Goal: Feedback & Contribution: Leave review/rating

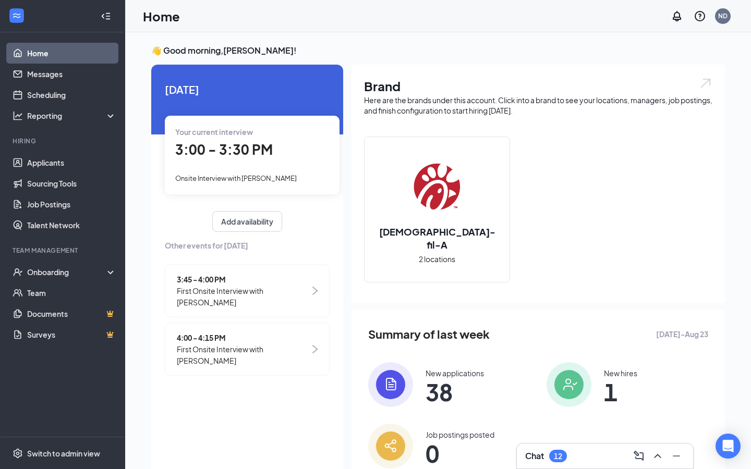
click at [256, 162] on div "Your current interview 3:00 - 3:30 PM Onsite Interview with [PERSON_NAME]" at bounding box center [252, 155] width 175 height 78
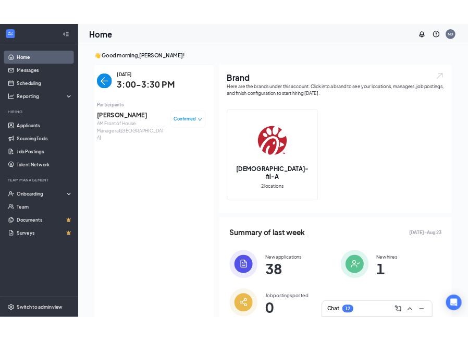
scroll to position [4, 0]
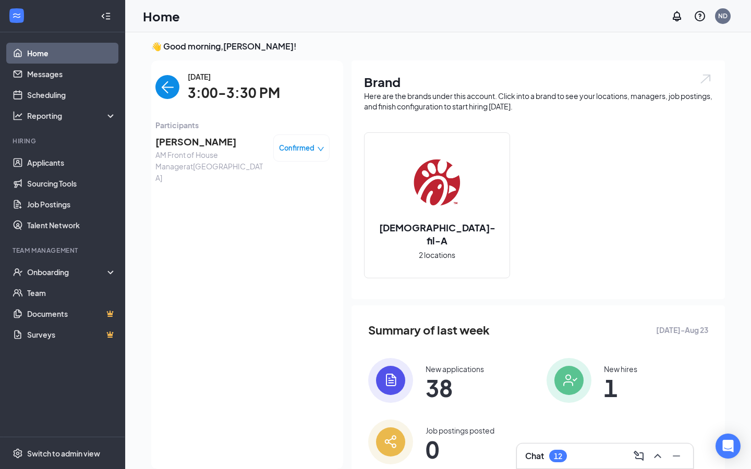
click at [237, 142] on span "[PERSON_NAME]" at bounding box center [210, 142] width 110 height 15
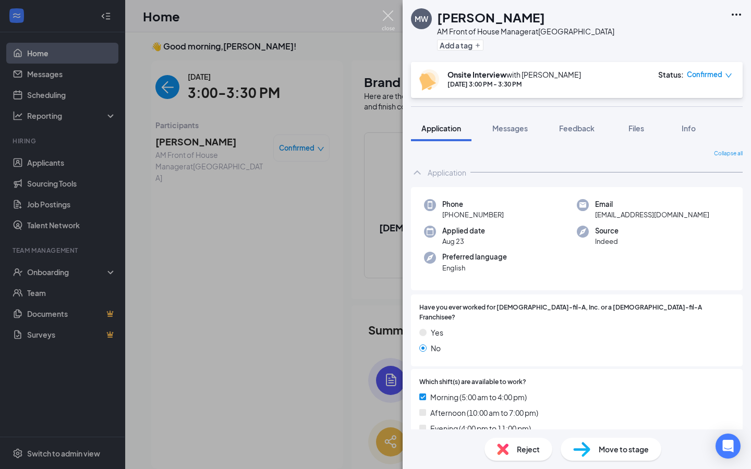
click at [392, 24] on img at bounding box center [388, 20] width 13 height 20
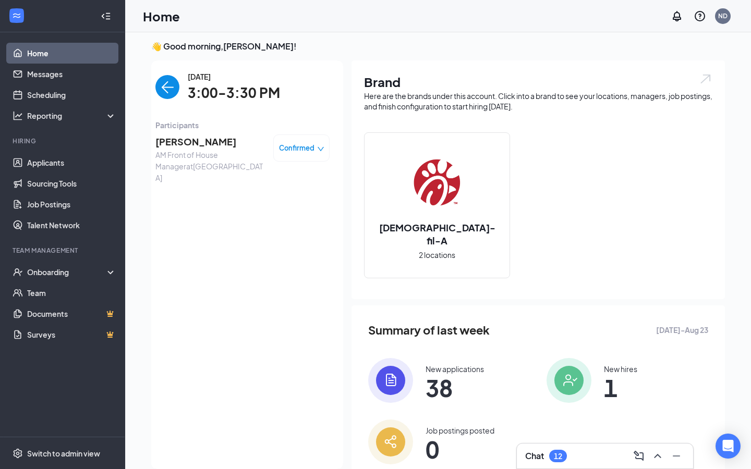
click at [163, 77] on img "back-button" at bounding box center [167, 87] width 24 height 24
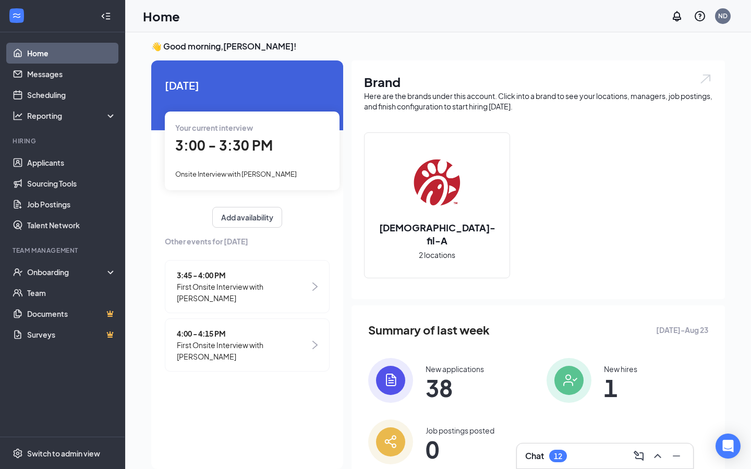
click at [216, 284] on span "First Onsite Interview with [PERSON_NAME]" at bounding box center [243, 292] width 133 height 23
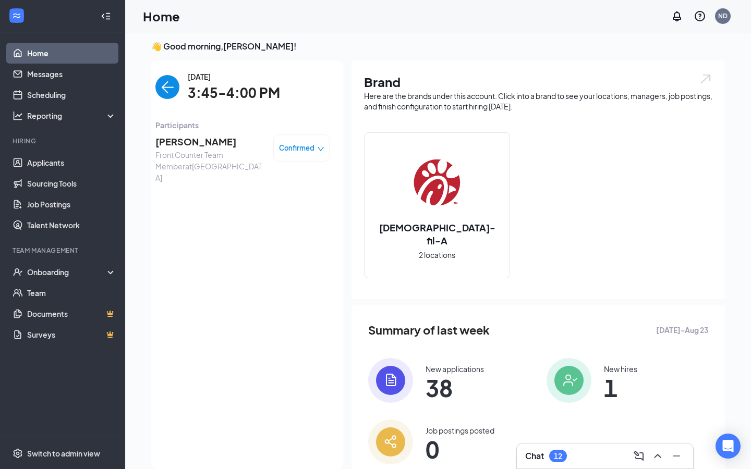
click at [171, 95] on img "back-button" at bounding box center [167, 87] width 24 height 24
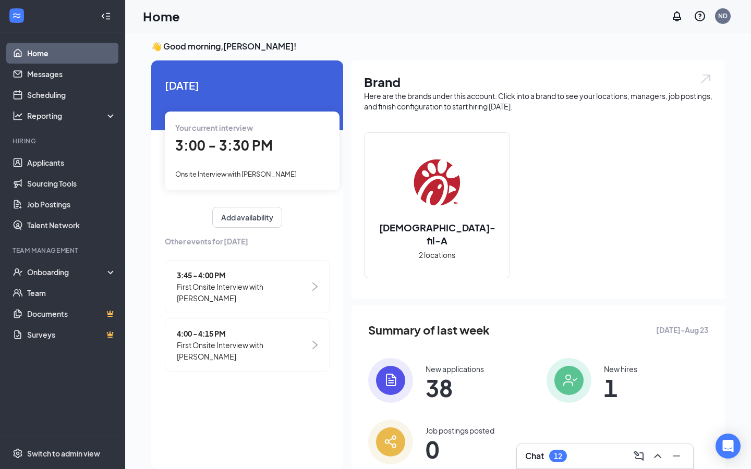
click at [254, 342] on span "First Onsite Interview with [PERSON_NAME]" at bounding box center [243, 351] width 133 height 23
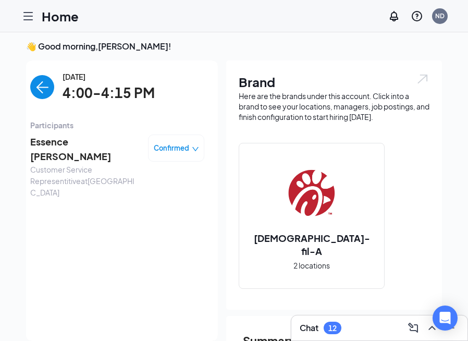
click at [36, 82] on img "back-button" at bounding box center [42, 87] width 24 height 24
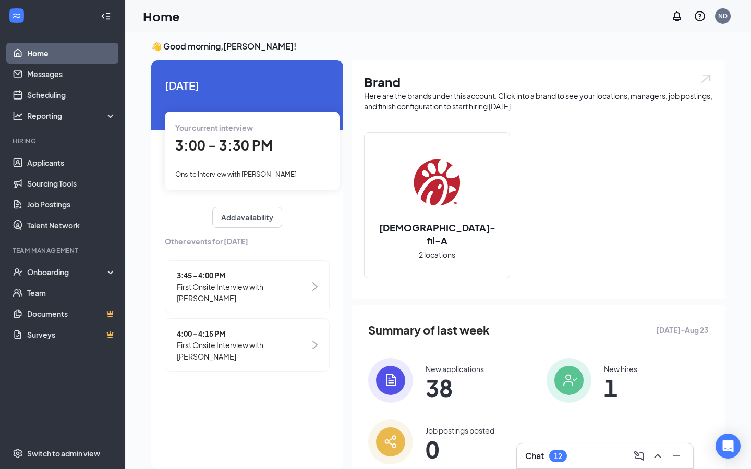
click at [219, 135] on div "Your current interview 3:00 - 3:30 PM Onsite Interview with [PERSON_NAME]" at bounding box center [252, 151] width 175 height 78
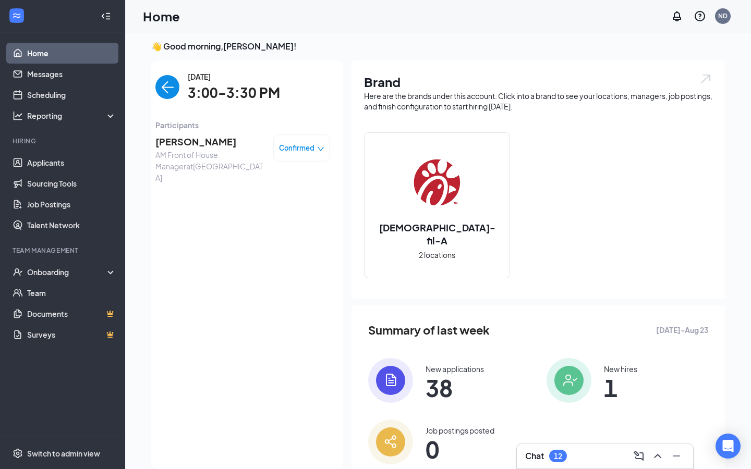
click at [207, 137] on span "[PERSON_NAME]" at bounding box center [210, 142] width 110 height 15
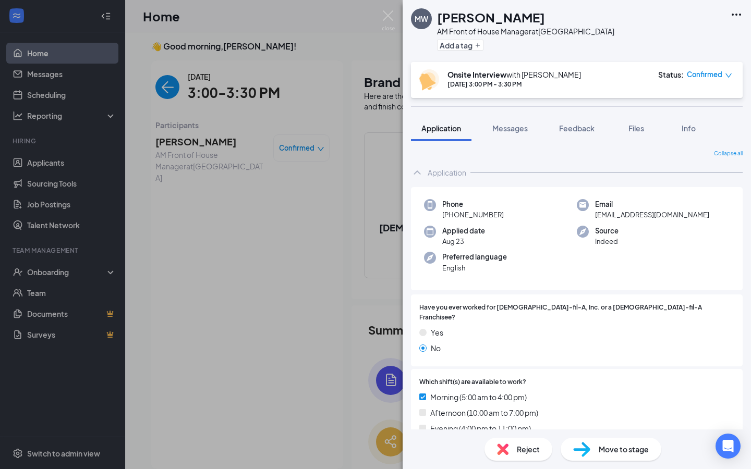
click at [519, 449] on span "Reject" at bounding box center [528, 449] width 23 height 11
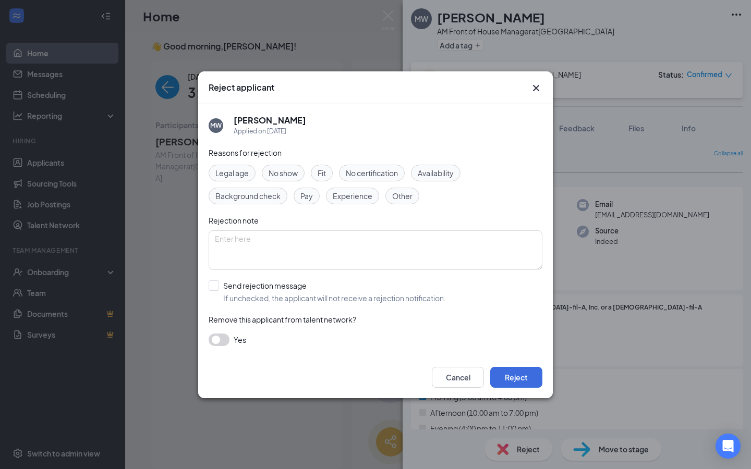
click at [286, 175] on span "No show" at bounding box center [283, 172] width 29 height 11
click at [241, 288] on input "Send rejection message If unchecked, the applicant will not receive a rejection…" at bounding box center [327, 292] width 237 height 23
checkbox input "true"
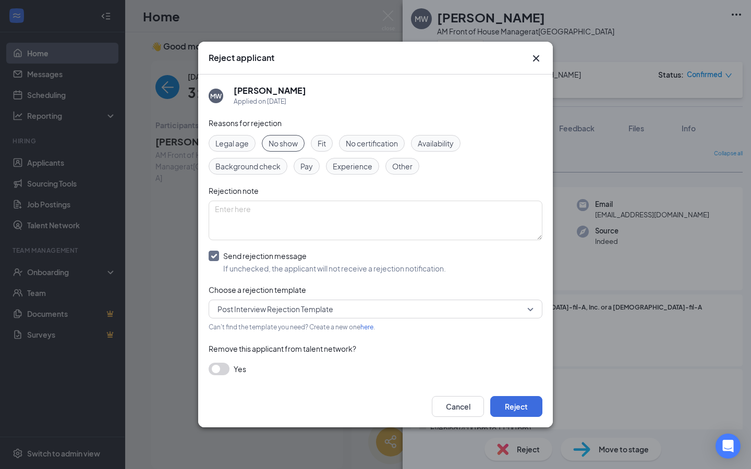
click at [252, 308] on span "Post Interview Rejection Template" at bounding box center [276, 310] width 116 height 16
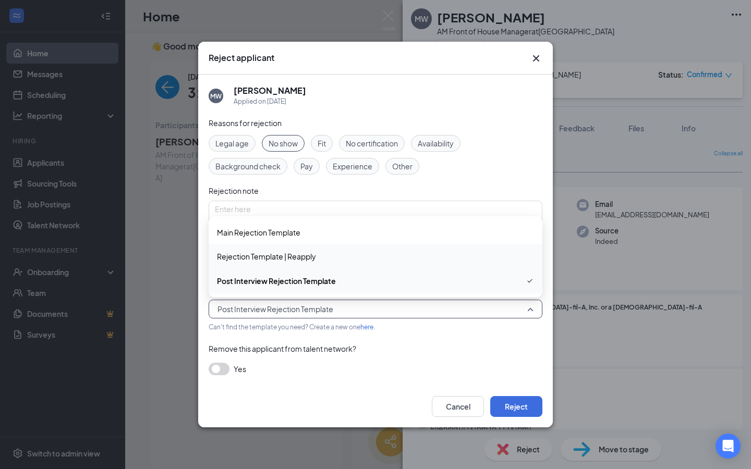
click at [301, 258] on span "Rejection Template | Reapply" at bounding box center [266, 256] width 99 height 11
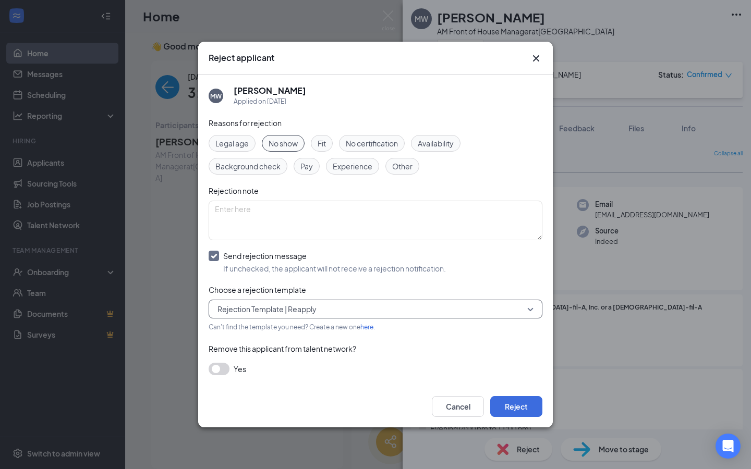
click at [304, 305] on span "Rejection Template | Reapply" at bounding box center [267, 310] width 99 height 16
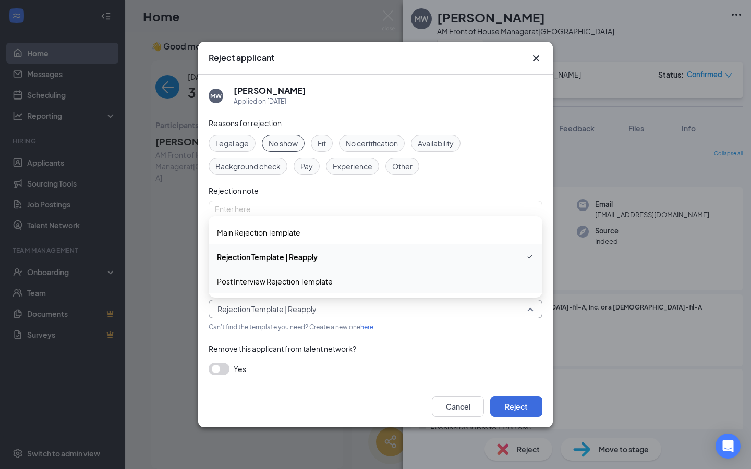
click at [425, 340] on div "Reasons for rejection Legal age No show Fit No certification Availability Backg…" at bounding box center [376, 251] width 334 height 269
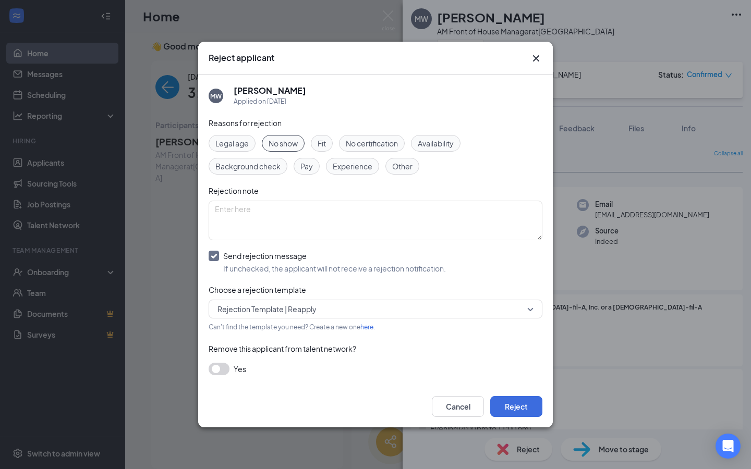
click at [216, 369] on button "button" at bounding box center [219, 369] width 21 height 13
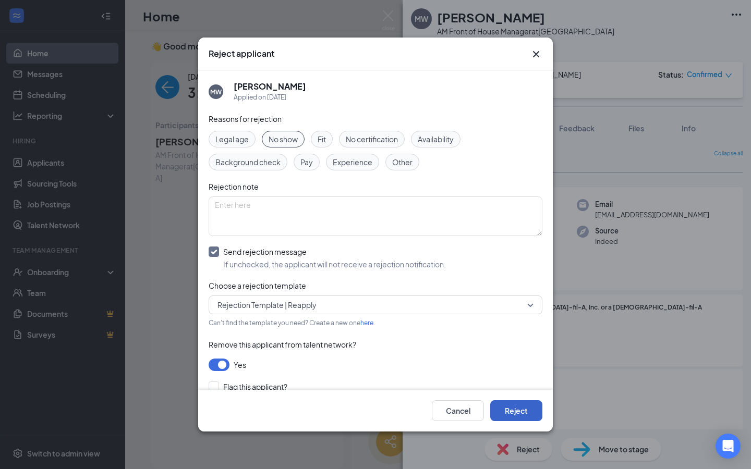
click at [496, 409] on button "Reject" at bounding box center [516, 411] width 52 height 21
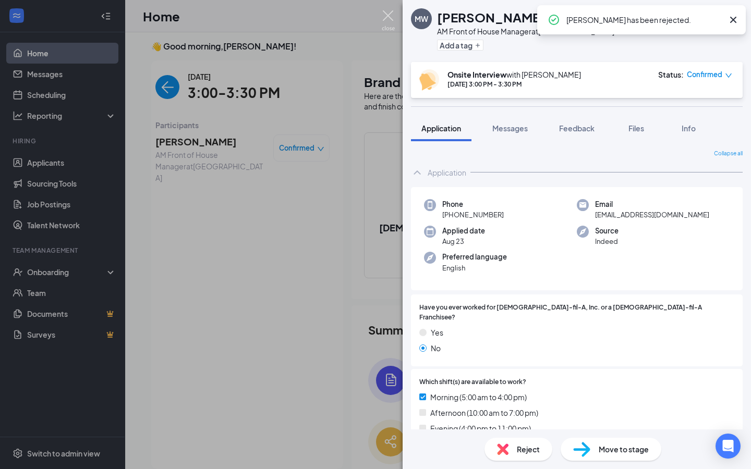
click at [385, 18] on img at bounding box center [388, 20] width 13 height 20
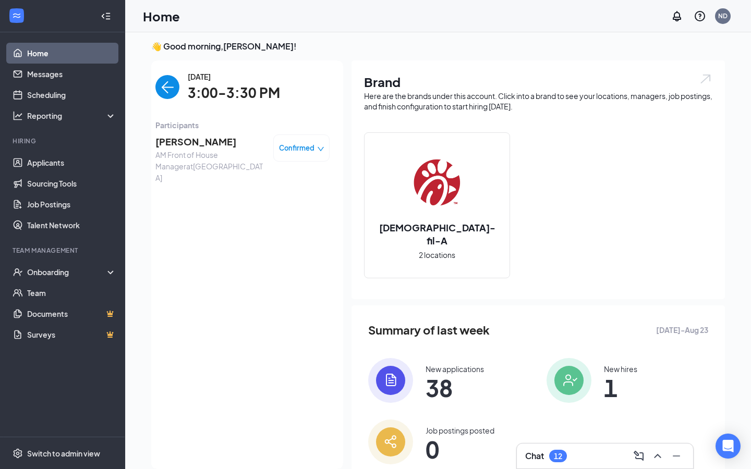
click at [178, 85] on img "back-button" at bounding box center [167, 87] width 24 height 24
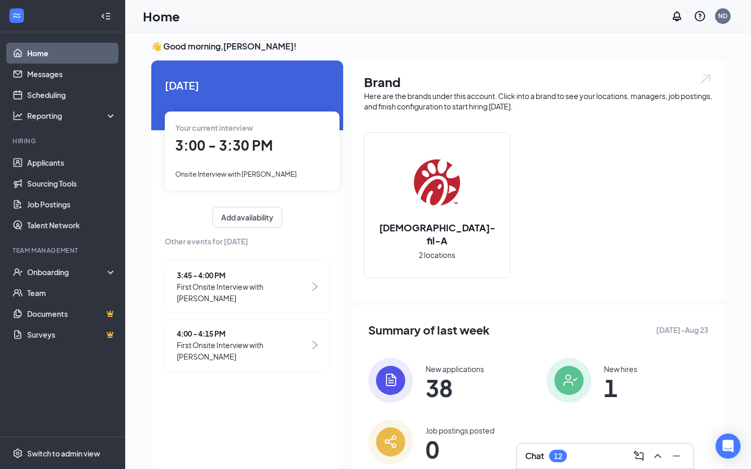
click at [207, 273] on span "3:45 - 4:00 PM" at bounding box center [243, 275] width 133 height 11
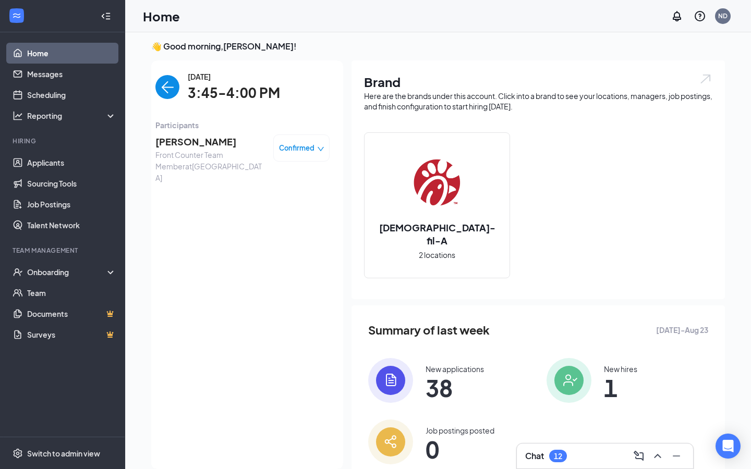
click at [212, 146] on span "[PERSON_NAME]" at bounding box center [210, 142] width 110 height 15
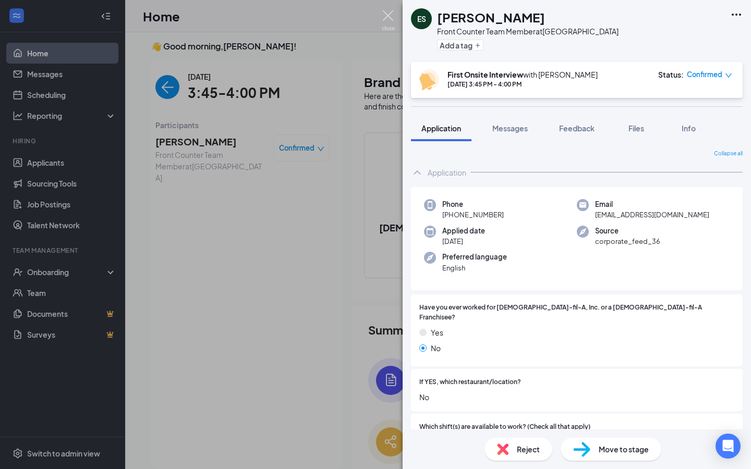
click at [387, 21] on img at bounding box center [388, 20] width 13 height 20
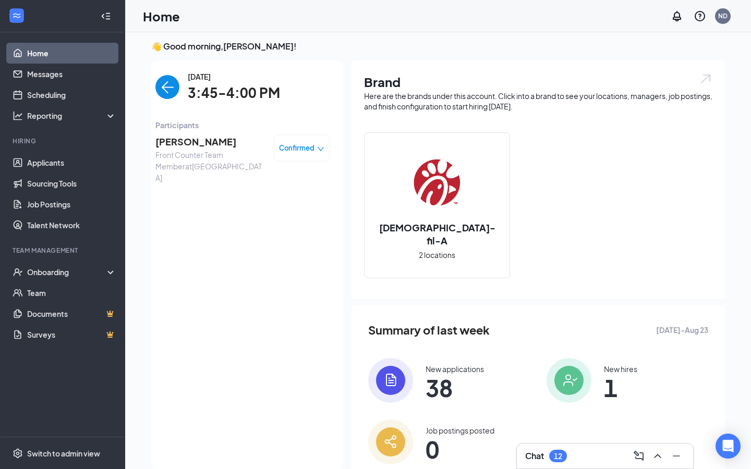
click at [166, 94] on img "back-button" at bounding box center [167, 87] width 24 height 24
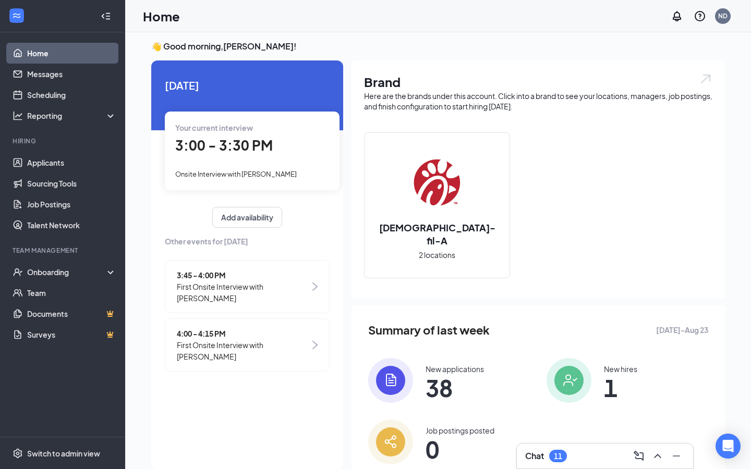
click at [223, 279] on span "3:45 - 4:00 PM" at bounding box center [243, 275] width 133 height 11
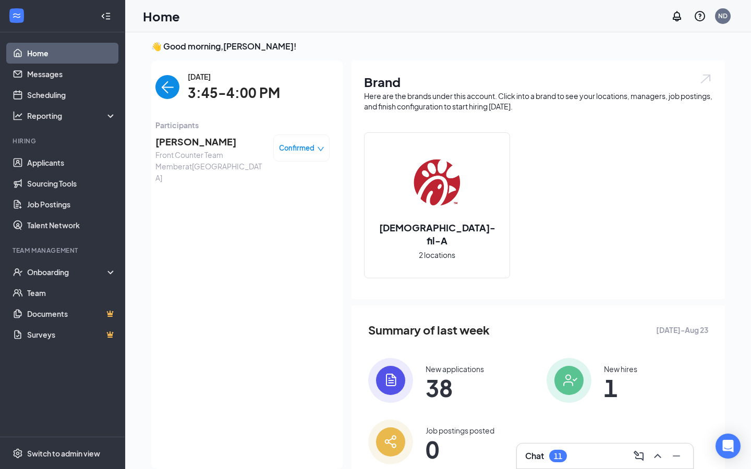
click at [199, 140] on span "[PERSON_NAME]" at bounding box center [210, 142] width 110 height 15
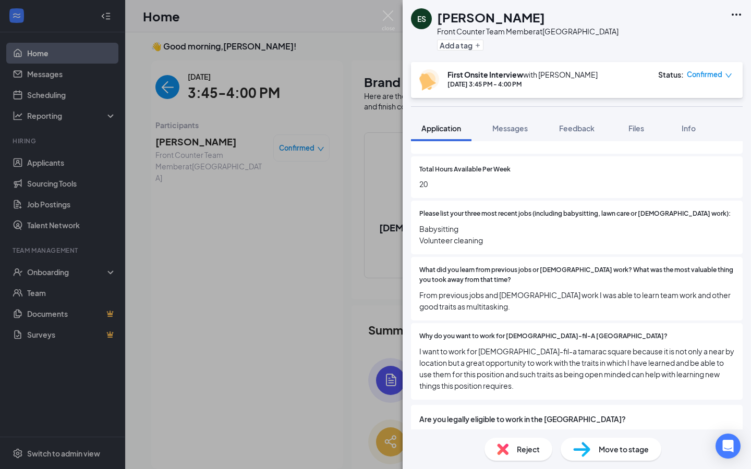
scroll to position [335, 0]
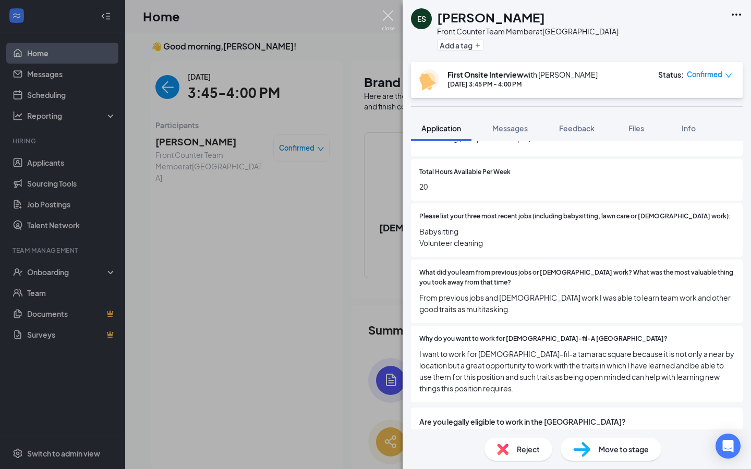
click at [384, 21] on img at bounding box center [388, 20] width 13 height 20
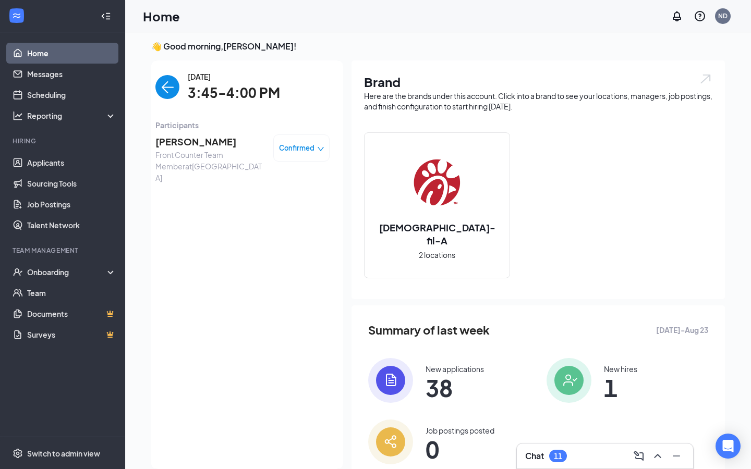
click at [166, 79] on img "back-button" at bounding box center [167, 87] width 24 height 24
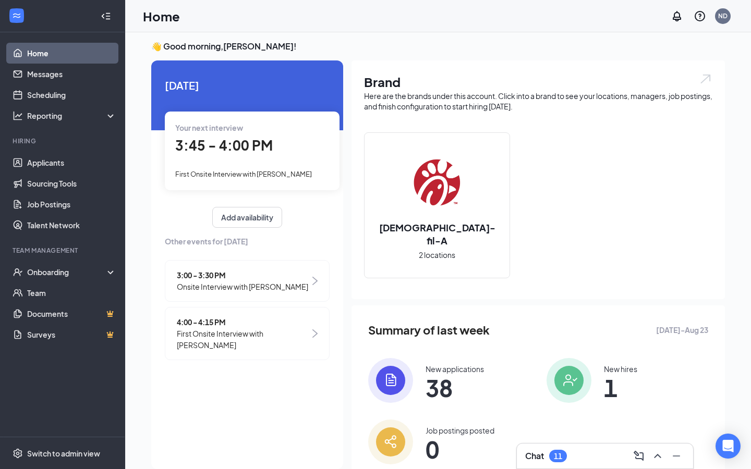
click at [224, 328] on span "4:00 - 4:15 PM" at bounding box center [243, 322] width 133 height 11
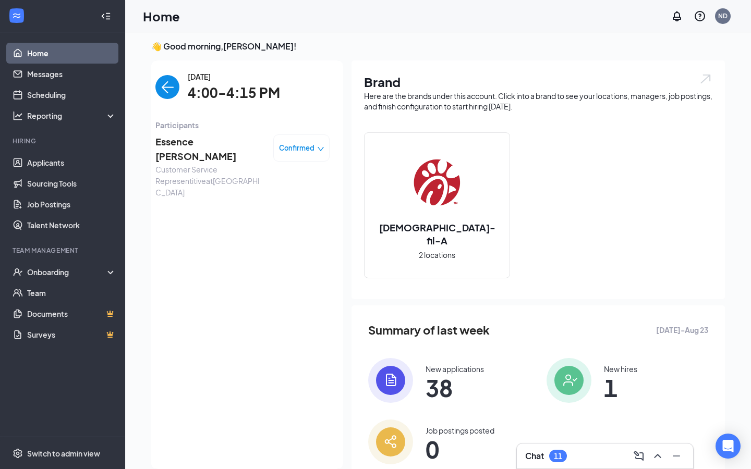
click at [221, 143] on span "Essence [PERSON_NAME]" at bounding box center [210, 150] width 110 height 30
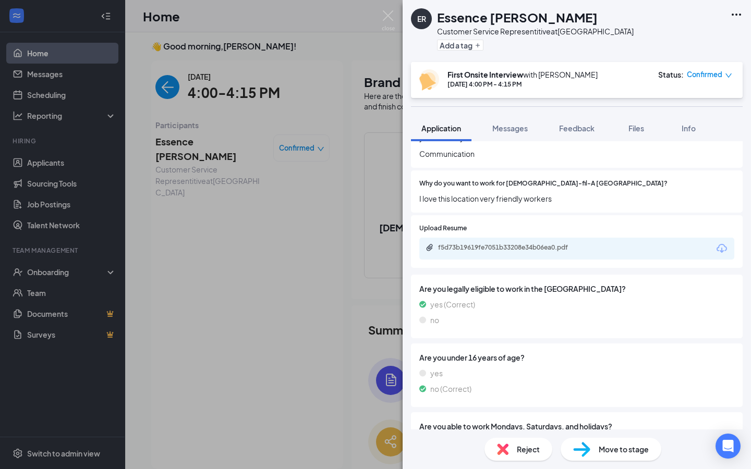
scroll to position [465, 0]
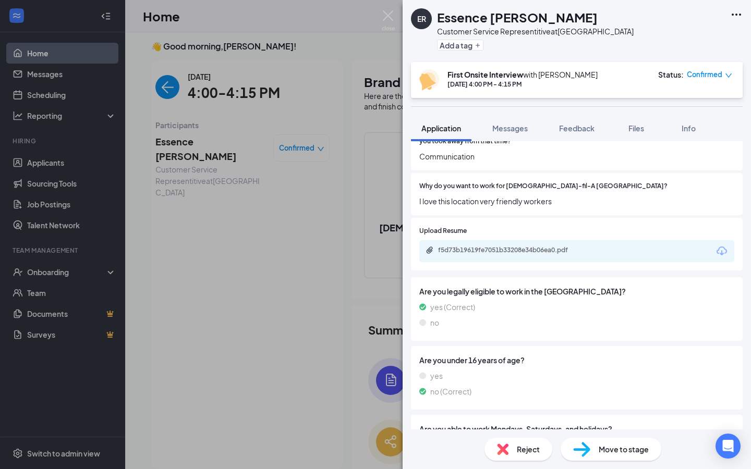
click at [486, 249] on div "f5d73b19619fe7051b33208e34b06ea0.pdf" at bounding box center [576, 251] width 315 height 22
click at [491, 246] on div "f5d73b19619fe7051b33208e34b06ea0.pdf" at bounding box center [511, 250] width 146 height 8
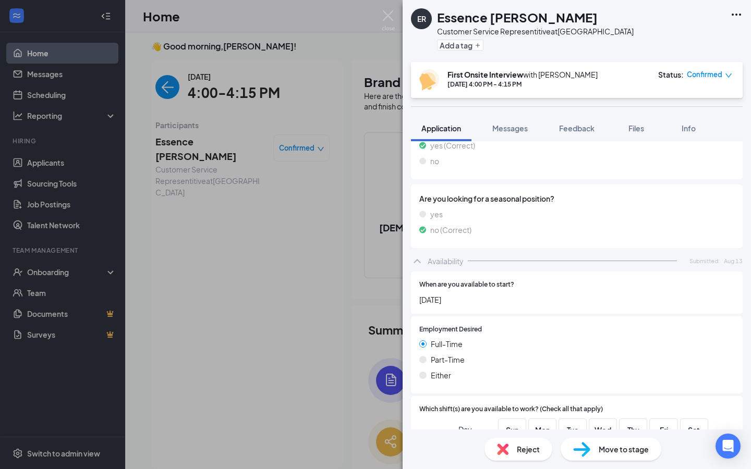
scroll to position [767, 0]
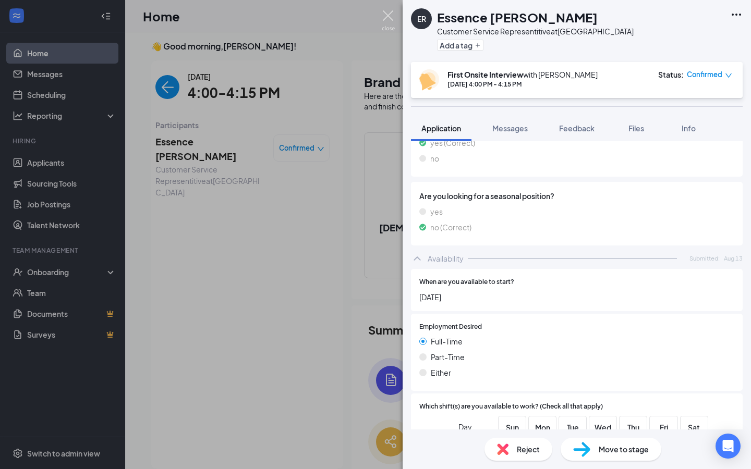
click at [387, 14] on img at bounding box center [388, 20] width 13 height 20
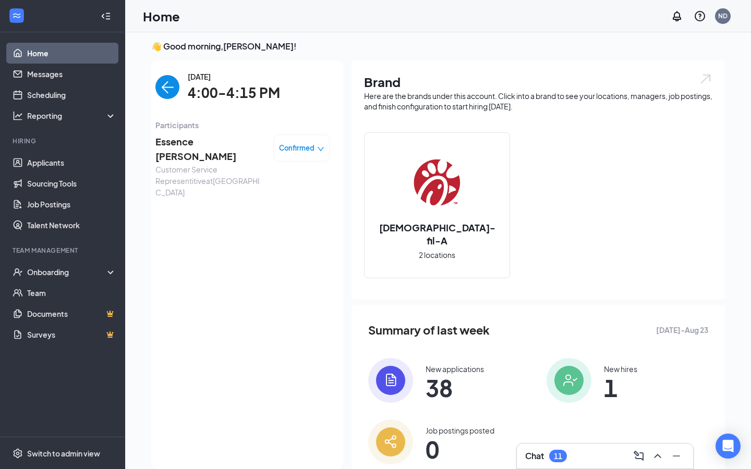
click at [166, 83] on img "back-button" at bounding box center [167, 87] width 24 height 24
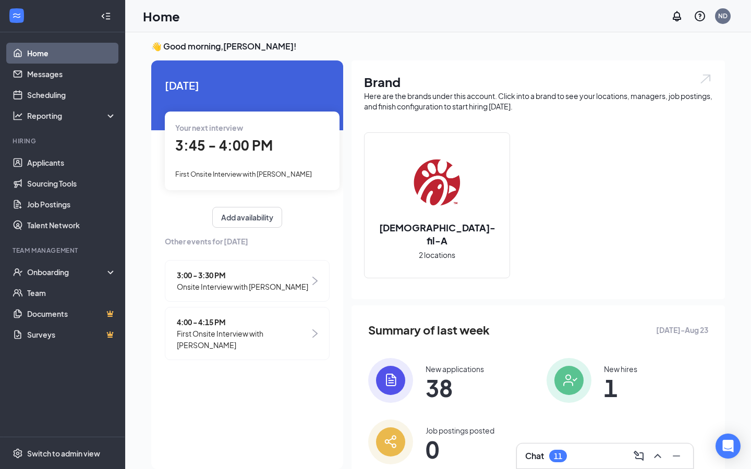
click at [60, 151] on li "Hiring Applicants Sourcing Tools Job Postings Talent Network" at bounding box center [62, 186] width 125 height 99
click at [59, 160] on link "Applicants" at bounding box center [71, 162] width 89 height 21
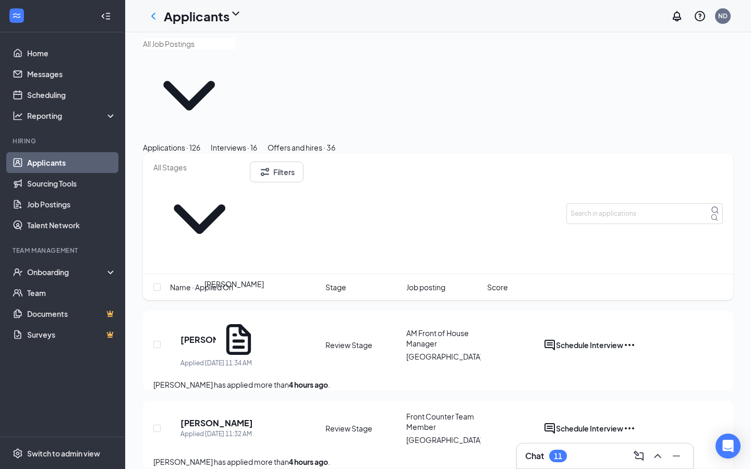
scroll to position [7, 0]
click at [216, 334] on h5 "[PERSON_NAME]" at bounding box center [197, 339] width 35 height 11
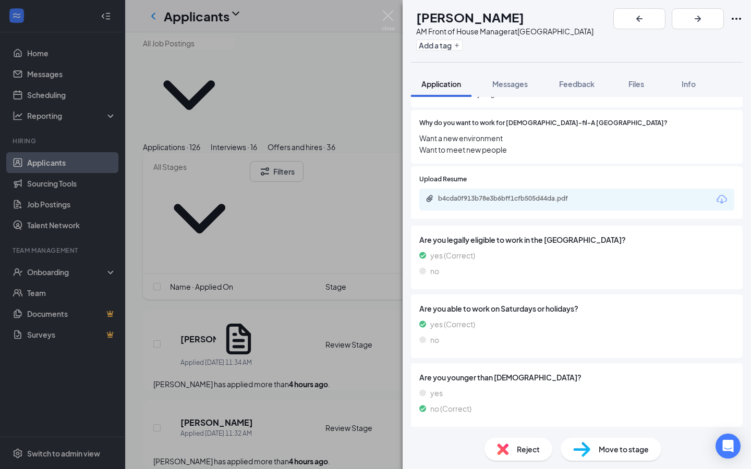
scroll to position [502, 0]
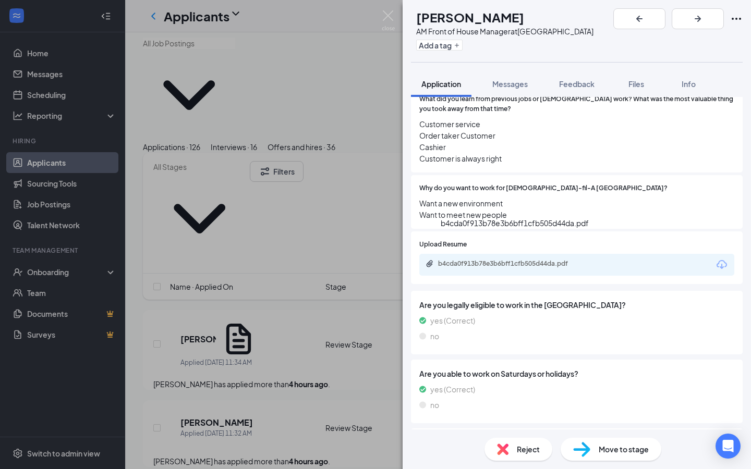
click at [496, 260] on div "b4cda0f913b78e3b6bff1cfb505d44da.pdf" at bounding box center [511, 264] width 146 height 8
click at [599, 447] on span "Move to stage" at bounding box center [624, 449] width 50 height 11
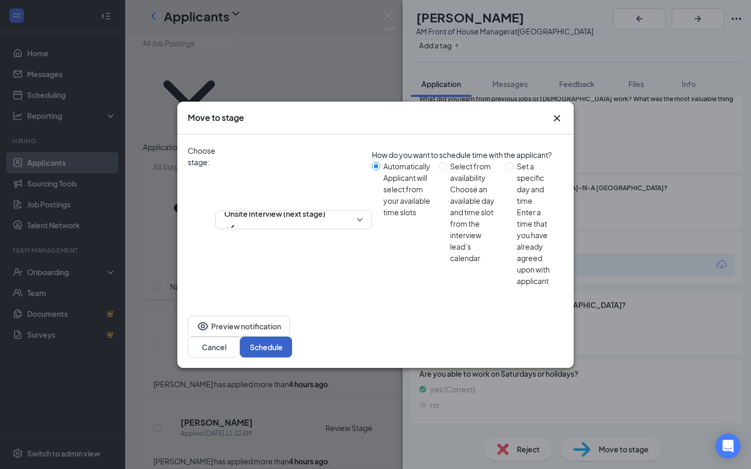
click at [292, 337] on button "Schedule" at bounding box center [266, 347] width 52 height 21
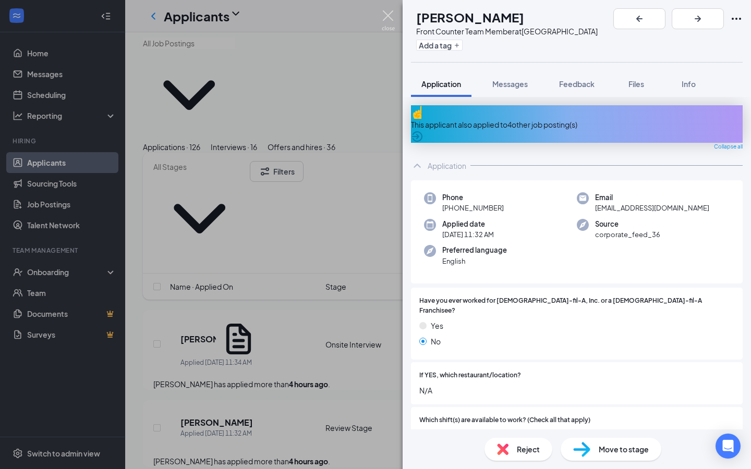
click at [383, 25] on img at bounding box center [388, 20] width 13 height 20
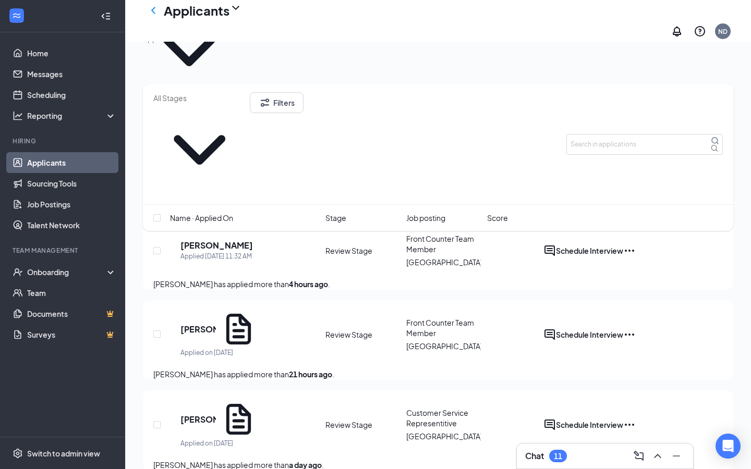
scroll to position [81, 0]
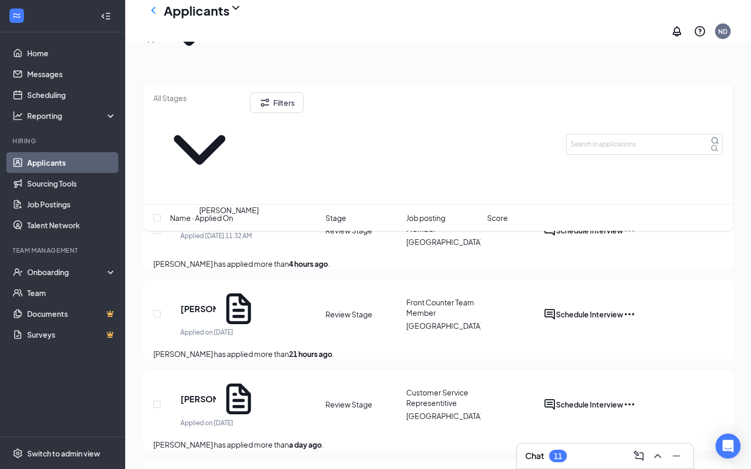
click at [216, 304] on h5 "[PERSON_NAME]" at bounding box center [197, 309] width 35 height 11
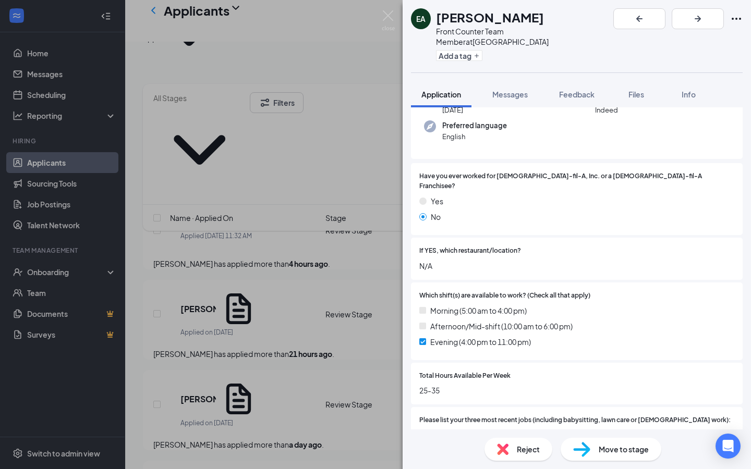
scroll to position [145, 0]
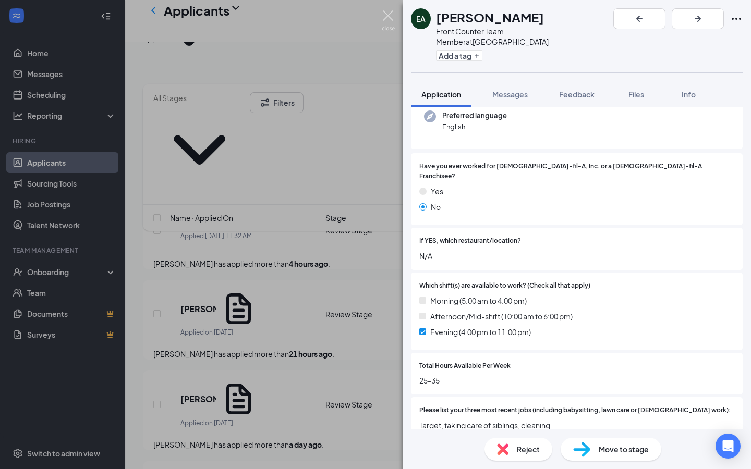
click at [392, 20] on img at bounding box center [388, 20] width 13 height 20
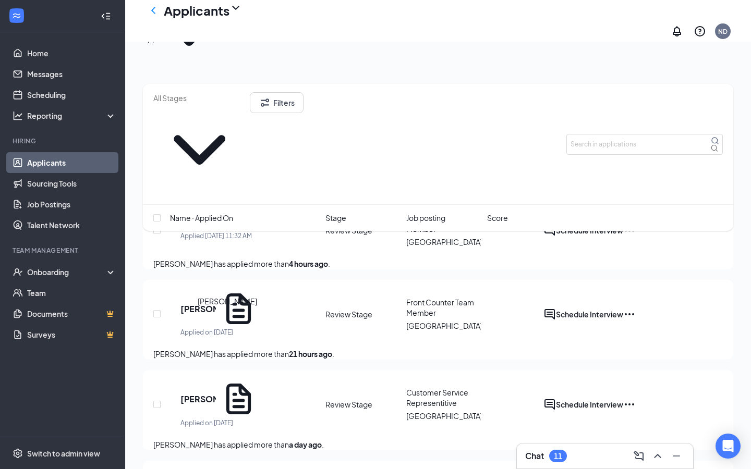
click at [216, 394] on h5 "[PERSON_NAME]" at bounding box center [197, 399] width 35 height 11
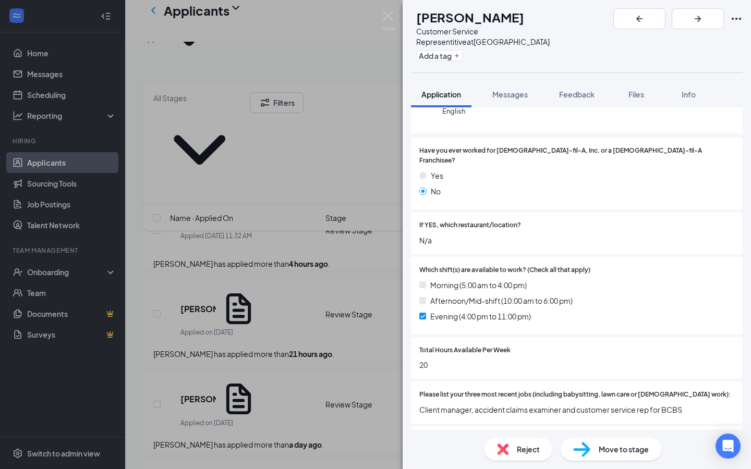
scroll to position [139, 0]
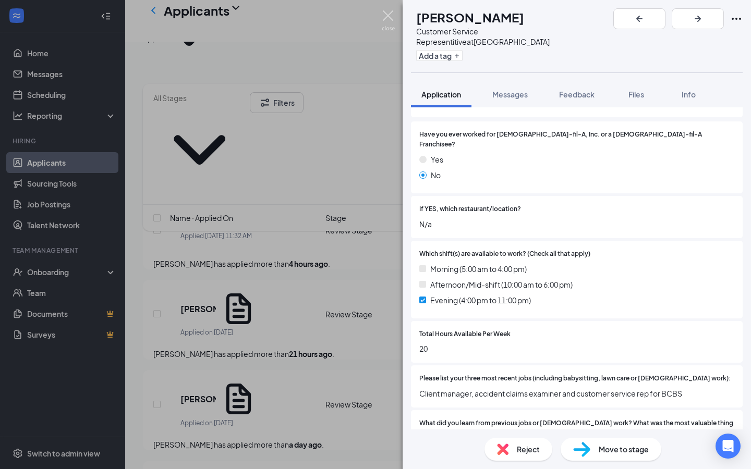
click at [389, 25] on img at bounding box center [388, 20] width 13 height 20
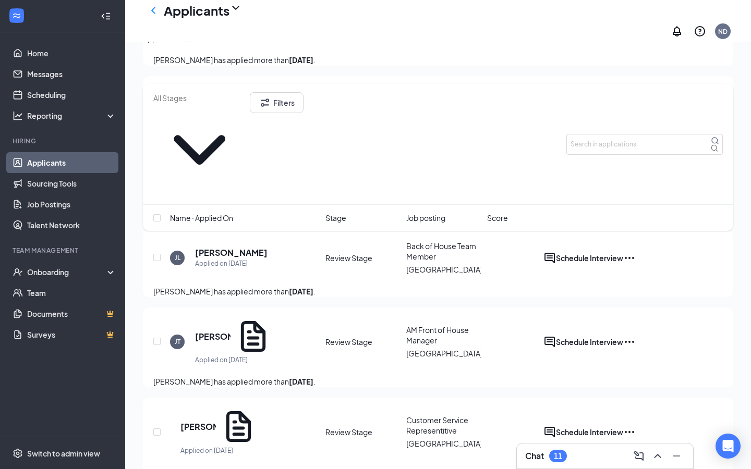
scroll to position [546, 0]
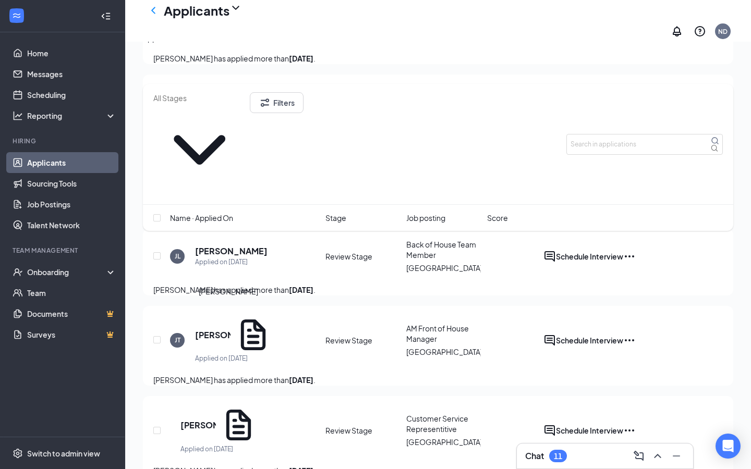
click at [222, 330] on h5 "[PERSON_NAME]" at bounding box center [212, 335] width 35 height 11
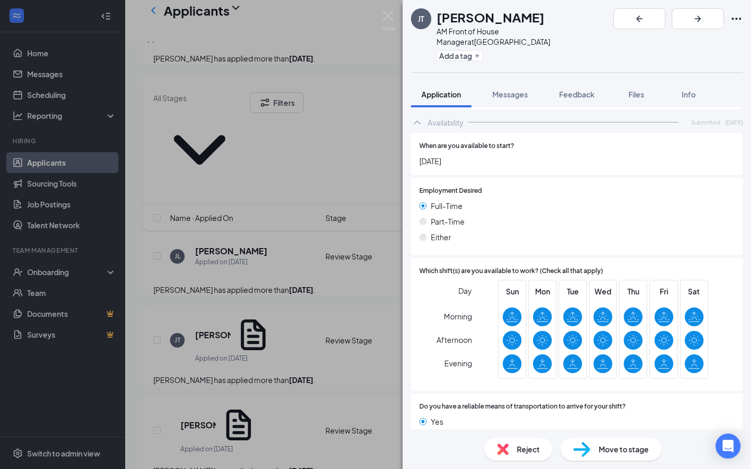
scroll to position [884, 0]
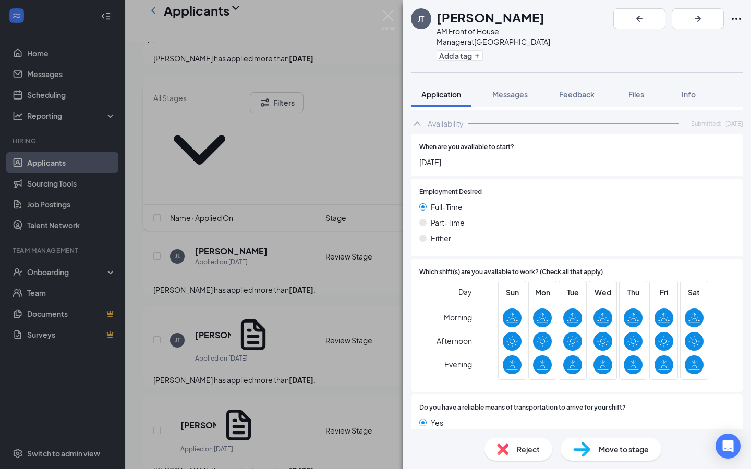
click at [607, 453] on span "Move to stage" at bounding box center [624, 449] width 50 height 11
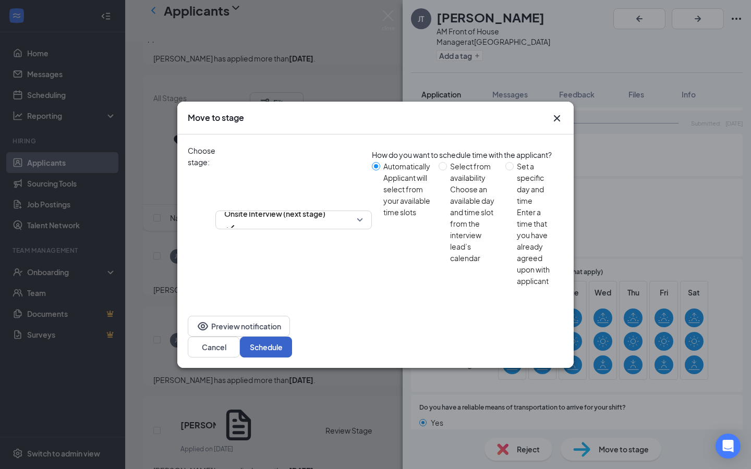
click at [292, 337] on button "Schedule" at bounding box center [266, 347] width 52 height 21
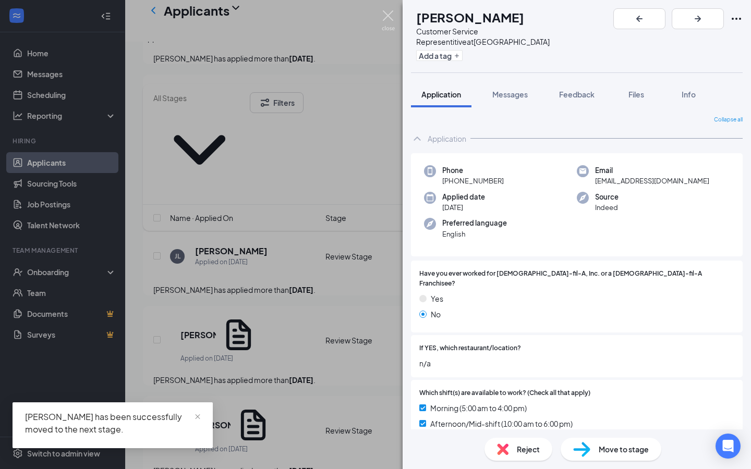
click at [391, 24] on img at bounding box center [388, 20] width 13 height 20
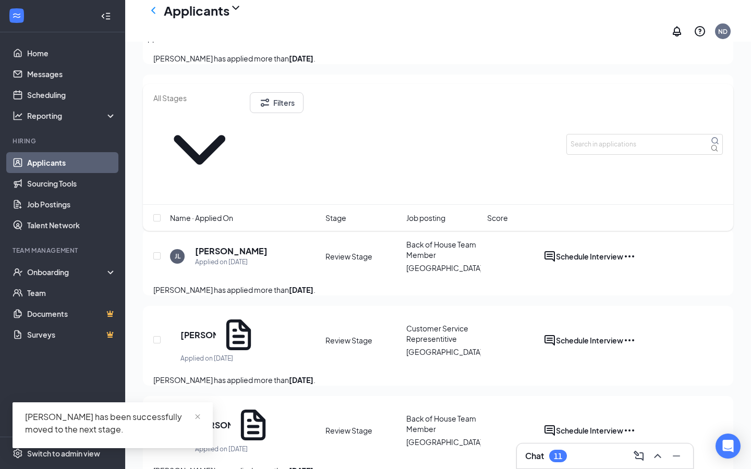
scroll to position [607, 0]
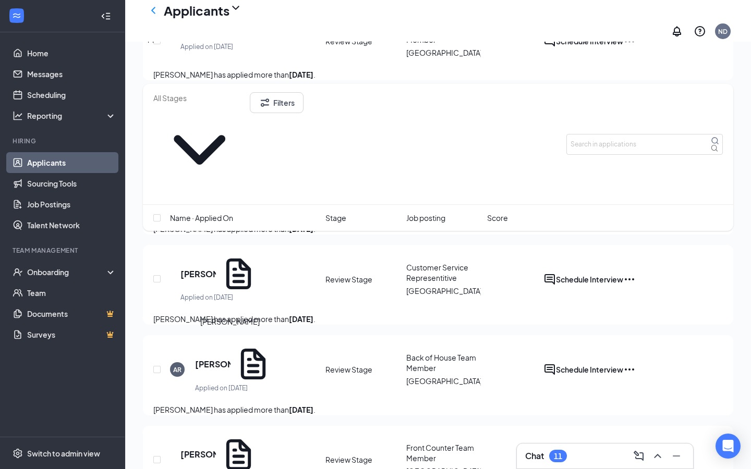
click at [231, 359] on h5 "[PERSON_NAME]" at bounding box center [212, 364] width 35 height 11
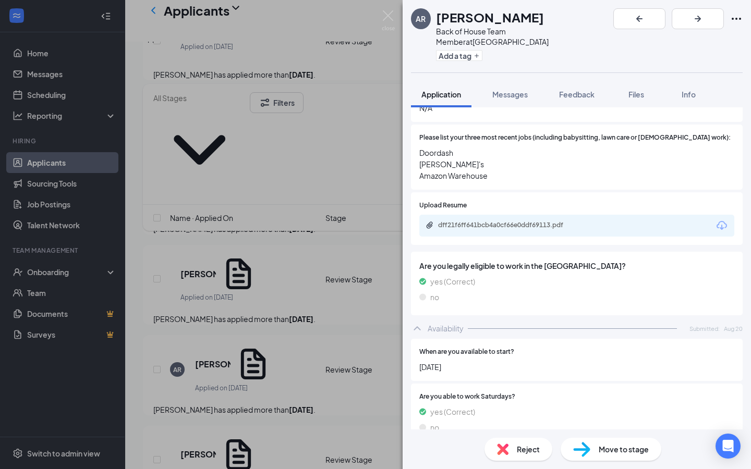
scroll to position [392, 0]
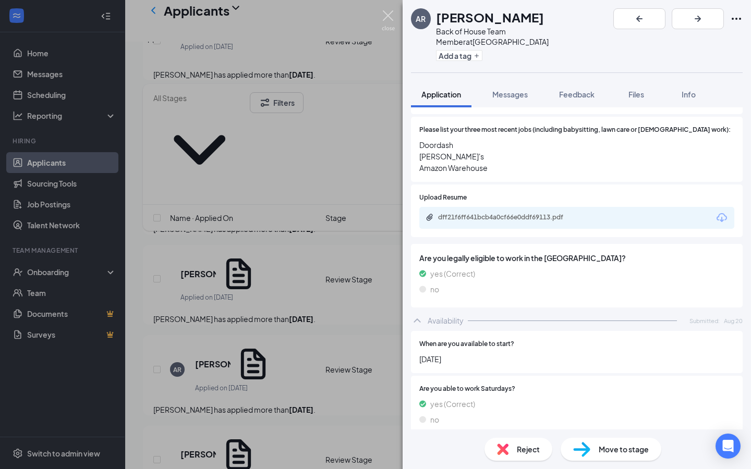
click at [390, 21] on img at bounding box center [388, 20] width 13 height 20
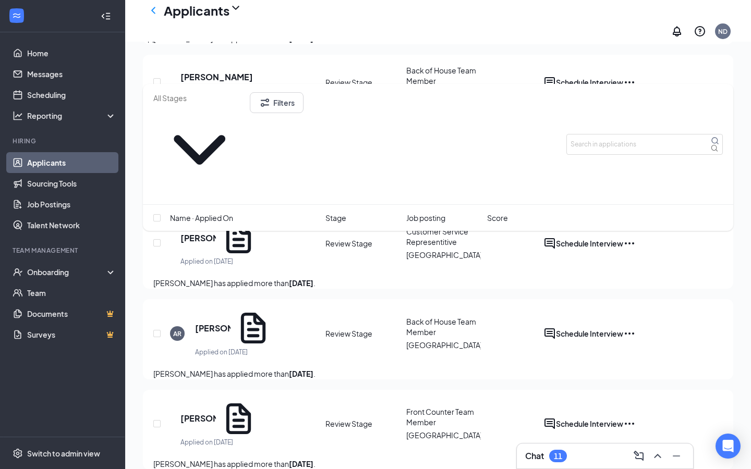
scroll to position [658, 0]
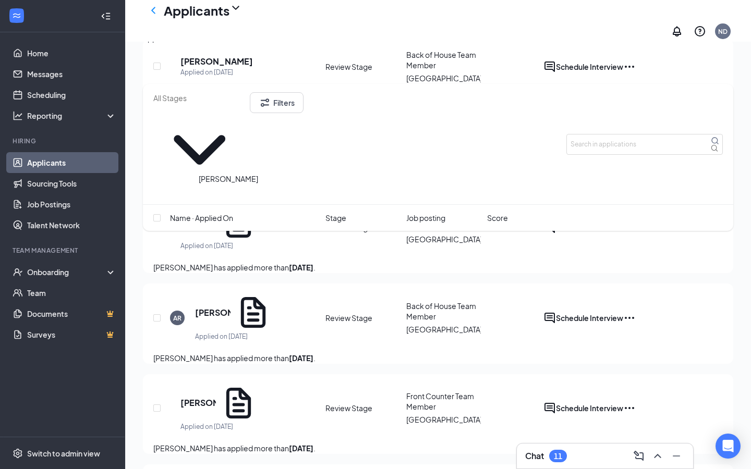
click at [216, 217] on h5 "[PERSON_NAME]" at bounding box center [197, 222] width 35 height 11
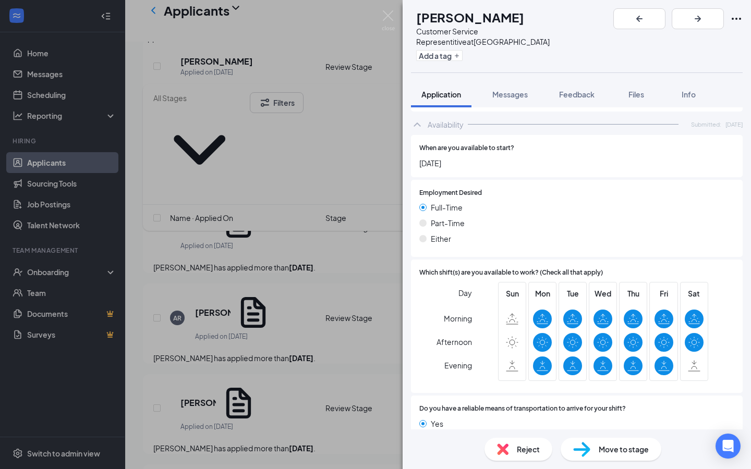
scroll to position [912, 0]
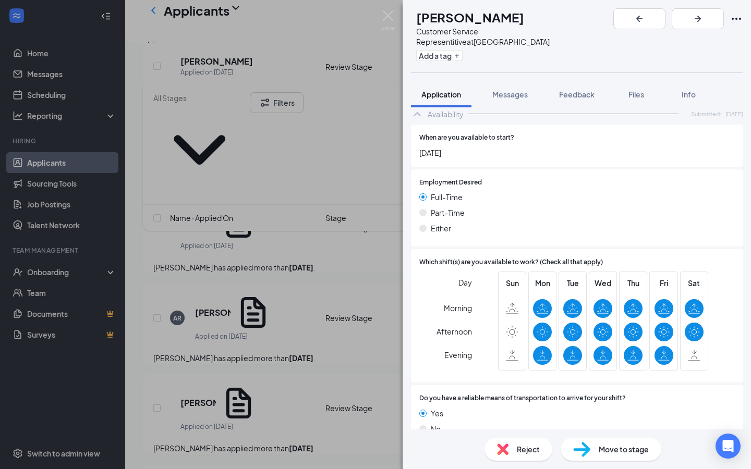
click at [614, 444] on span "Move to stage" at bounding box center [624, 449] width 50 height 11
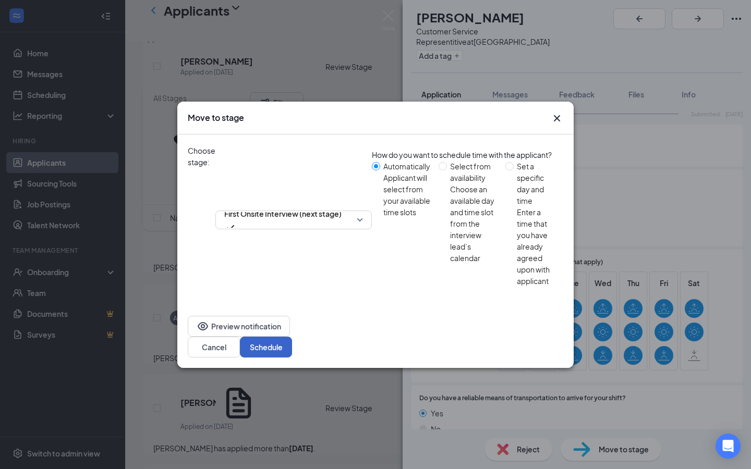
click at [292, 337] on button "Schedule" at bounding box center [266, 347] width 52 height 21
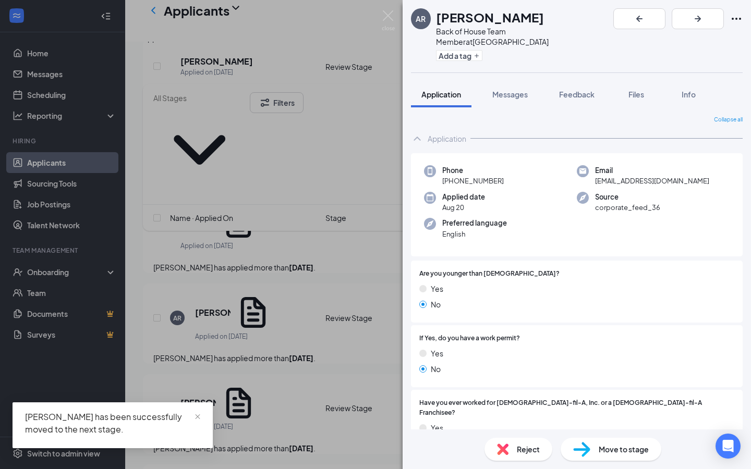
click at [384, 32] on div "AR [PERSON_NAME] Back of House Team Member at [GEOGRAPHIC_DATA] Add a tag Appli…" at bounding box center [375, 234] width 751 height 469
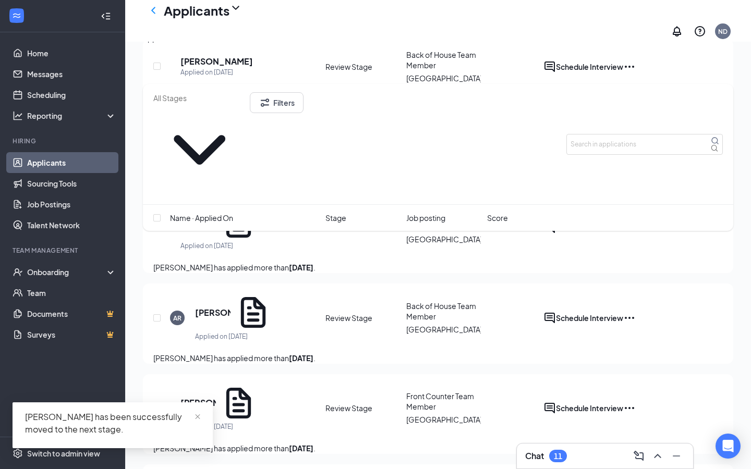
click at [384, 28] on div "Applicants ND" at bounding box center [438, 21] width 626 height 42
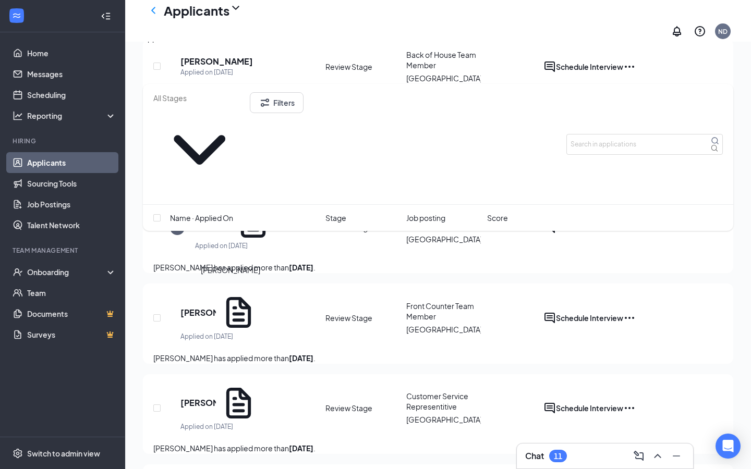
click at [216, 307] on h5 "[PERSON_NAME]" at bounding box center [197, 312] width 35 height 11
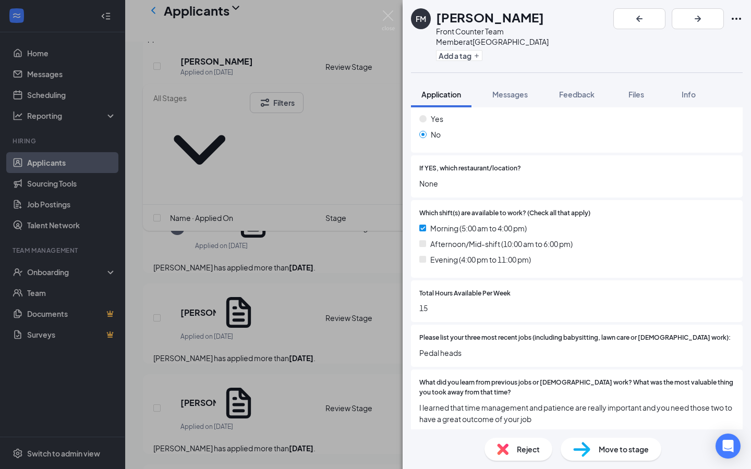
scroll to position [223, 0]
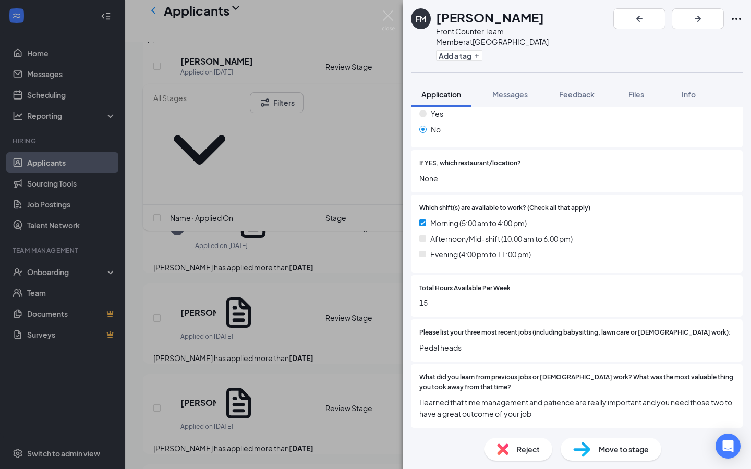
click at [503, 449] on img at bounding box center [502, 449] width 11 height 11
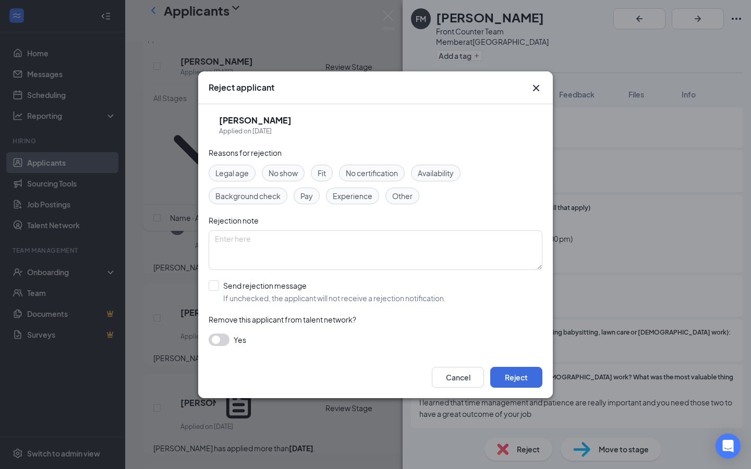
click at [431, 168] on span "Availability" at bounding box center [436, 172] width 36 height 11
click at [234, 294] on input "Send rejection message If unchecked, the applicant will not receive a rejection…" at bounding box center [327, 292] width 237 height 23
checkbox input "true"
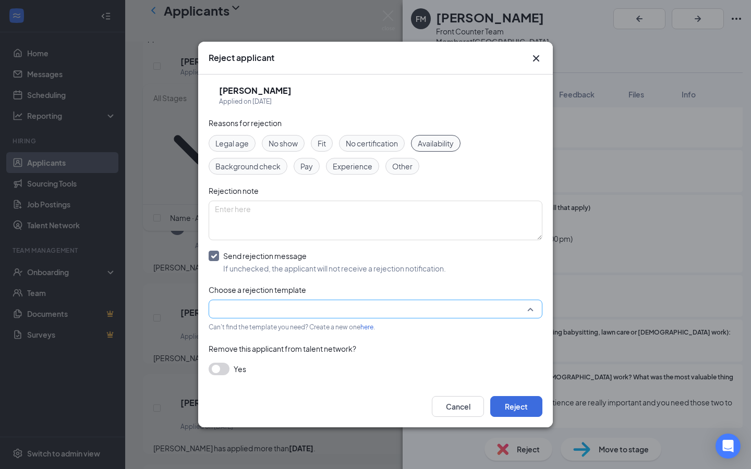
click at [263, 316] on input "search" at bounding box center [372, 309] width 314 height 18
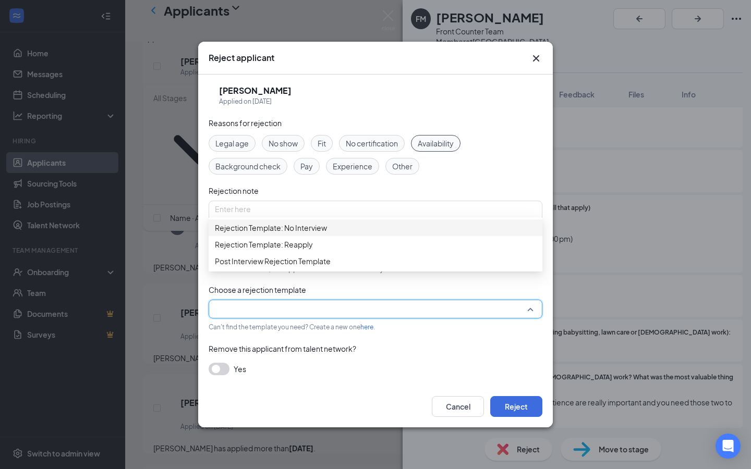
click at [304, 234] on span "Rejection Template: No Interview" at bounding box center [271, 227] width 112 height 11
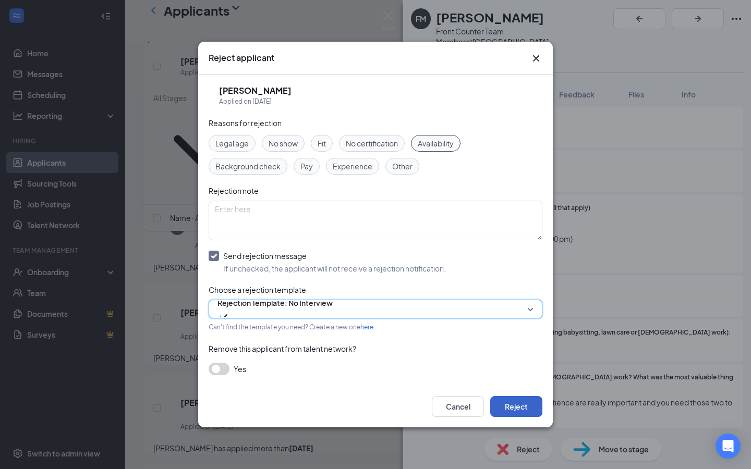
click at [502, 401] on button "Reject" at bounding box center [516, 406] width 52 height 21
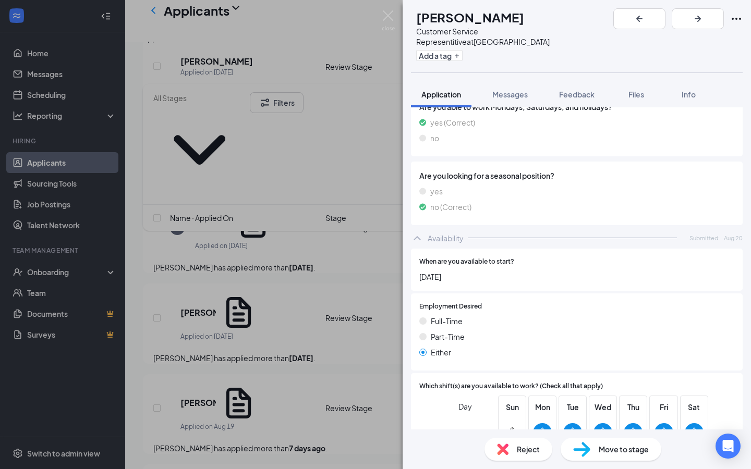
scroll to position [901, 0]
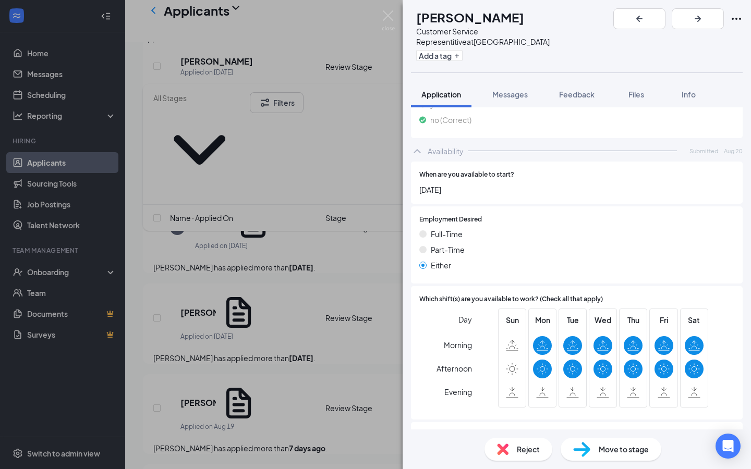
click at [603, 451] on span "Move to stage" at bounding box center [624, 449] width 50 height 11
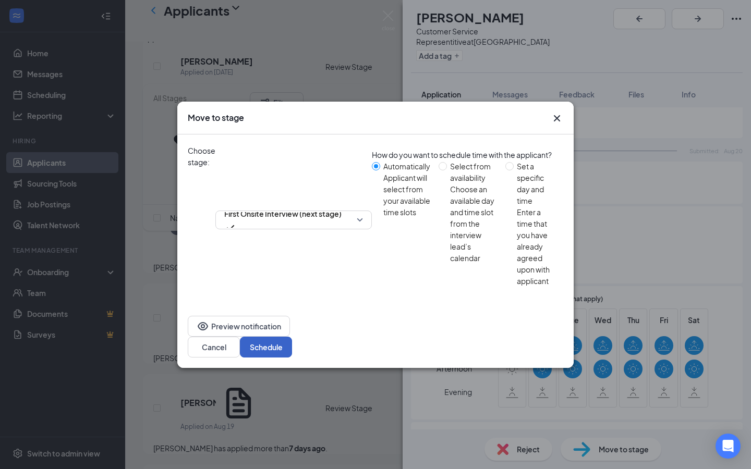
click at [292, 337] on button "Schedule" at bounding box center [266, 347] width 52 height 21
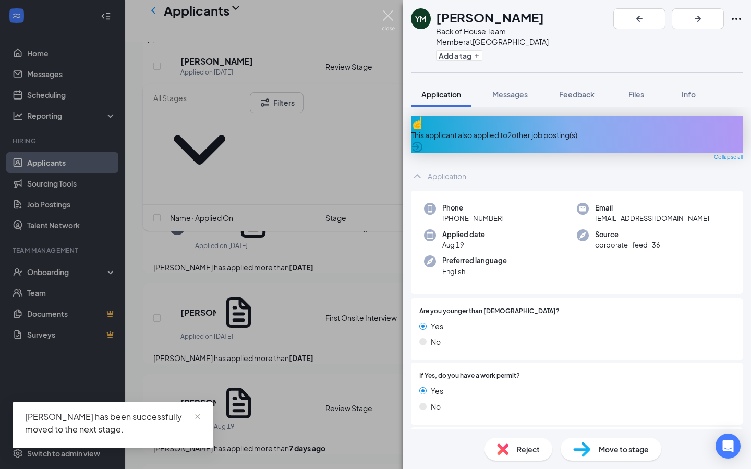
click at [393, 23] on img at bounding box center [388, 20] width 13 height 20
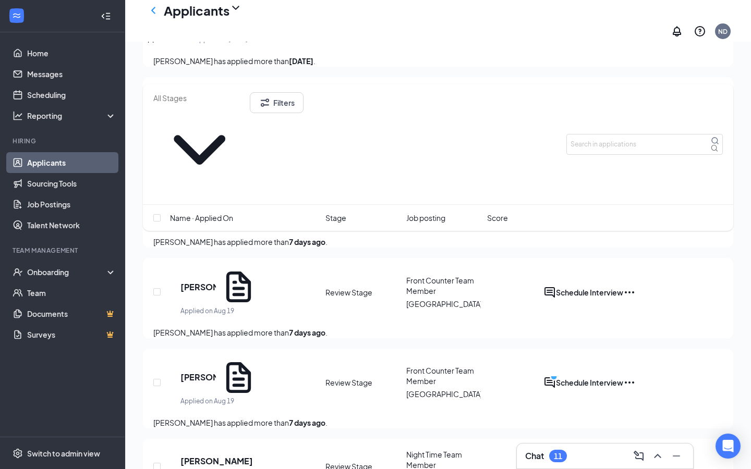
scroll to position [878, 0]
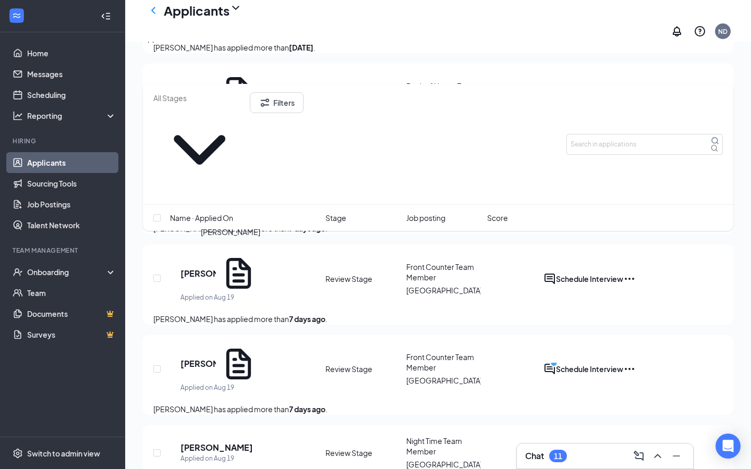
click at [225, 255] on div "GA [PERSON_NAME] Applied on [DATE] Review Stage Front Counter Team Member Tamar…" at bounding box center [438, 284] width 570 height 58
click at [216, 268] on h5 "[PERSON_NAME]" at bounding box center [197, 273] width 35 height 11
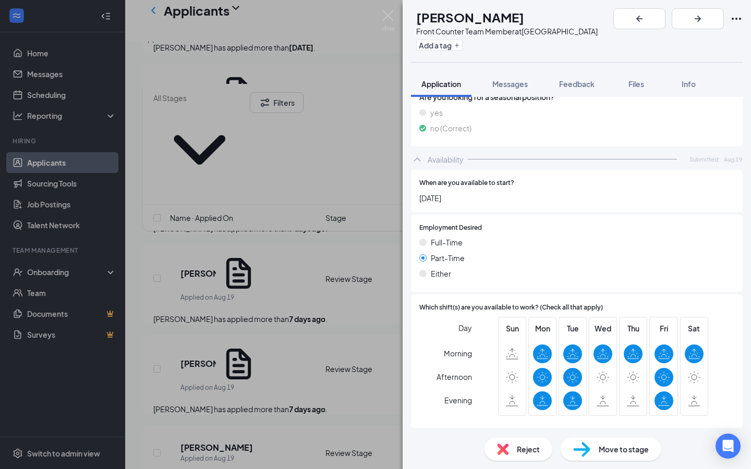
scroll to position [901, 0]
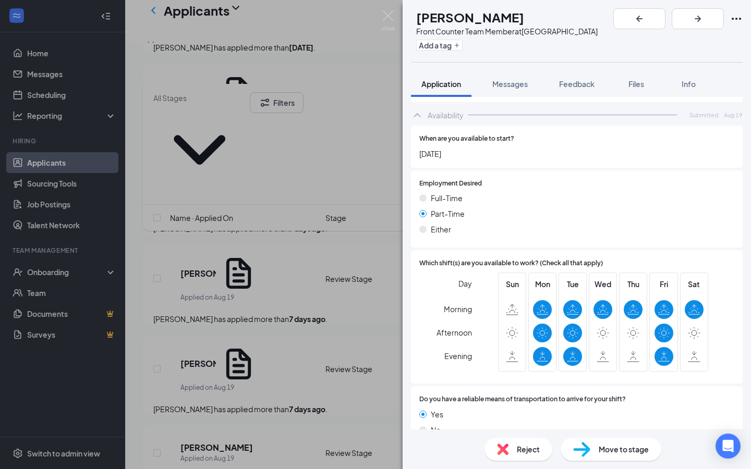
click at [629, 448] on span "Move to stage" at bounding box center [624, 449] width 50 height 11
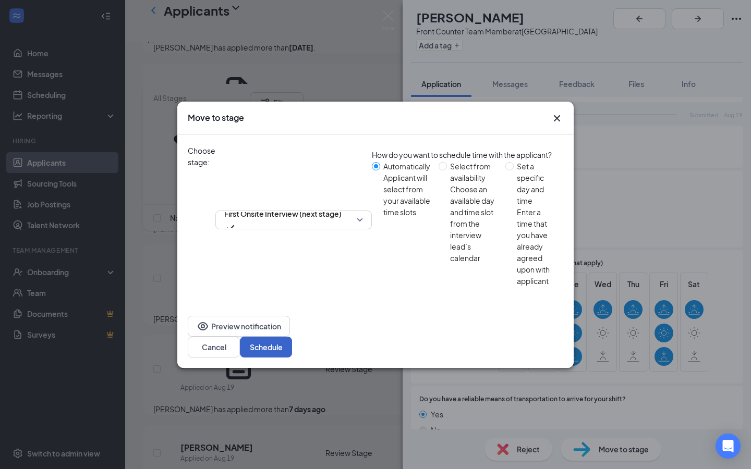
click at [292, 337] on button "Schedule" at bounding box center [266, 347] width 52 height 21
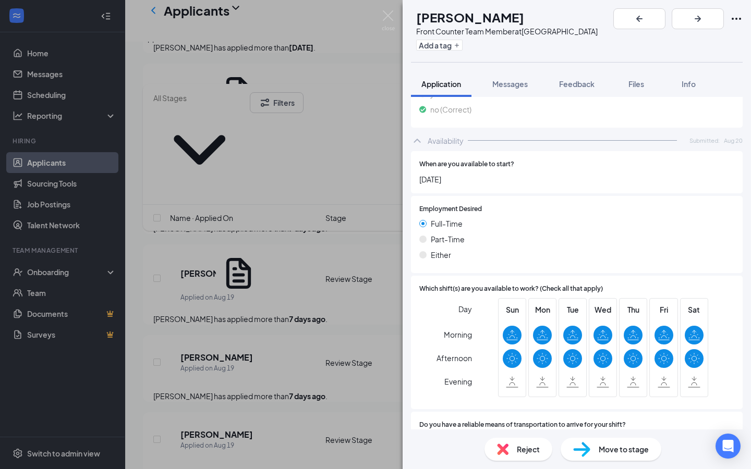
scroll to position [913, 0]
click at [581, 446] on img at bounding box center [581, 449] width 17 height 15
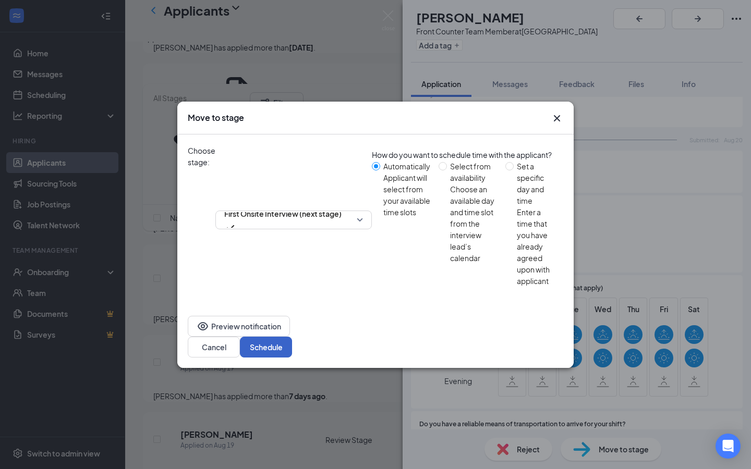
click at [292, 337] on button "Schedule" at bounding box center [266, 347] width 52 height 21
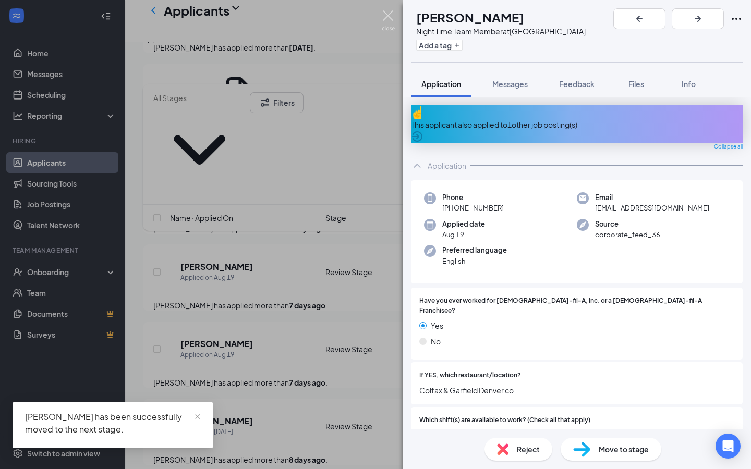
click at [394, 22] on img at bounding box center [388, 20] width 13 height 20
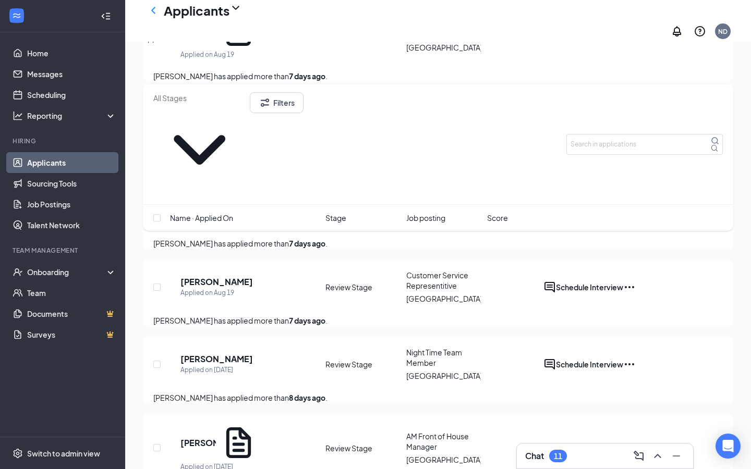
scroll to position [942, 0]
click at [228, 285] on h5 "[PERSON_NAME]" at bounding box center [216, 280] width 73 height 11
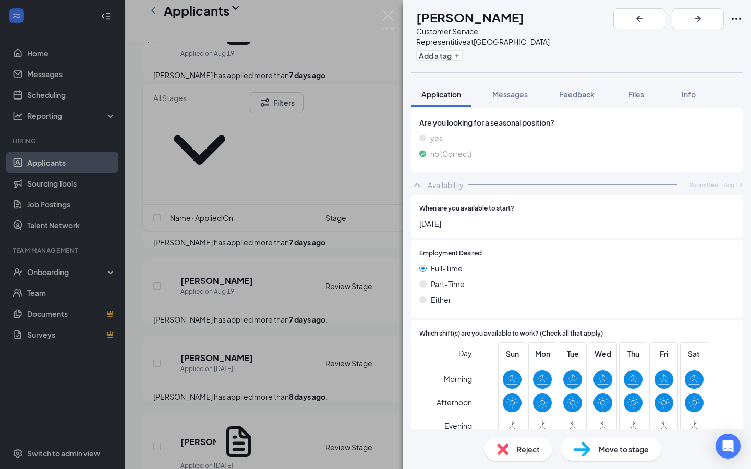
scroll to position [751, 0]
click at [610, 450] on span "Move to stage" at bounding box center [624, 449] width 50 height 11
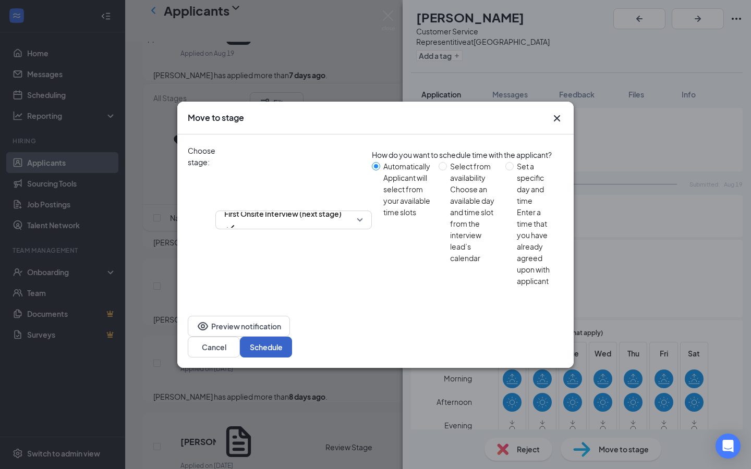
click at [292, 337] on button "Schedule" at bounding box center [266, 347] width 52 height 21
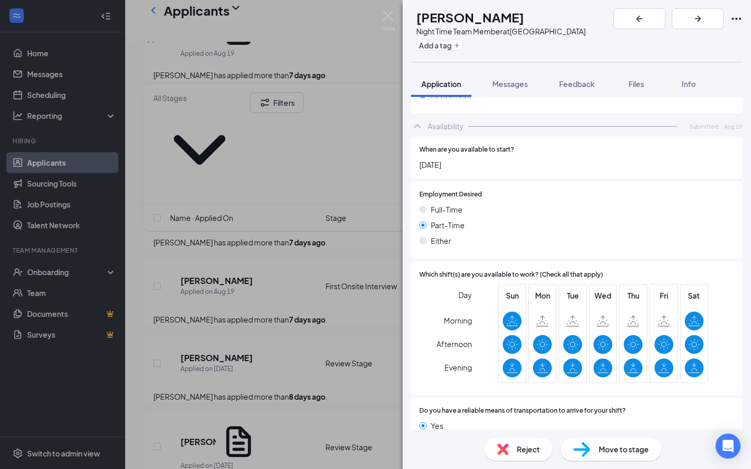
scroll to position [821, 0]
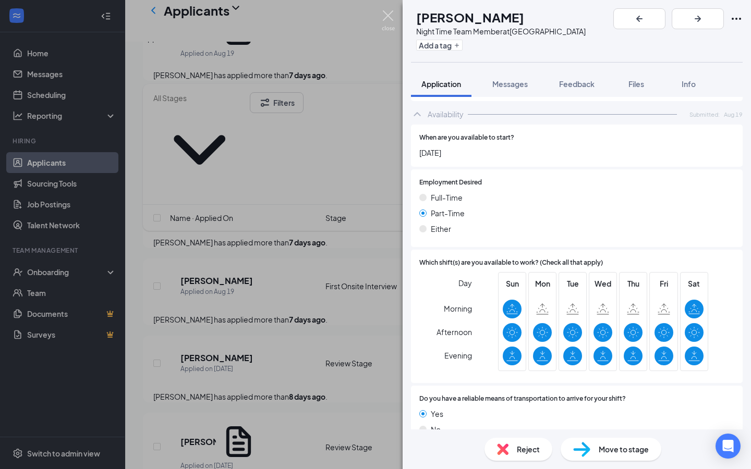
click at [389, 26] on img at bounding box center [388, 20] width 13 height 20
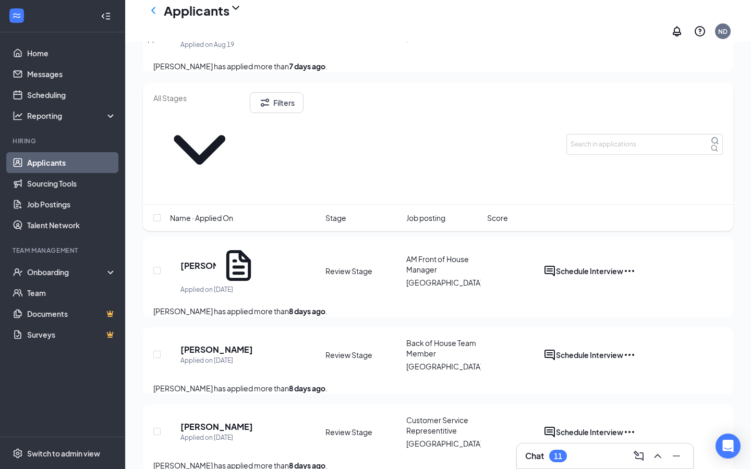
scroll to position [1085, 0]
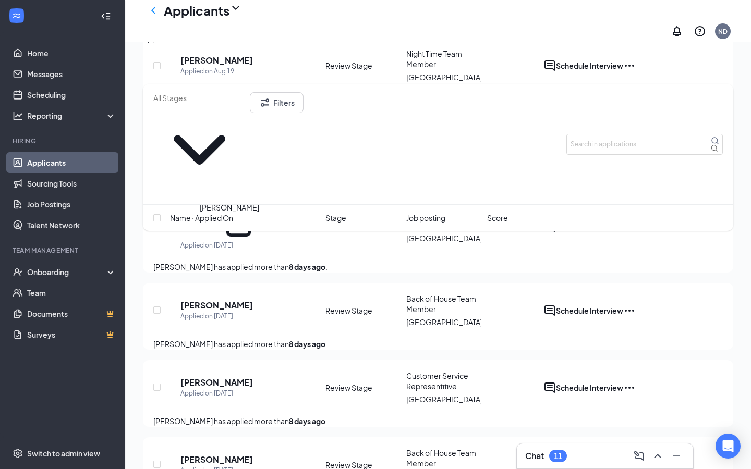
click at [216, 227] on h5 "[PERSON_NAME]" at bounding box center [197, 221] width 35 height 11
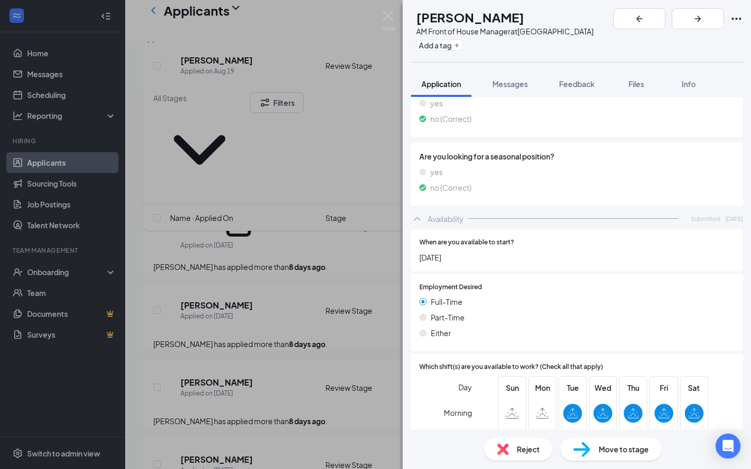
scroll to position [935, 0]
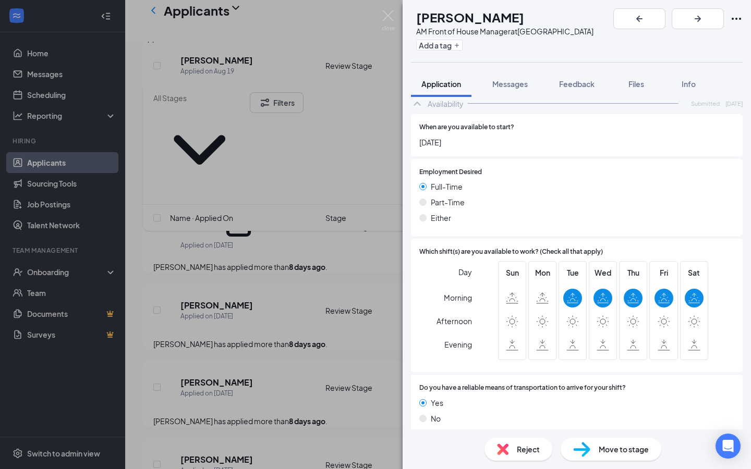
click at [507, 451] on img at bounding box center [502, 449] width 11 height 11
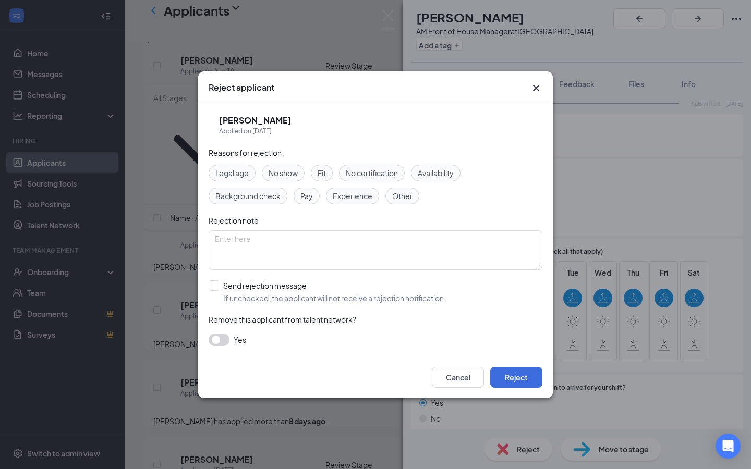
click at [449, 178] on span "Availability" at bounding box center [436, 172] width 36 height 11
click at [226, 341] on button "button" at bounding box center [219, 340] width 21 height 13
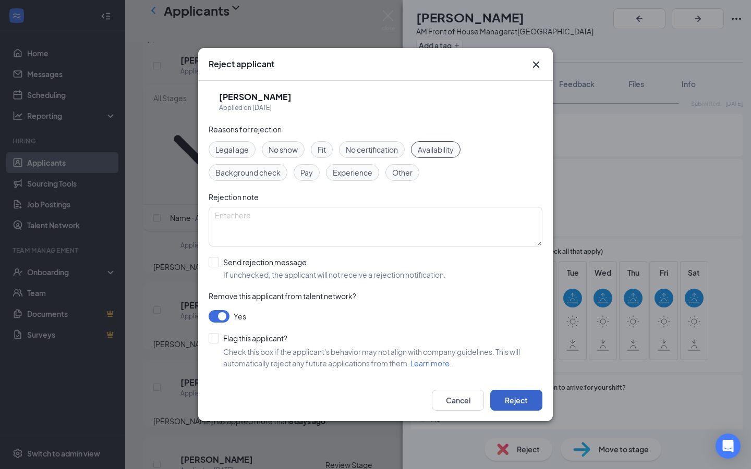
click at [517, 402] on button "Reject" at bounding box center [516, 400] width 52 height 21
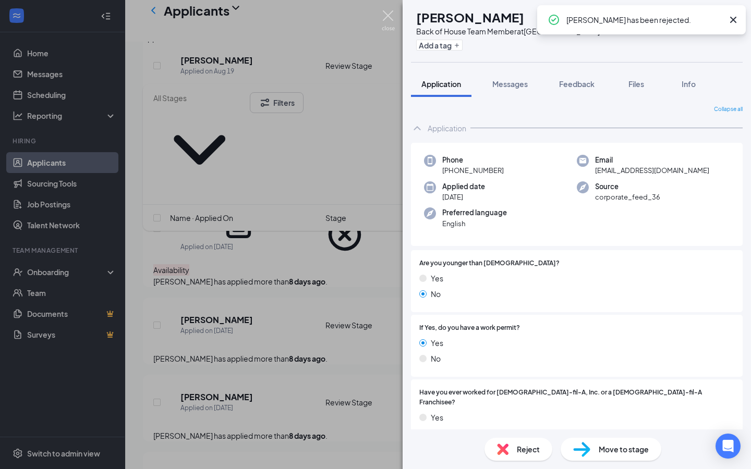
click at [382, 15] on img at bounding box center [388, 20] width 13 height 20
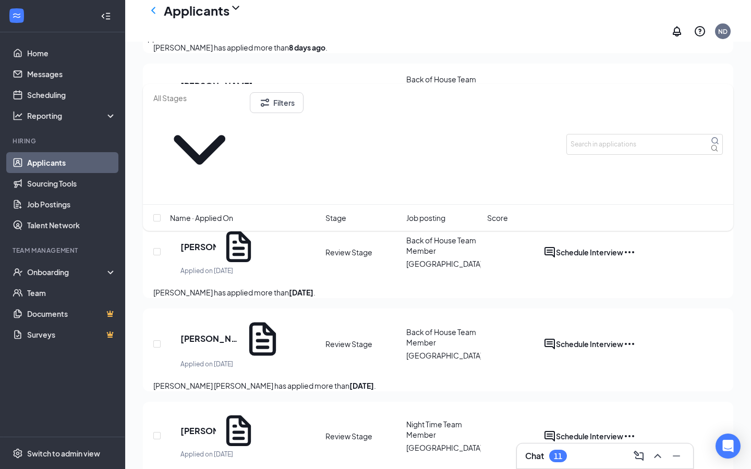
scroll to position [1372, 0]
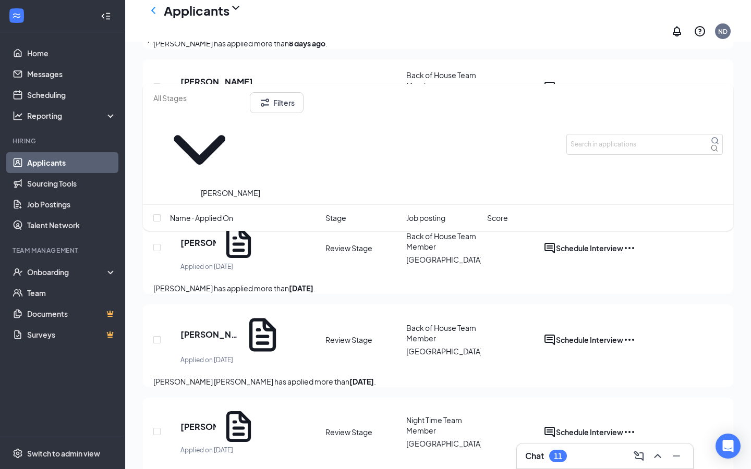
click at [244, 165] on h5 "[PERSON_NAME]" at bounding box center [216, 158] width 73 height 11
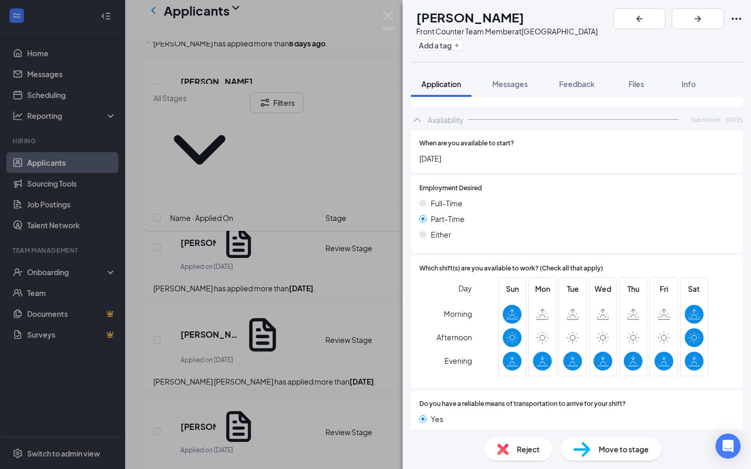
scroll to position [850, 0]
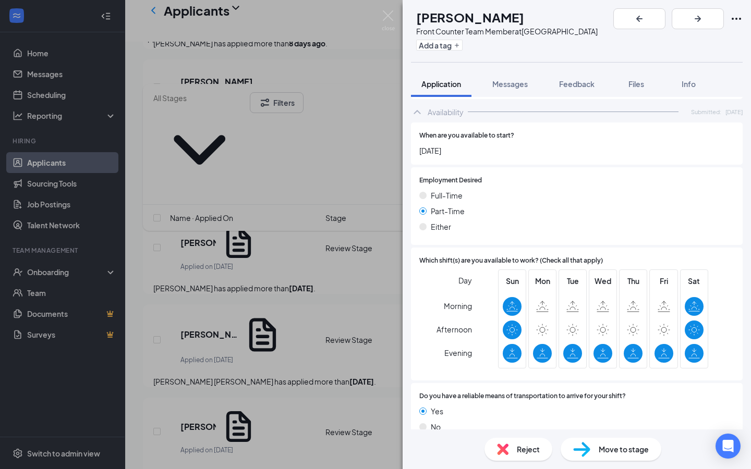
click at [510, 450] on div "Reject" at bounding box center [519, 449] width 68 height 23
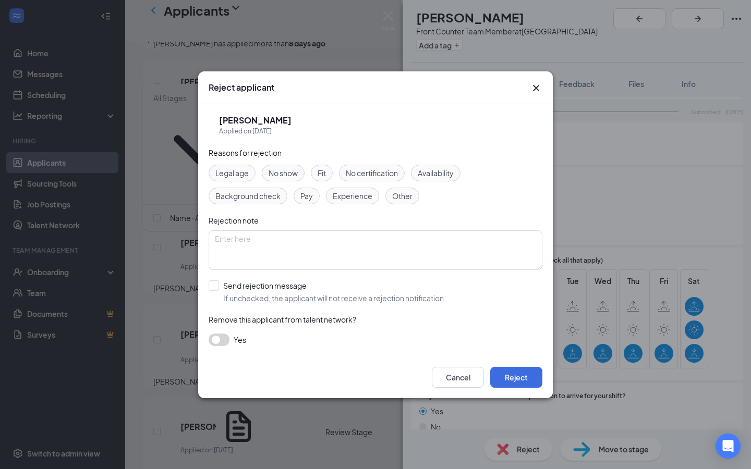
click at [220, 344] on button "button" at bounding box center [219, 340] width 21 height 13
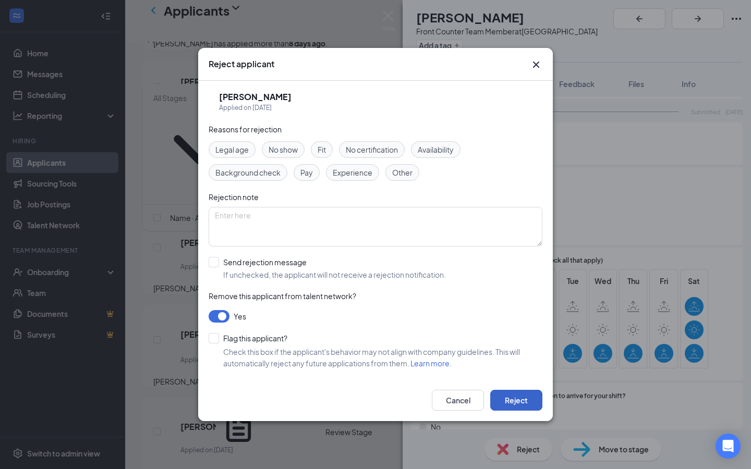
click at [532, 400] on button "Reject" at bounding box center [516, 400] width 52 height 21
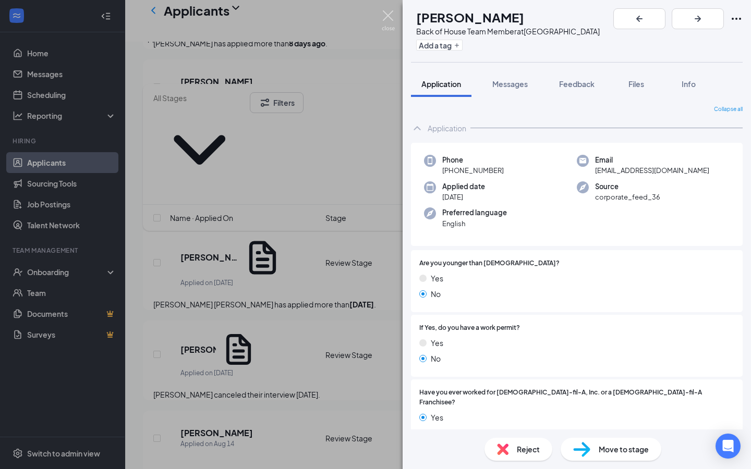
click at [389, 18] on img at bounding box center [388, 20] width 13 height 20
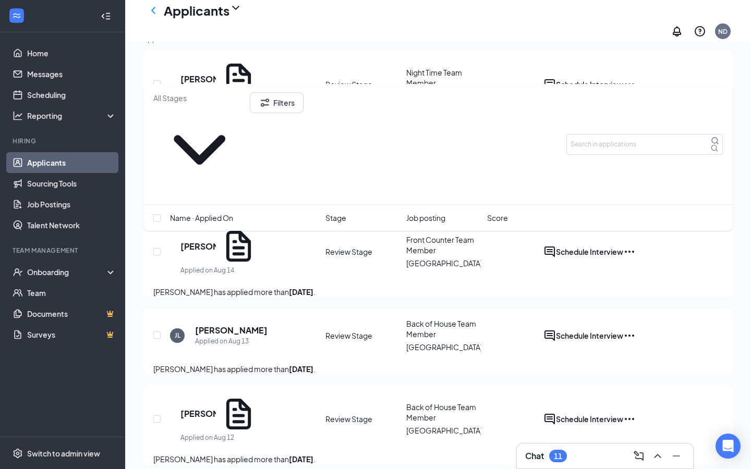
scroll to position [1693, 0]
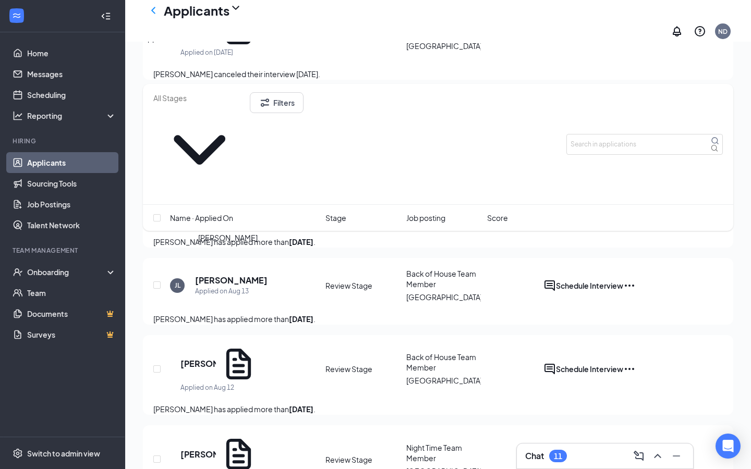
click at [216, 202] on h5 "[PERSON_NAME]" at bounding box center [197, 196] width 35 height 11
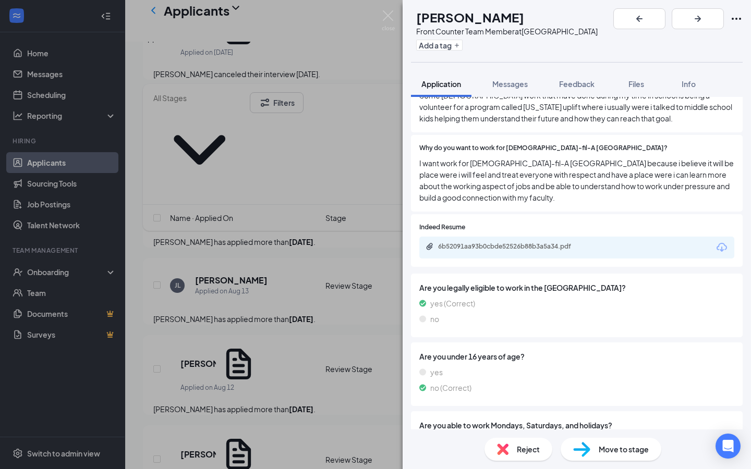
scroll to position [485, 0]
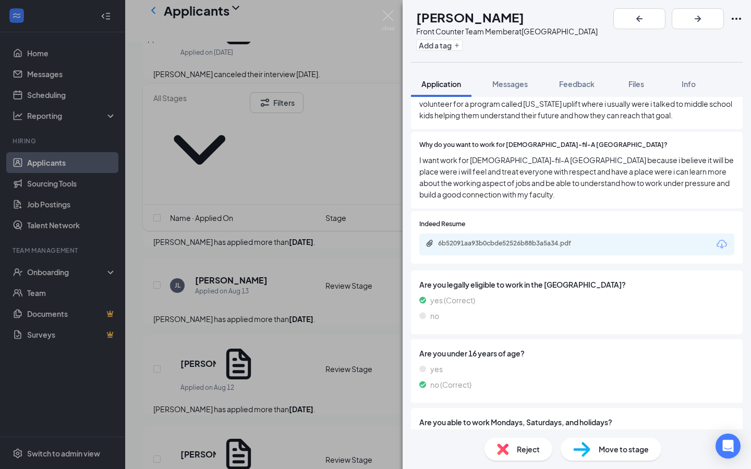
click at [589, 459] on div "Move to stage" at bounding box center [611, 449] width 101 height 23
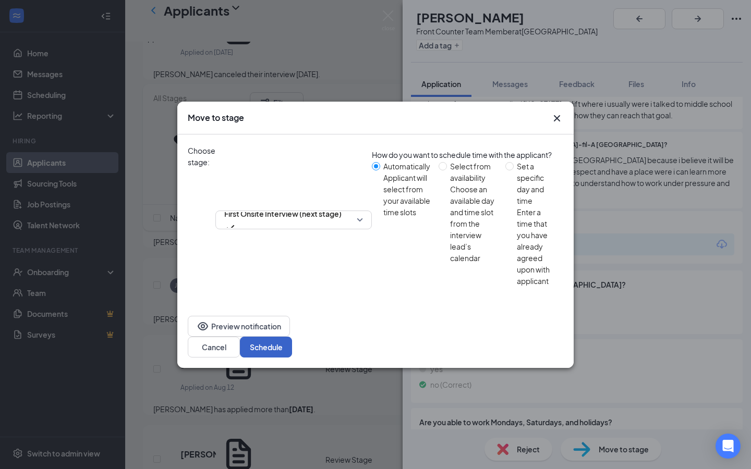
click at [292, 337] on button "Schedule" at bounding box center [266, 347] width 52 height 21
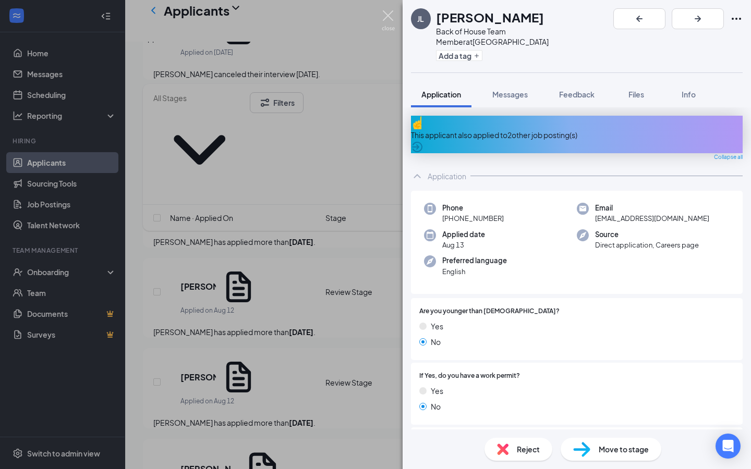
click at [390, 23] on img at bounding box center [388, 20] width 13 height 20
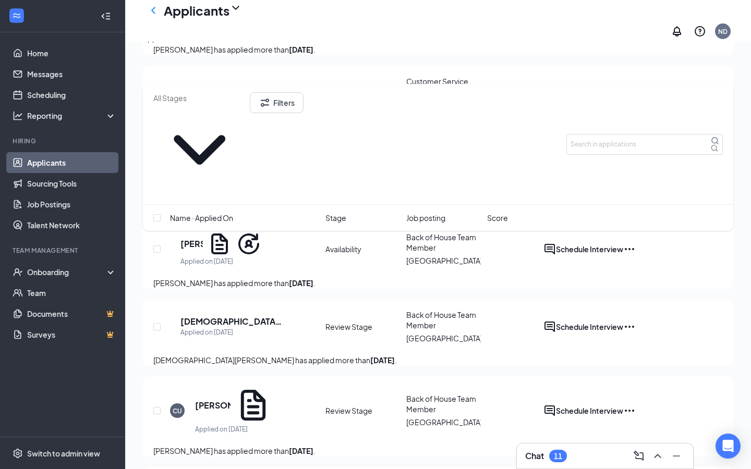
scroll to position [2221, 0]
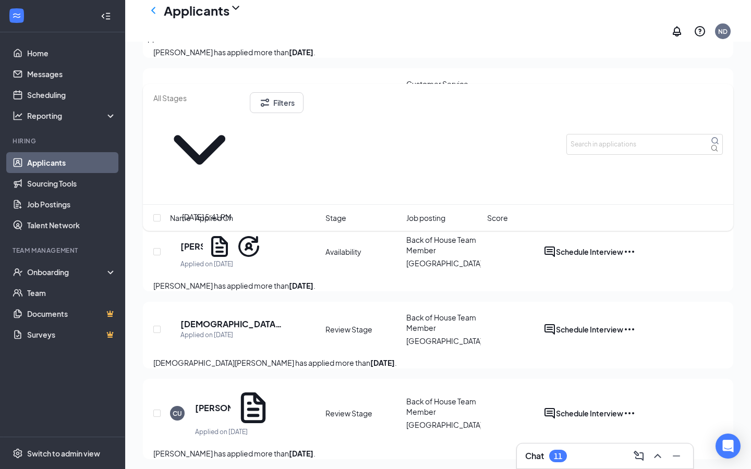
click at [237, 107] on div "Applied on [DATE]" at bounding box center [231, 102] width 73 height 10
click at [237, 97] on h5 "[PERSON_NAME]" at bounding box center [231, 90] width 73 height 11
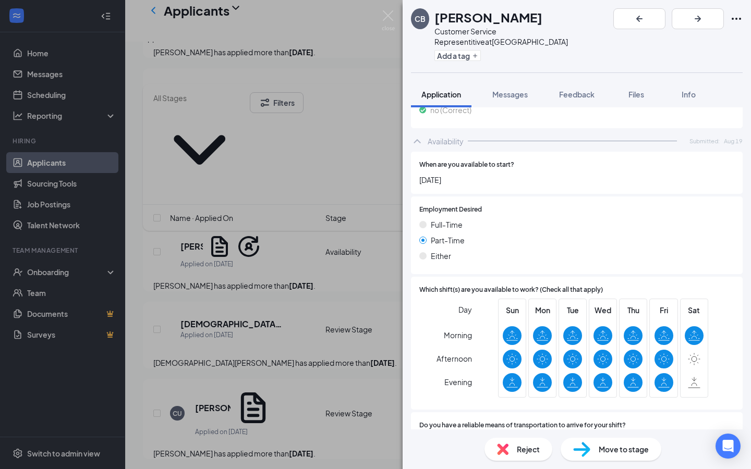
scroll to position [908, 0]
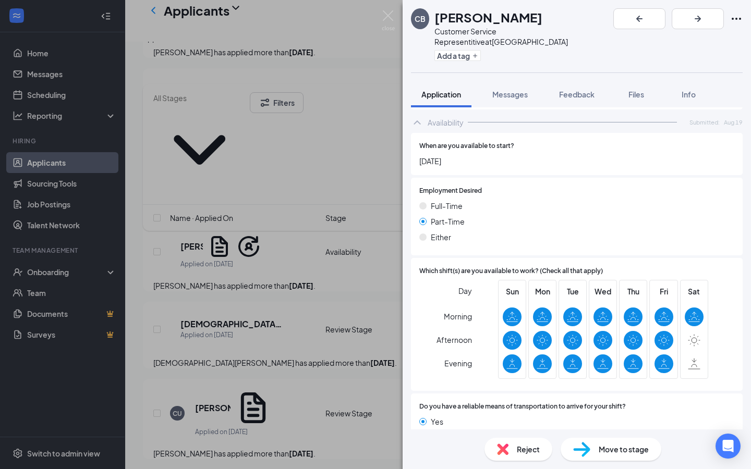
click at [594, 449] on div "Move to stage" at bounding box center [611, 449] width 101 height 23
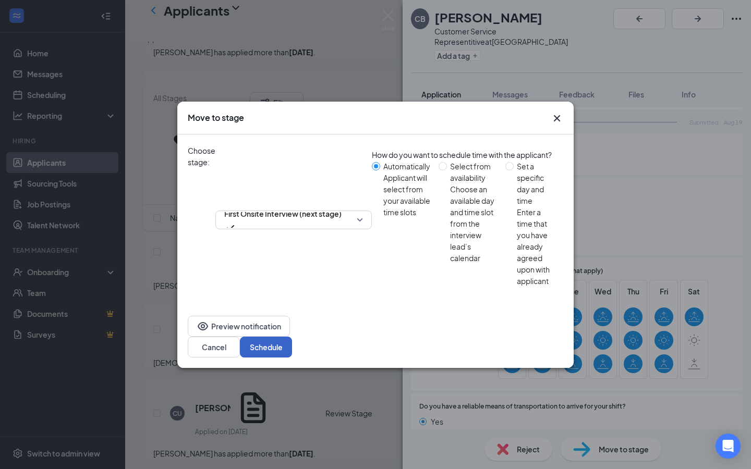
click at [292, 337] on button "Schedule" at bounding box center [266, 347] width 52 height 21
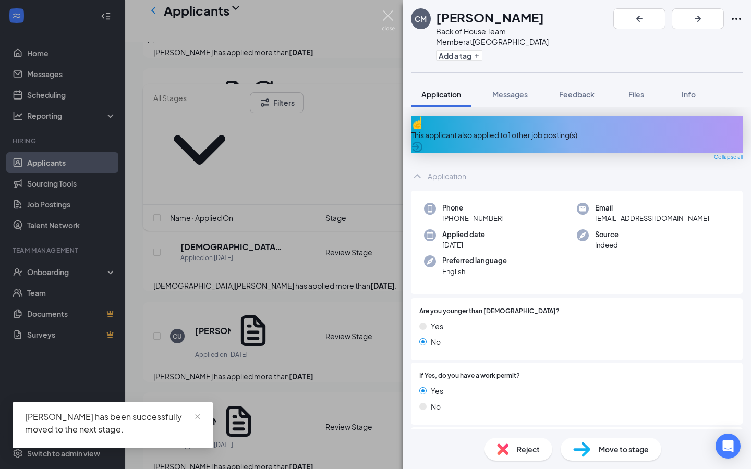
click at [389, 21] on img at bounding box center [388, 20] width 13 height 20
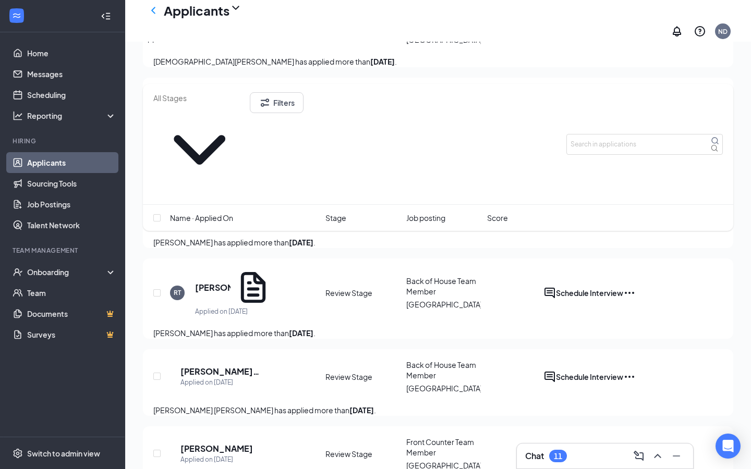
scroll to position [2480, 0]
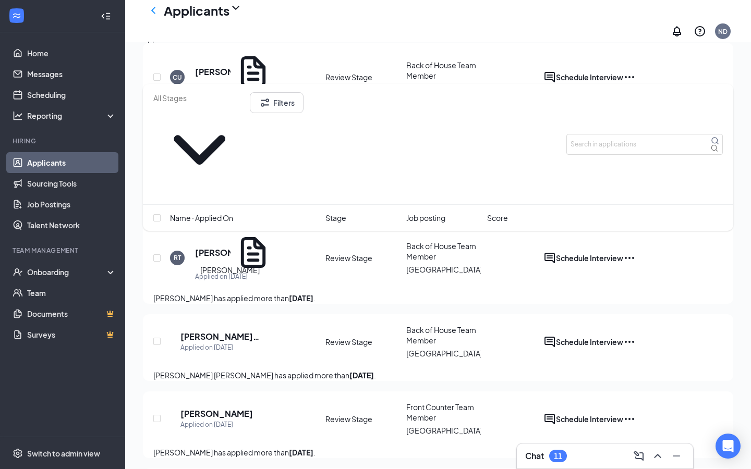
click at [216, 168] on h5 "[PERSON_NAME]" at bounding box center [197, 162] width 35 height 11
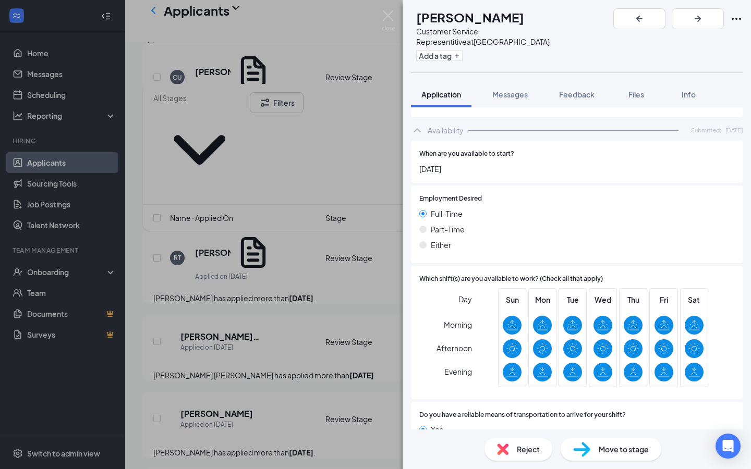
scroll to position [878, 0]
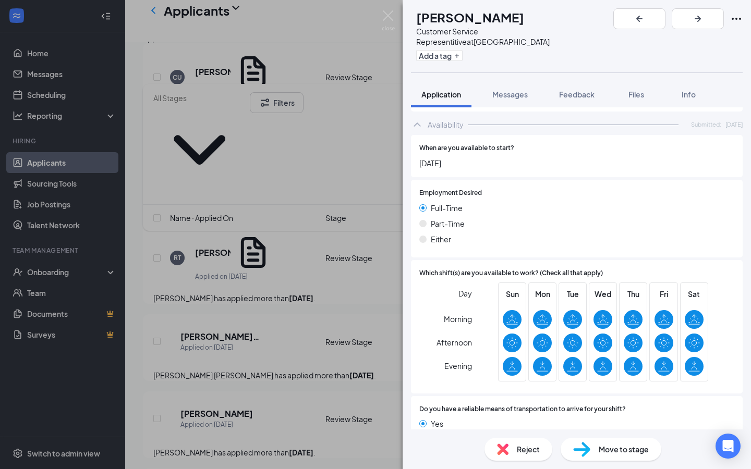
click at [498, 451] on img at bounding box center [502, 449] width 11 height 11
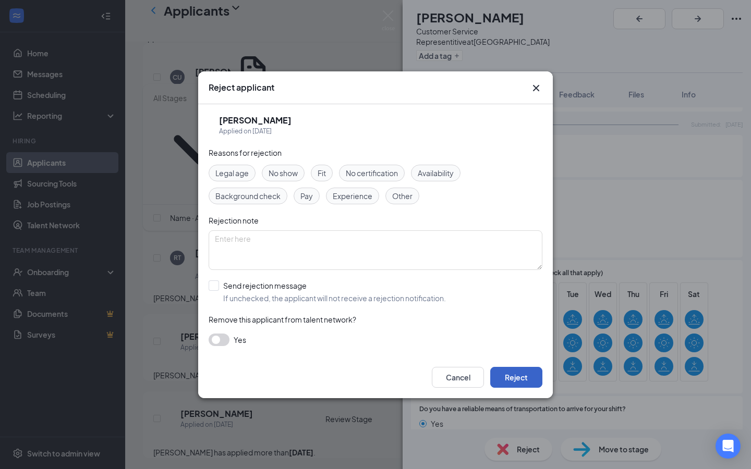
click at [527, 375] on button "Reject" at bounding box center [516, 377] width 52 height 21
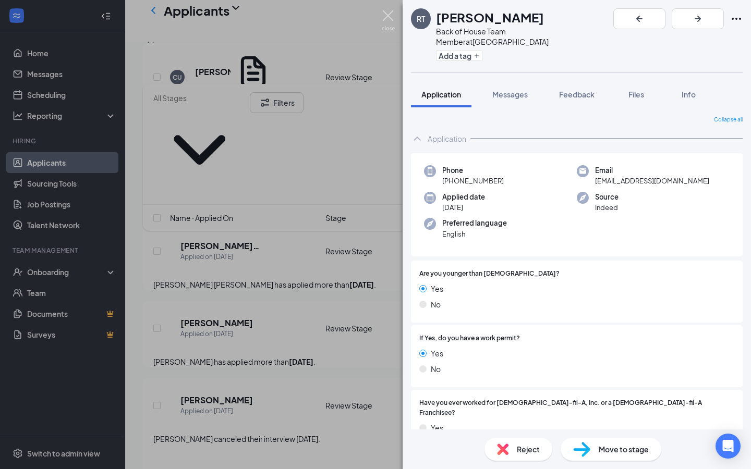
click at [388, 25] on img at bounding box center [388, 20] width 13 height 20
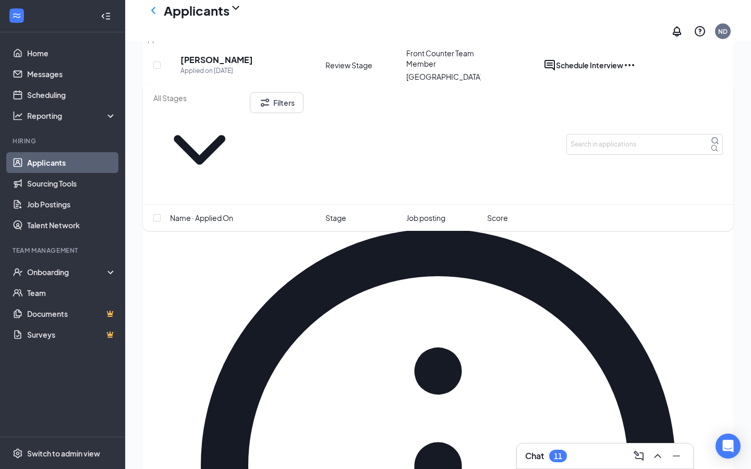
scroll to position [2752, 0]
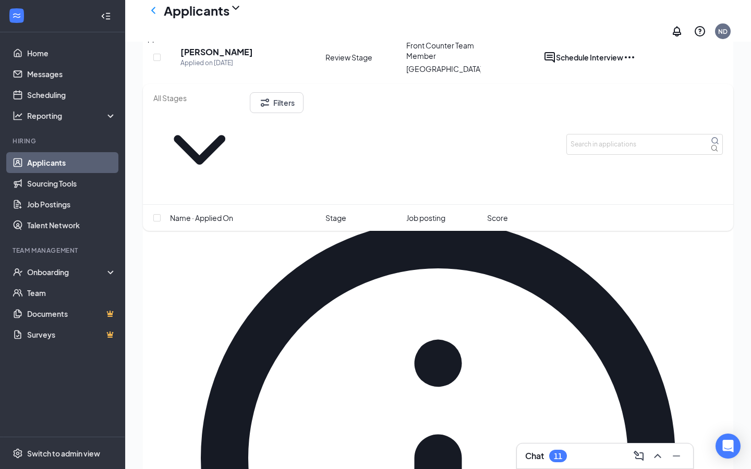
click at [636, 64] on icon "Ellipses" at bounding box center [629, 57] width 13 height 13
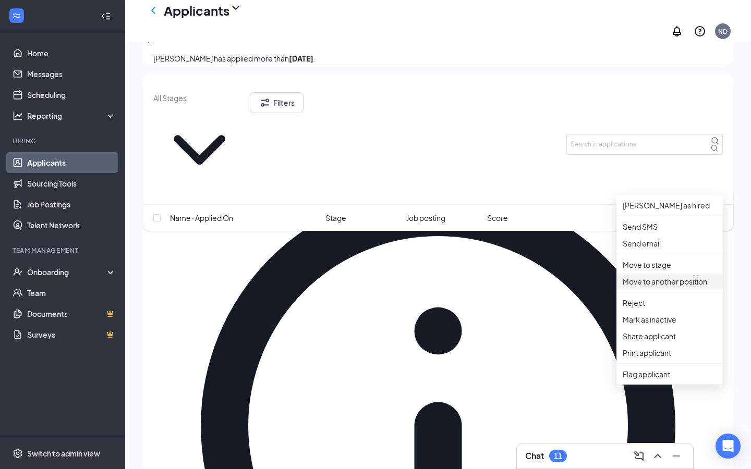
scroll to position [2800, 0]
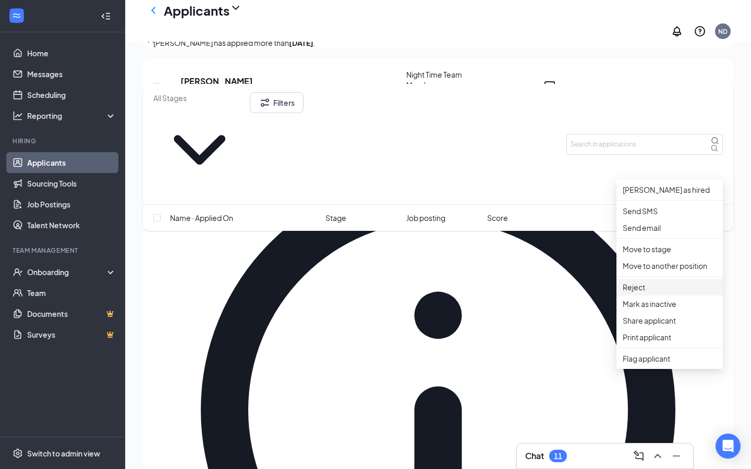
click at [655, 293] on p "Reject" at bounding box center [670, 287] width 94 height 11
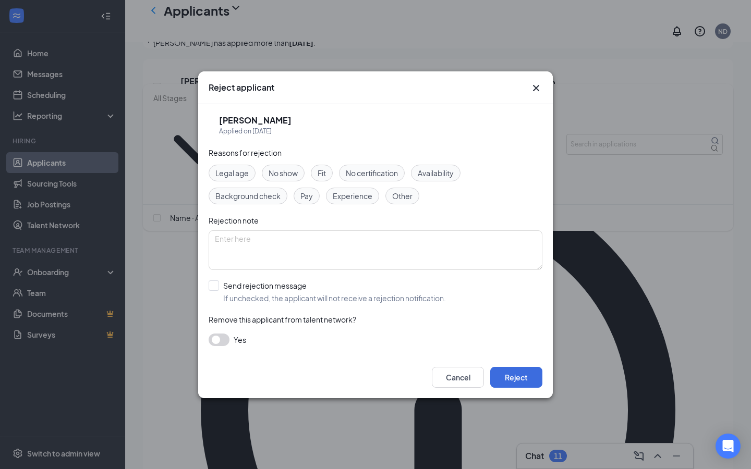
click at [224, 338] on button "button" at bounding box center [219, 340] width 21 height 13
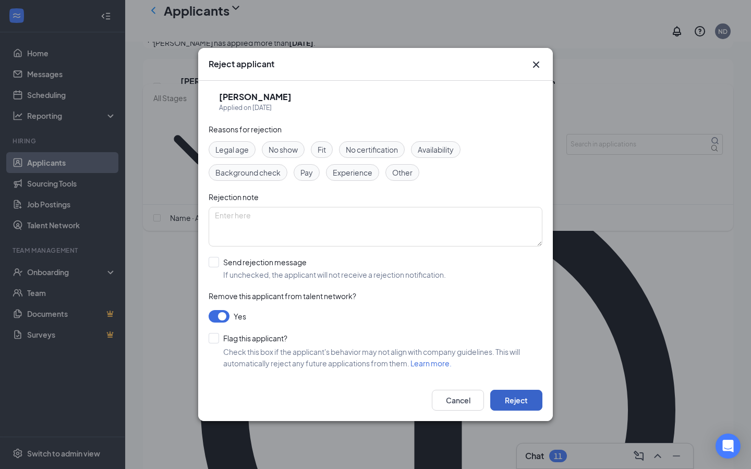
click at [512, 397] on button "Reject" at bounding box center [516, 400] width 52 height 21
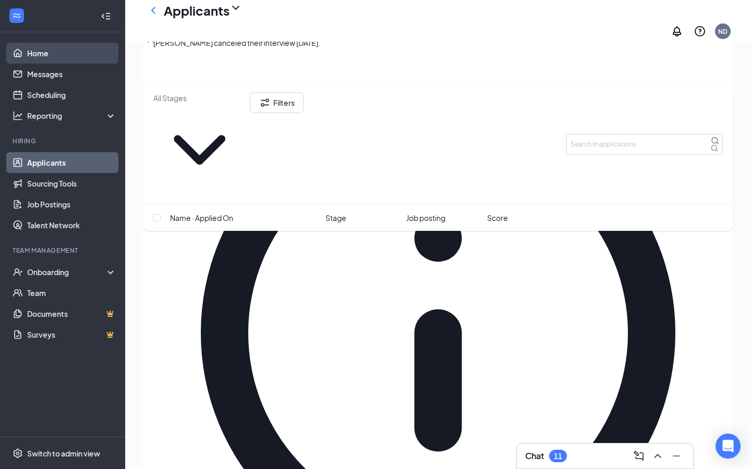
click at [82, 57] on link "Home" at bounding box center [71, 53] width 89 height 21
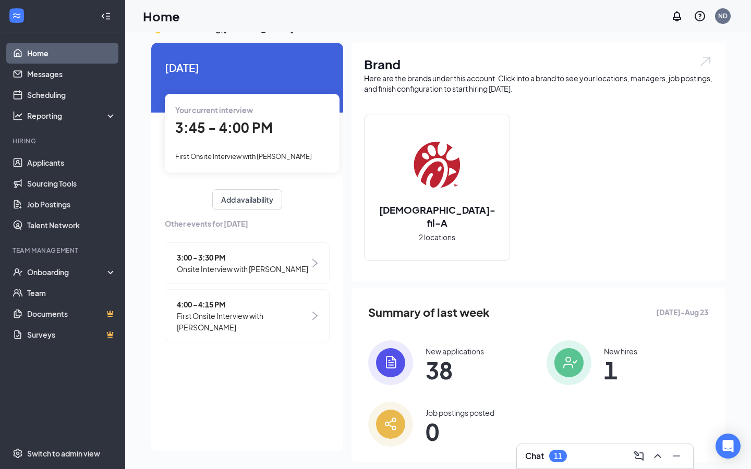
scroll to position [40, 0]
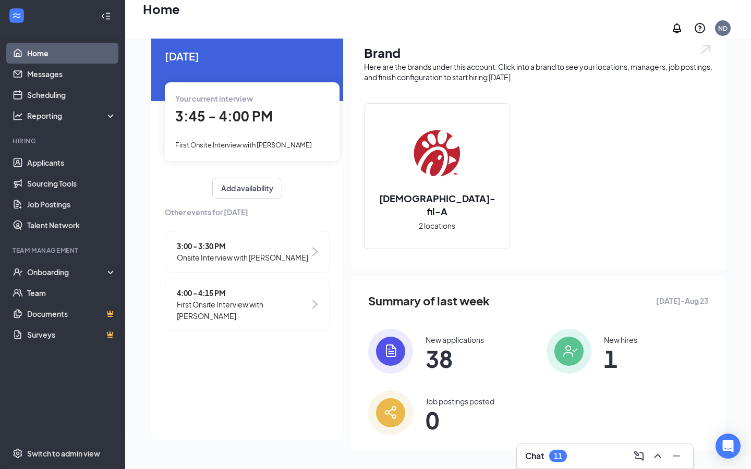
click at [249, 113] on span "3:45 - 4:00 PM" at bounding box center [224, 115] width 98 height 17
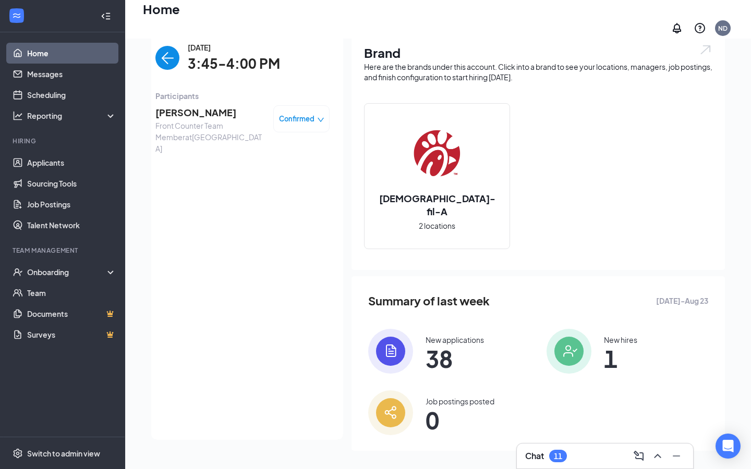
click at [226, 111] on span "[PERSON_NAME]" at bounding box center [210, 112] width 110 height 15
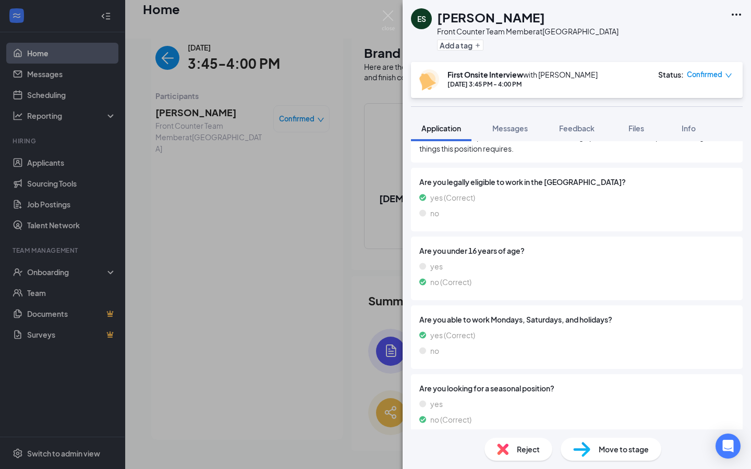
scroll to position [761, 0]
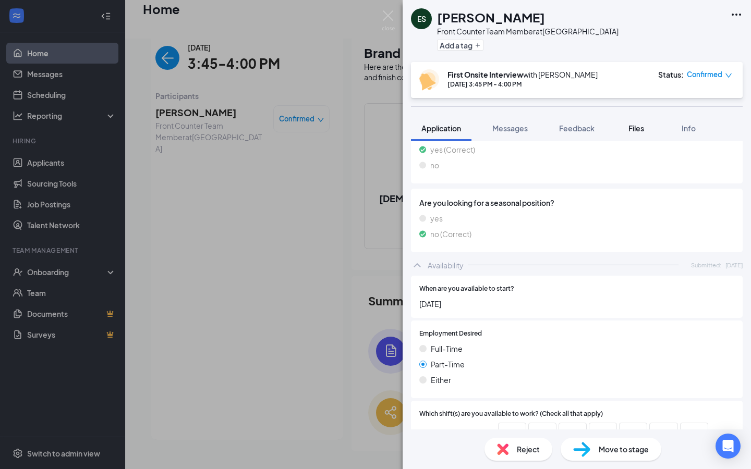
click at [635, 129] on span "Files" at bounding box center [637, 128] width 16 height 9
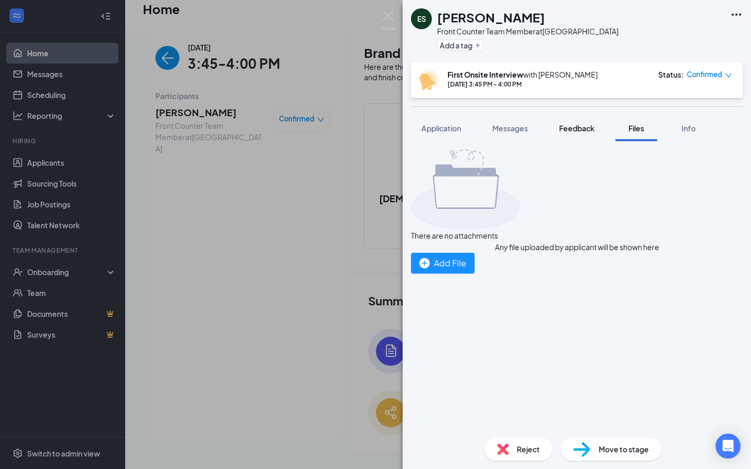
click at [580, 130] on span "Feedback" at bounding box center [576, 128] width 35 height 9
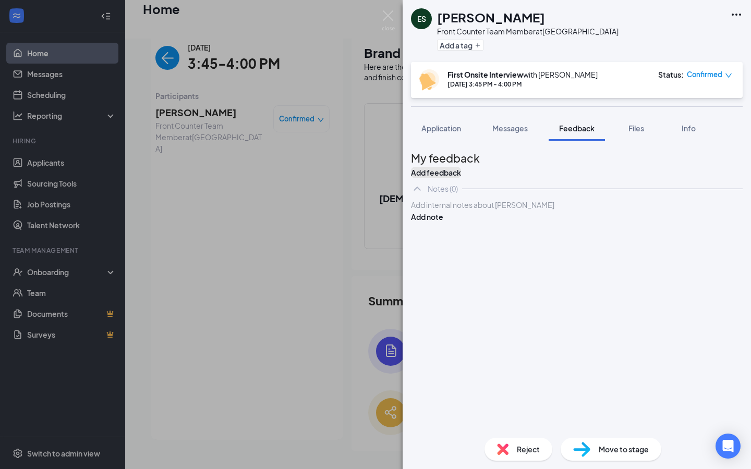
click at [461, 172] on button "Add feedback" at bounding box center [436, 172] width 50 height 11
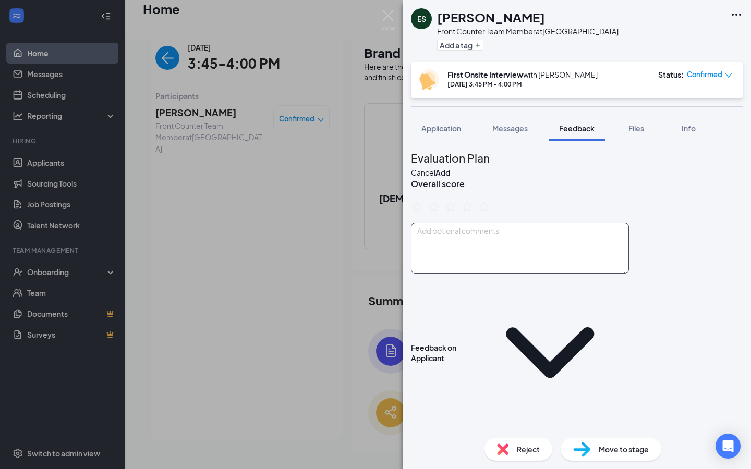
click at [479, 261] on textarea at bounding box center [520, 248] width 218 height 51
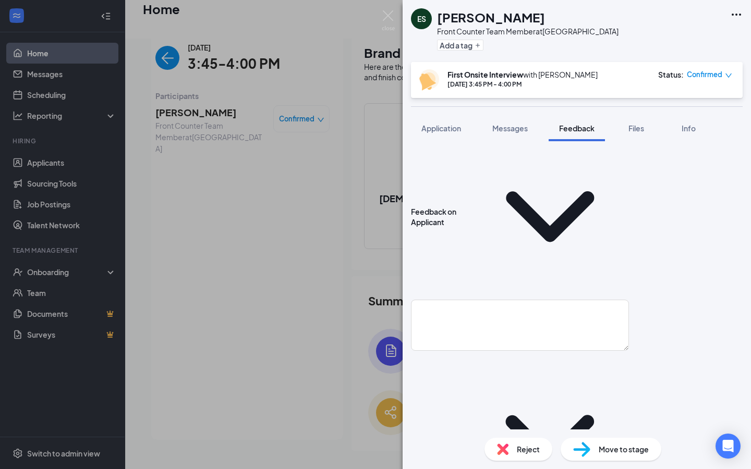
scroll to position [138, 0]
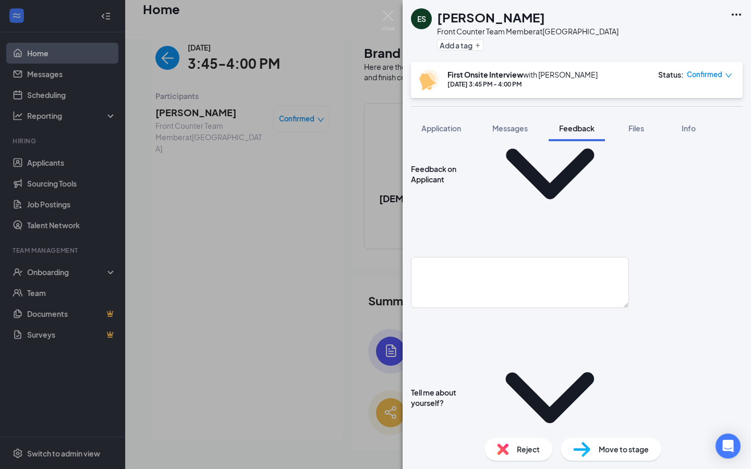
scroll to position [206, 0]
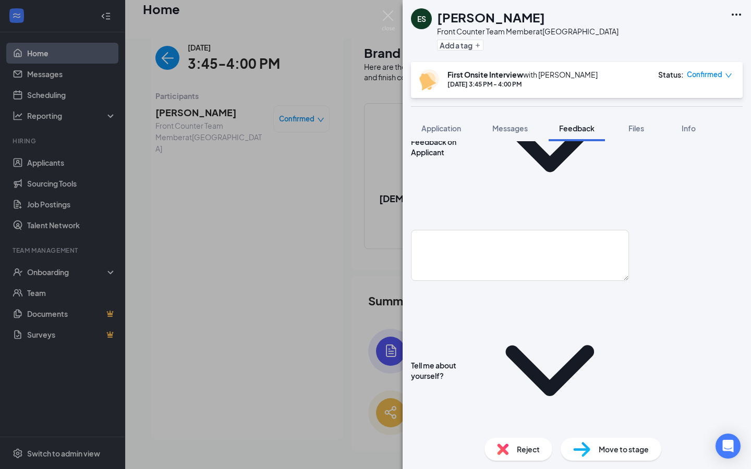
click at [375, 115] on div "ES [PERSON_NAME] Front Counter Team Member at [GEOGRAPHIC_DATA] Add a tag First…" at bounding box center [375, 234] width 751 height 469
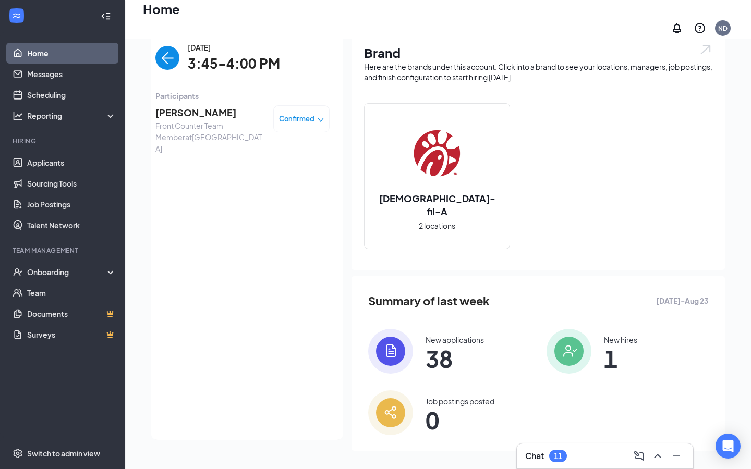
click at [200, 109] on span "[PERSON_NAME]" at bounding box center [210, 112] width 110 height 15
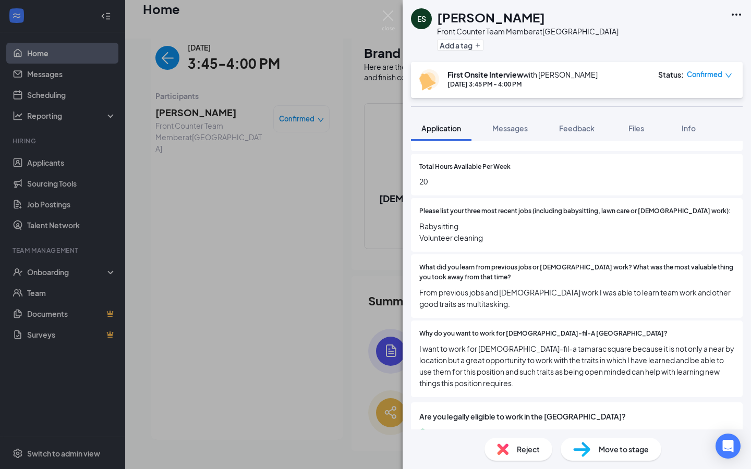
scroll to position [360, 0]
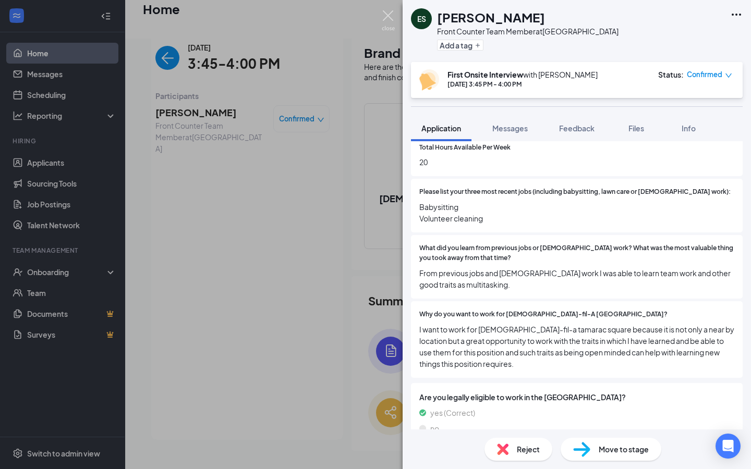
click at [387, 23] on img at bounding box center [388, 20] width 13 height 20
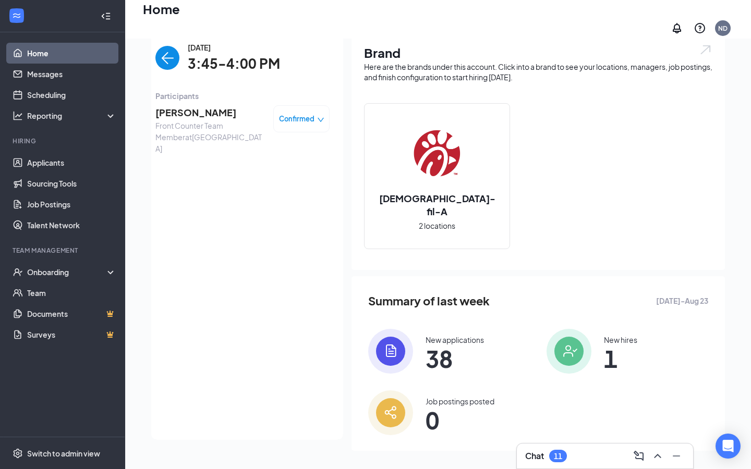
click at [226, 106] on span "[PERSON_NAME]" at bounding box center [210, 112] width 110 height 15
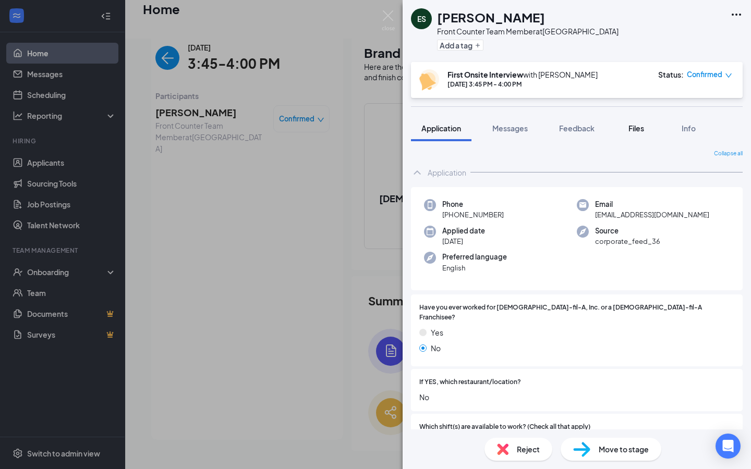
click at [633, 127] on span "Files" at bounding box center [637, 128] width 16 height 9
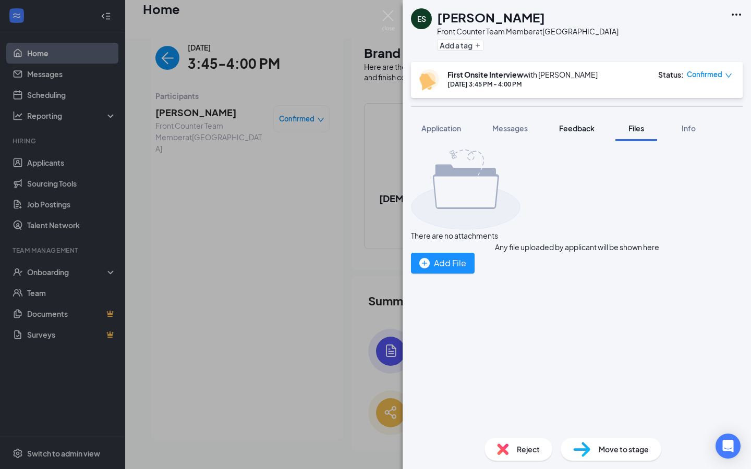
click at [582, 133] on div "Feedback" at bounding box center [576, 128] width 35 height 10
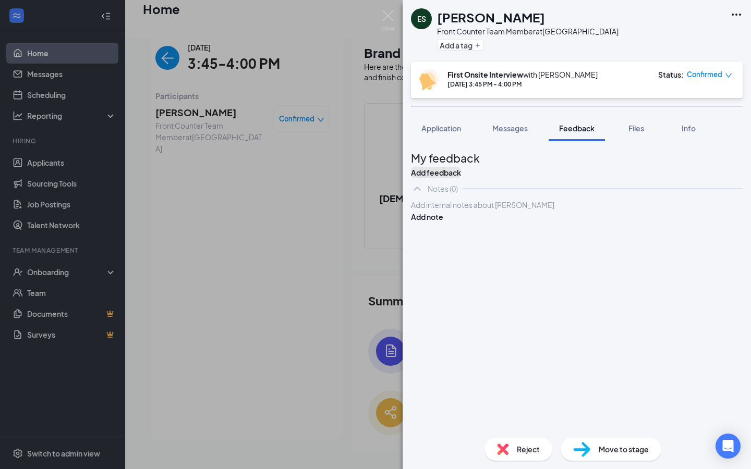
click at [461, 175] on button "Add feedback" at bounding box center [436, 172] width 50 height 11
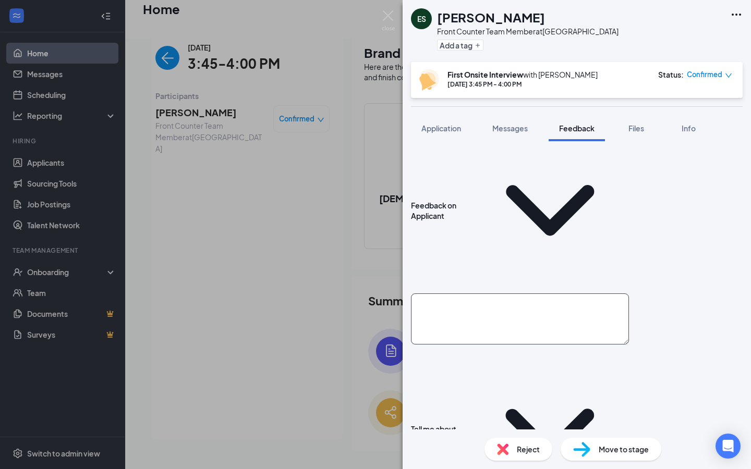
scroll to position [143, 0]
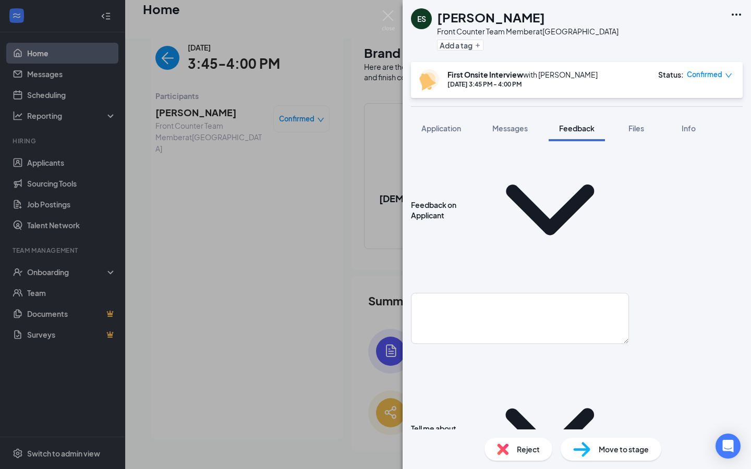
scroll to position [232, 0]
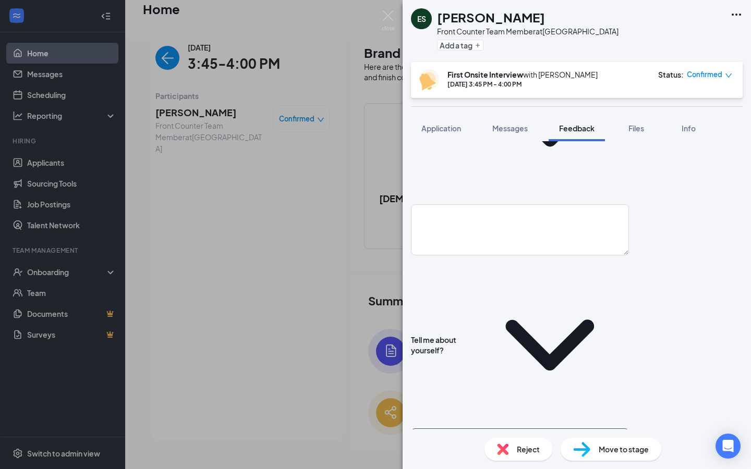
type textarea "First Job Babysitting Housekeeping Junior Year, Aspirations to become a CNA"
type textarea "B"
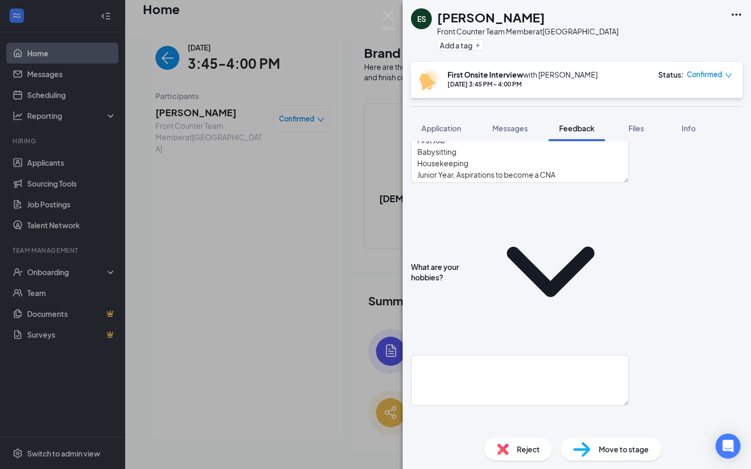
scroll to position [552, 0]
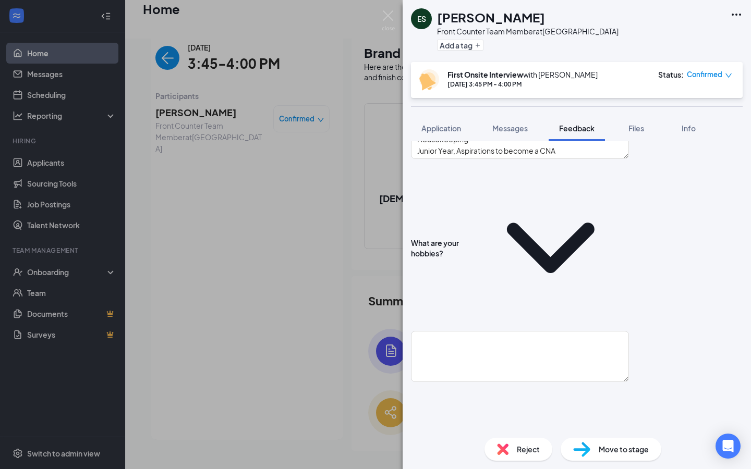
type textarea "Very good place to start hospitality"
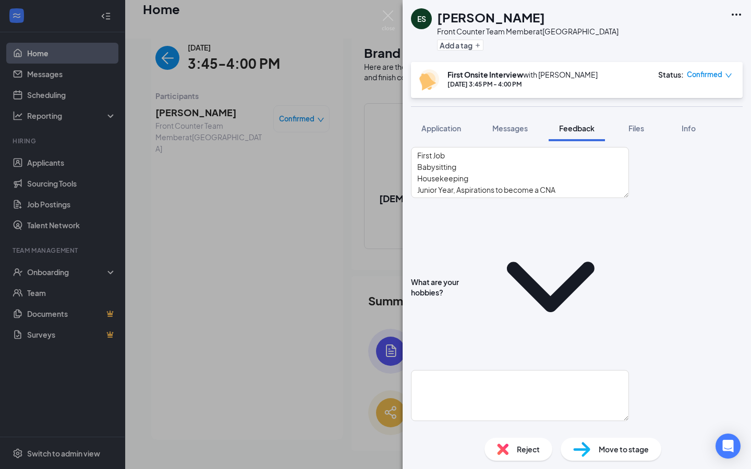
scroll to position [516, 0]
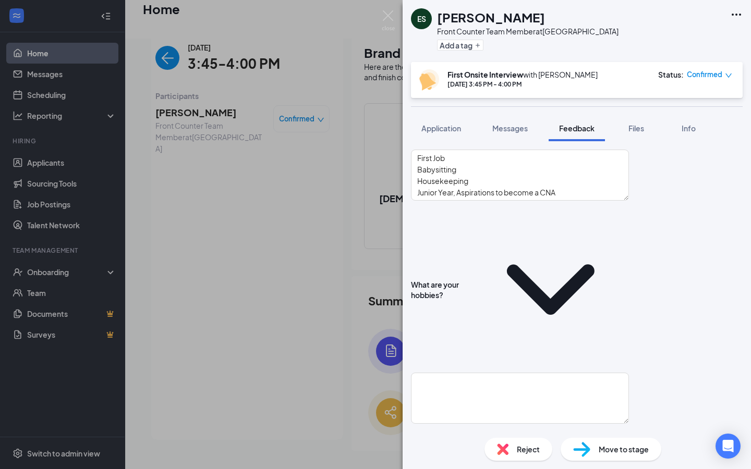
scroll to position [525, 0]
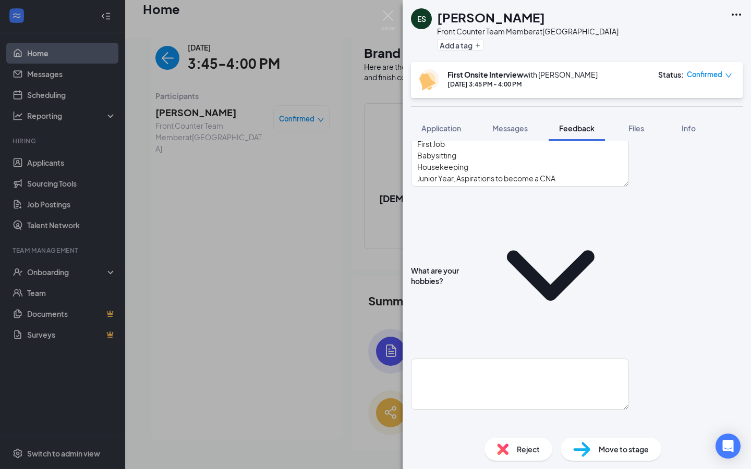
type textarea "H"
type textarea "When people are"
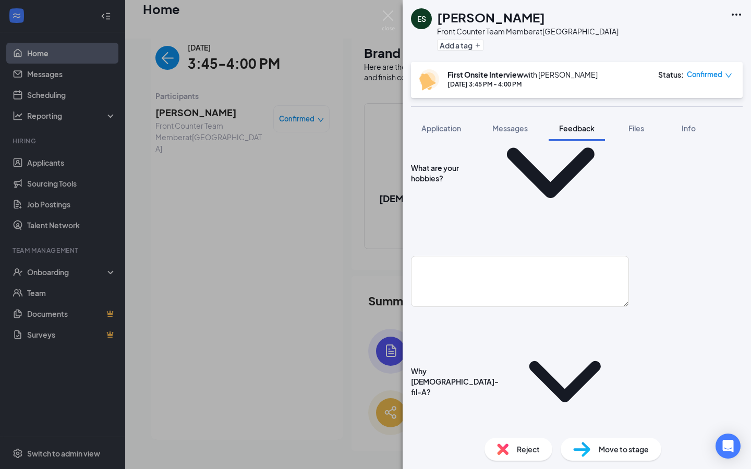
scroll to position [678, 0]
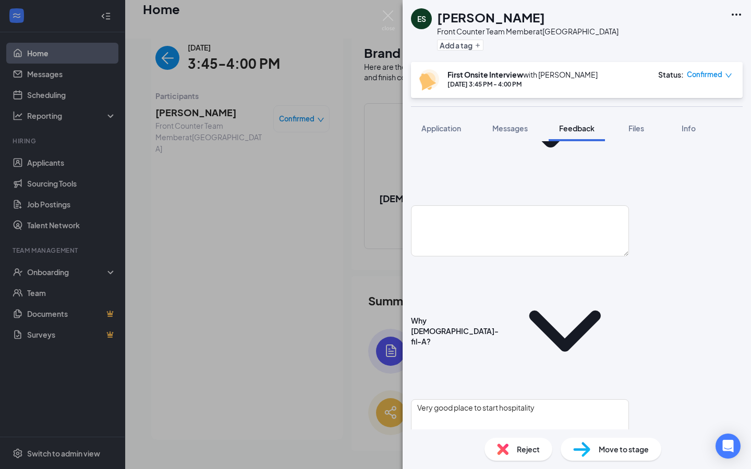
type textarea "Bilinigual, hard-working, get along"
type textarea "F"
type textarea "2"
type textarea "F"
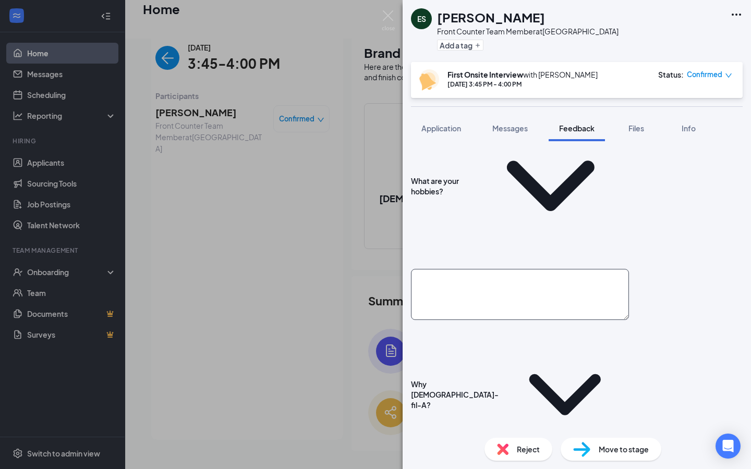
scroll to position [632, 0]
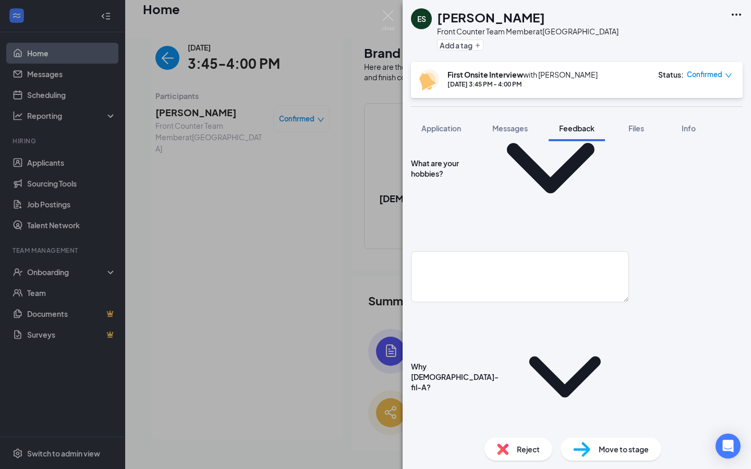
type textarea "20 hours 5p-11p Available everyday"
type textarea "When people are"
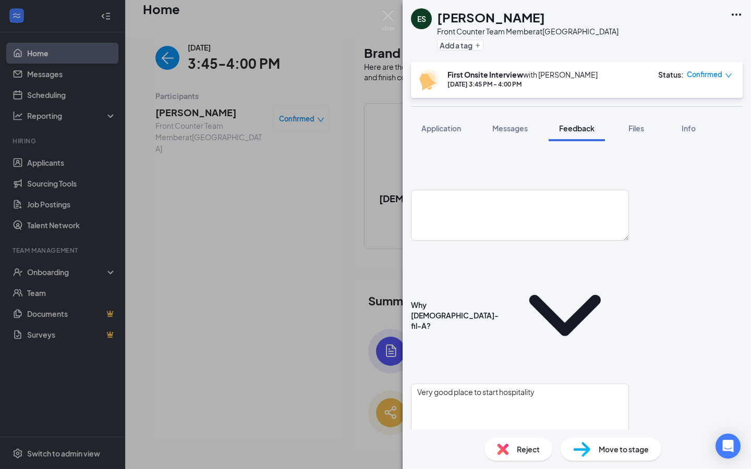
scroll to position [695, 0]
type textarea "H"
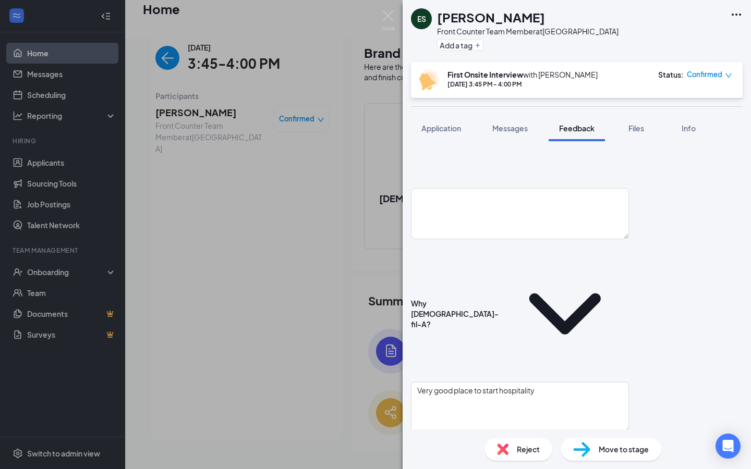
type textarea "Q"
type textarea "Uniform requirements: Informed on jewelry and hari restraints, along with unifo…"
click at [394, 23] on img at bounding box center [388, 20] width 13 height 20
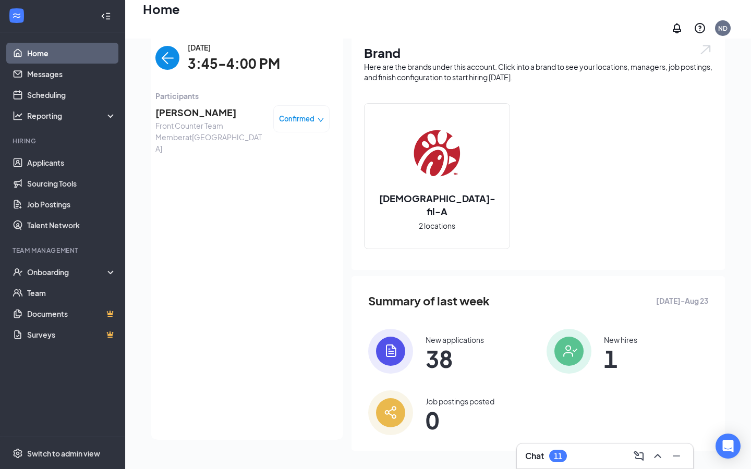
click at [171, 55] on img "back-button" at bounding box center [167, 58] width 24 height 24
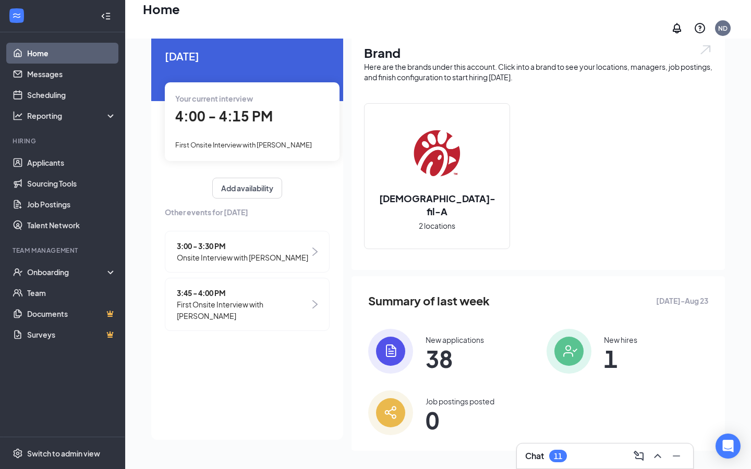
click at [219, 107] on span "4:00 - 4:15 PM" at bounding box center [224, 115] width 98 height 17
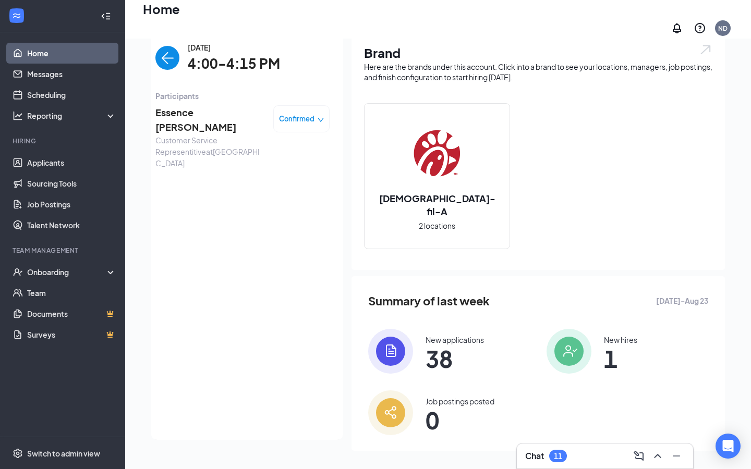
click at [200, 107] on span "Essence [PERSON_NAME]" at bounding box center [210, 120] width 110 height 30
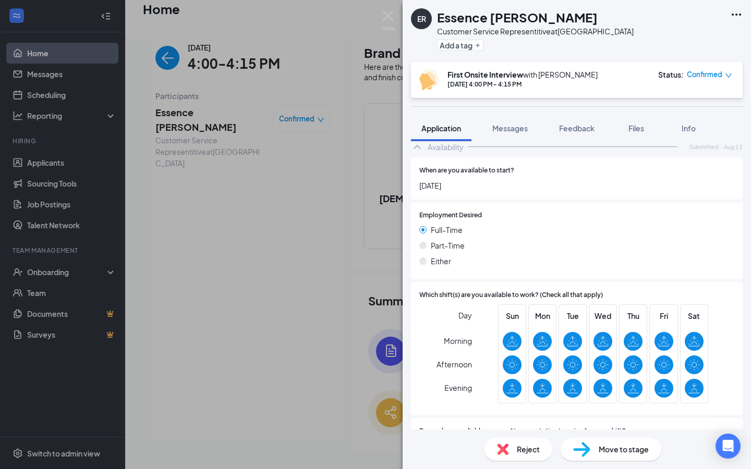
scroll to position [922, 0]
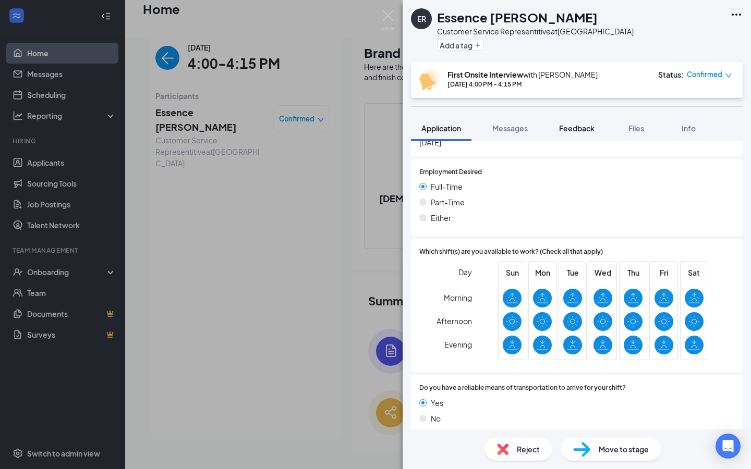
click at [585, 135] on button "Feedback" at bounding box center [577, 128] width 56 height 26
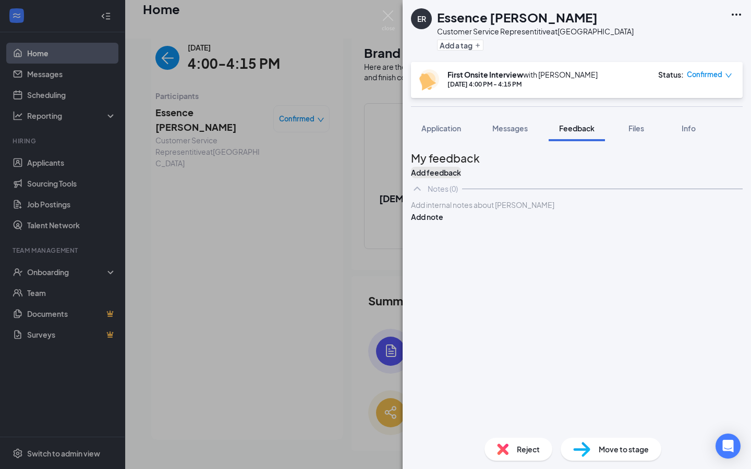
click at [461, 167] on button "Add feedback" at bounding box center [436, 172] width 50 height 11
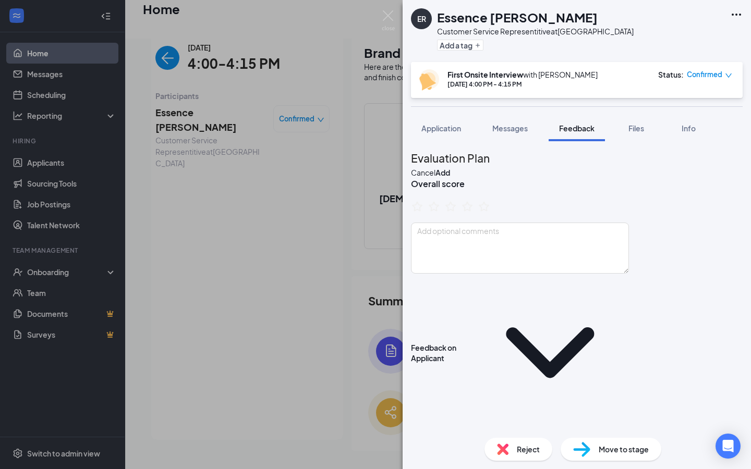
click at [458, 436] on textarea at bounding box center [520, 461] width 218 height 51
click at [478, 436] on textarea at bounding box center [520, 461] width 218 height 51
click at [474, 436] on textarea at bounding box center [520, 461] width 218 height 51
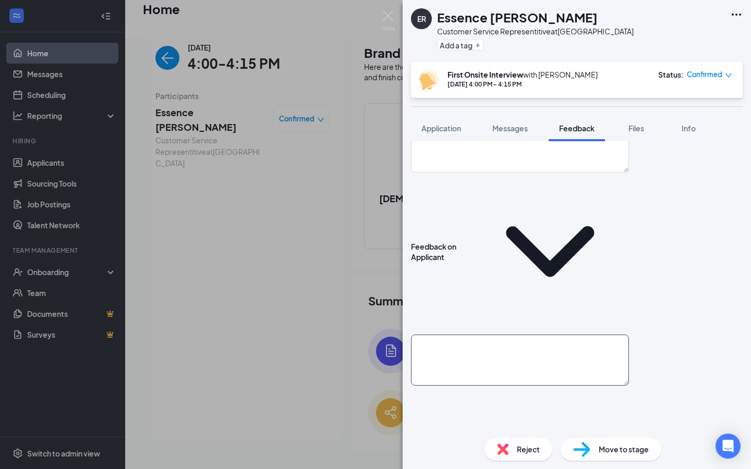
scroll to position [113, 0]
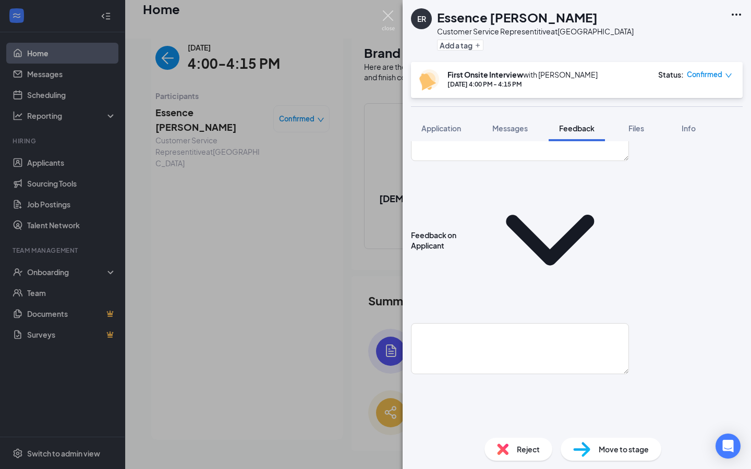
click at [384, 13] on img at bounding box center [388, 20] width 13 height 20
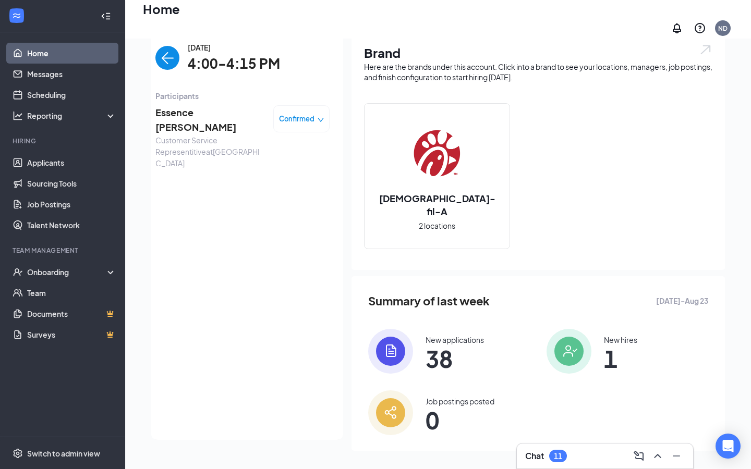
click at [211, 109] on span "Essence [PERSON_NAME]" at bounding box center [210, 120] width 110 height 30
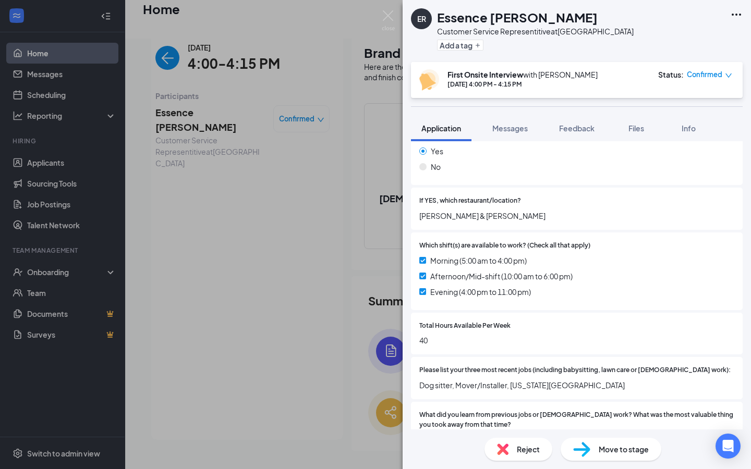
scroll to position [181, 0]
click at [572, 128] on span "Feedback" at bounding box center [576, 128] width 35 height 9
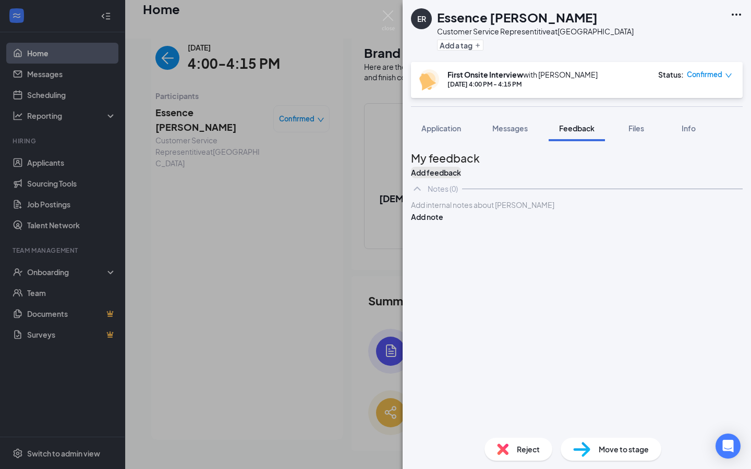
click at [461, 167] on button "Add feedback" at bounding box center [436, 172] width 50 height 11
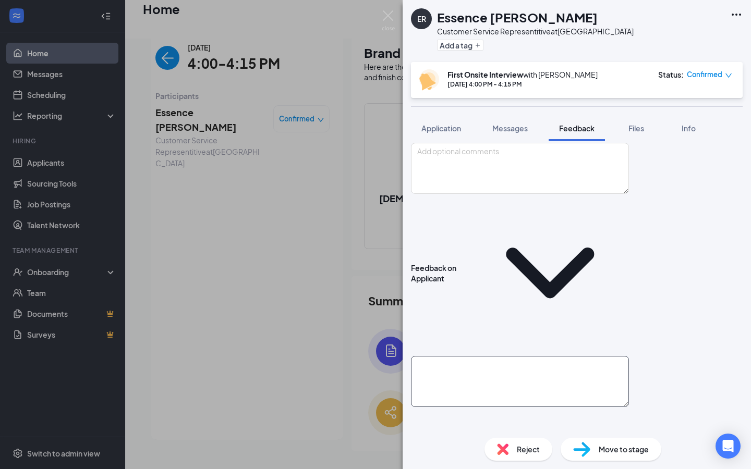
scroll to position [81, 0]
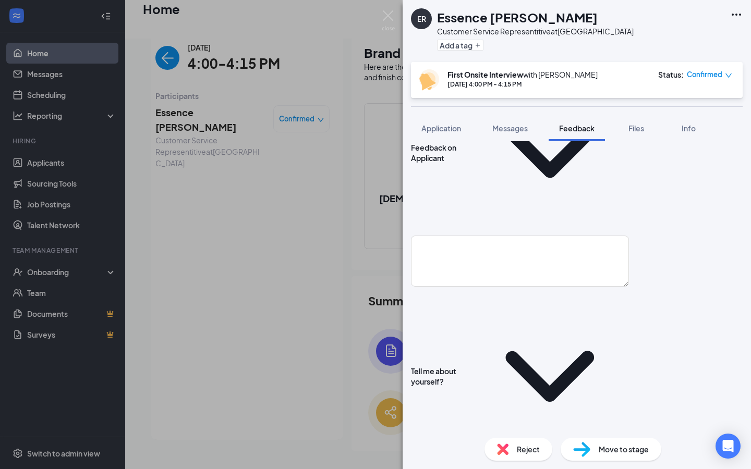
scroll to position [215, 0]
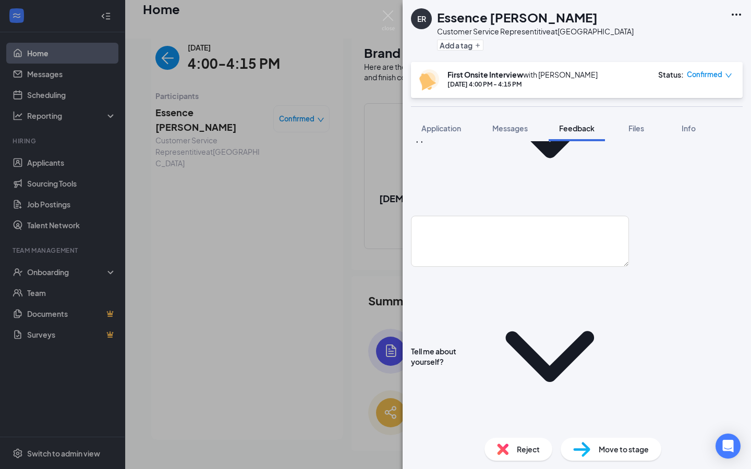
scroll to position [211, 0]
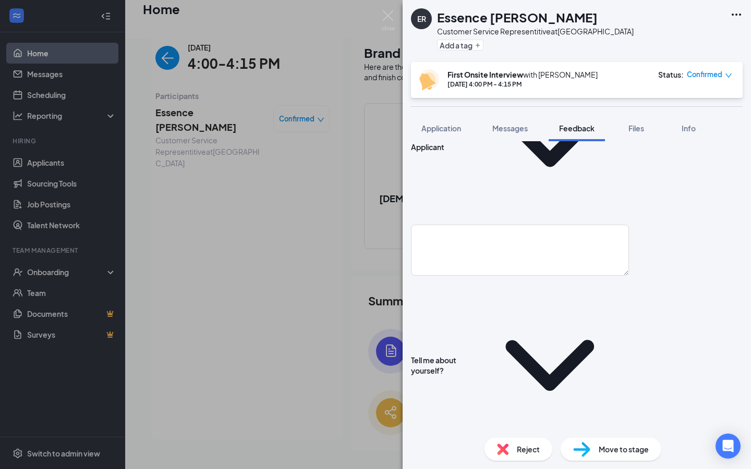
type textarea "Worked at another CFA 2-[DATE]"
click at [495, 449] on textarea at bounding box center [520, 474] width 218 height 51
type textarea "T"
type textarea "C"
click at [522, 449] on textarea "Rover- Dog sitting [PERSON_NAME] Warehouse - Move/installer" at bounding box center [520, 474] width 218 height 51
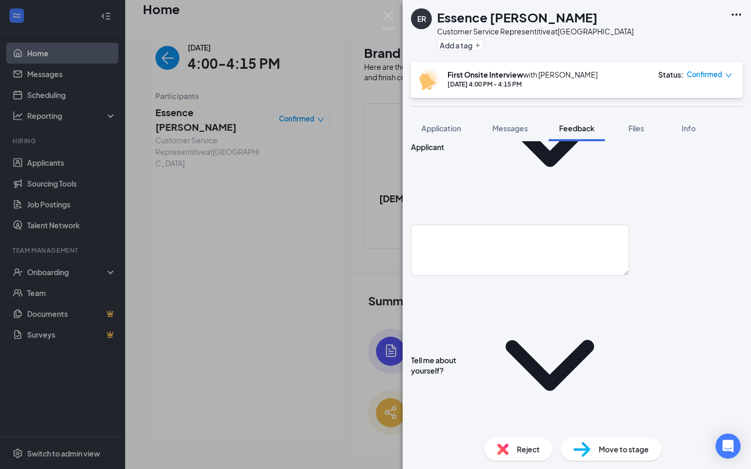
click at [579, 449] on textarea "Rover- Dog sitting [PERSON_NAME] Warehouse - Mover/installer" at bounding box center [520, 474] width 218 height 51
click at [571, 449] on textarea "Rover- Dog sitting [PERSON_NAME] Warehouse - Mover/installer" at bounding box center [520, 474] width 218 height 51
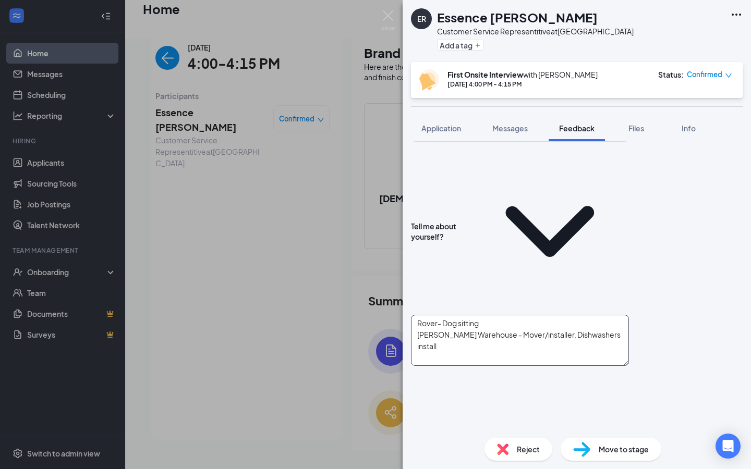
scroll to position [342, 0]
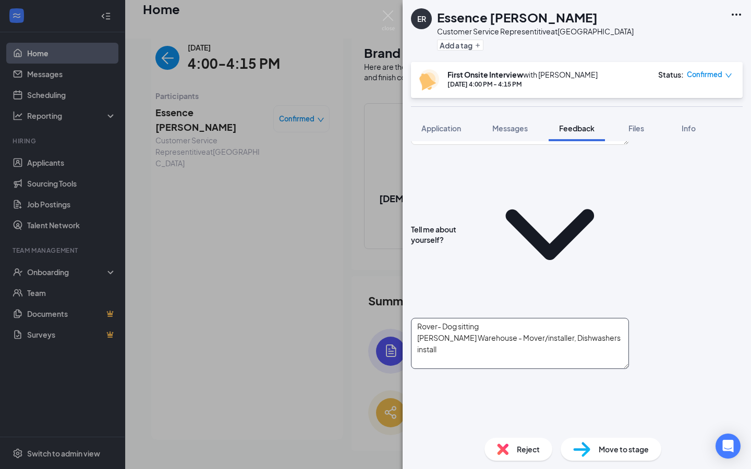
type textarea "Rover- Dog sitting [PERSON_NAME] Warehouse - Mover/installer, Dishwashers insta…"
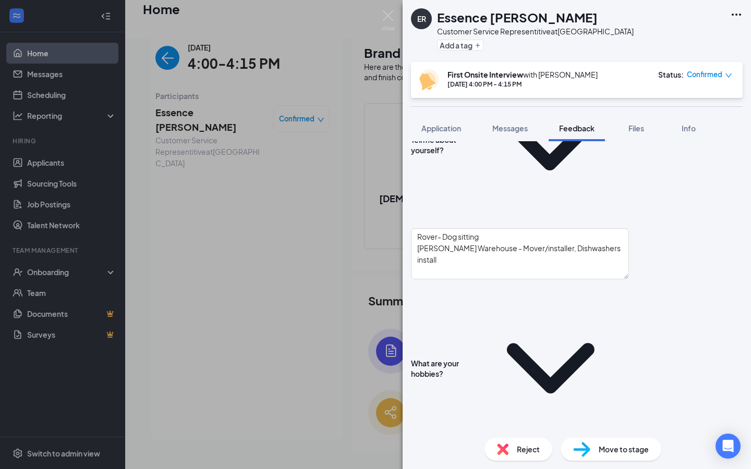
scroll to position [437, 0]
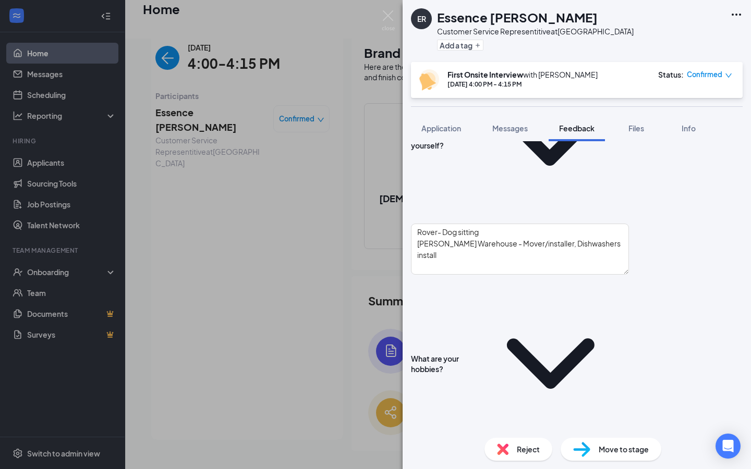
type textarea "Worked at another CFA 2-[DATE]. Loved CFA and the people she worked with, guest…"
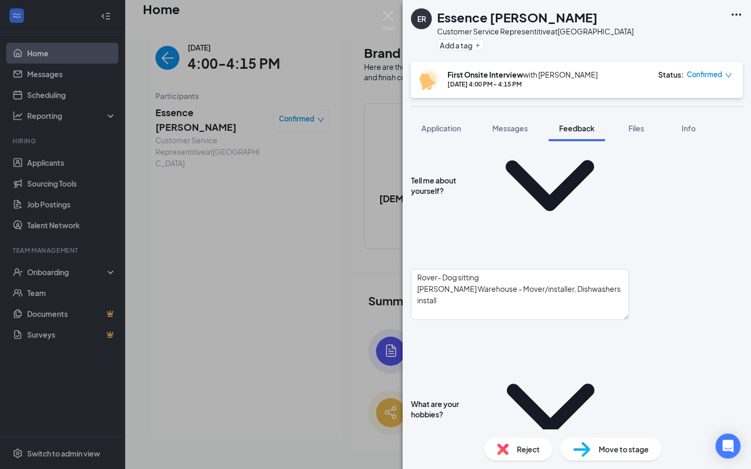
scroll to position [391, 0]
type textarea "H"
type textarea "S"
type textarea "B"
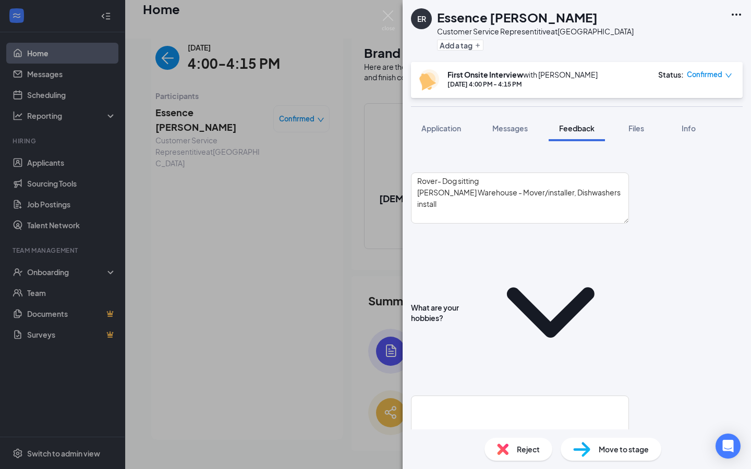
scroll to position [490, 0]
type textarea "Focusing on her son and working"
type textarea "W"
type textarea "I"
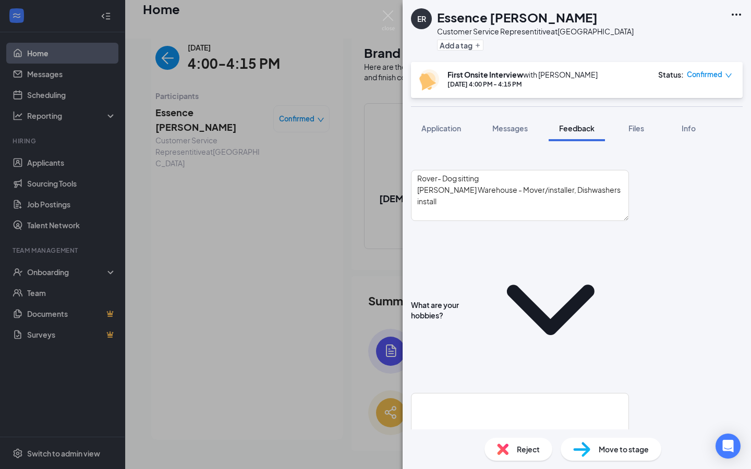
type textarea "S"
type textarea "O"
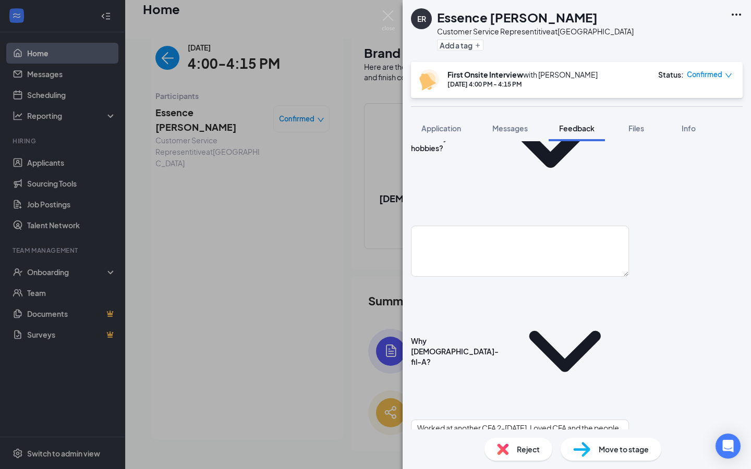
scroll to position [664, 0]
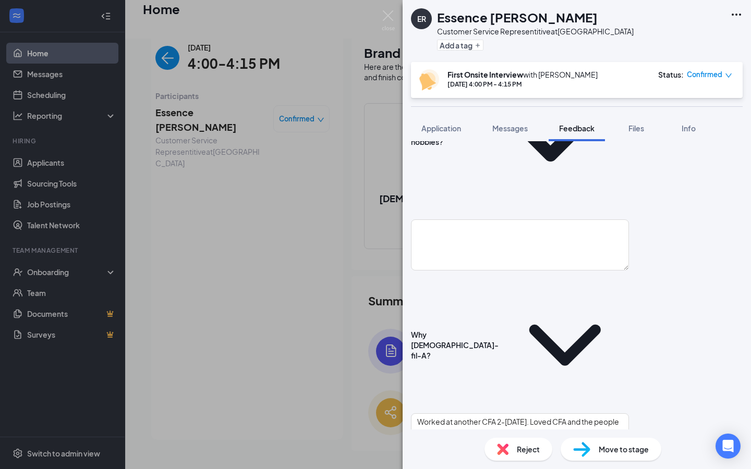
type textarea "Energy is high, leadership skills, good person, and makes friendships quickly."
drag, startPoint x: 466, startPoint y: 287, endPoint x: 411, endPoint y: 287, distance: 55.3
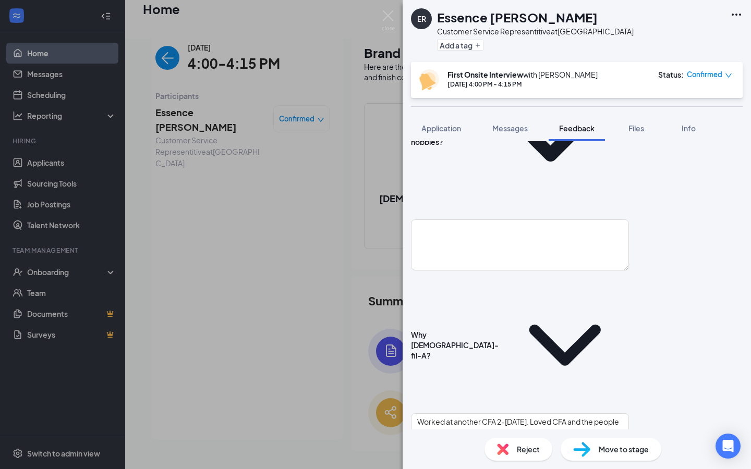
type textarea "Full-Time 40 hours 7a-3p or 8a-4p"
type textarea "N/A"
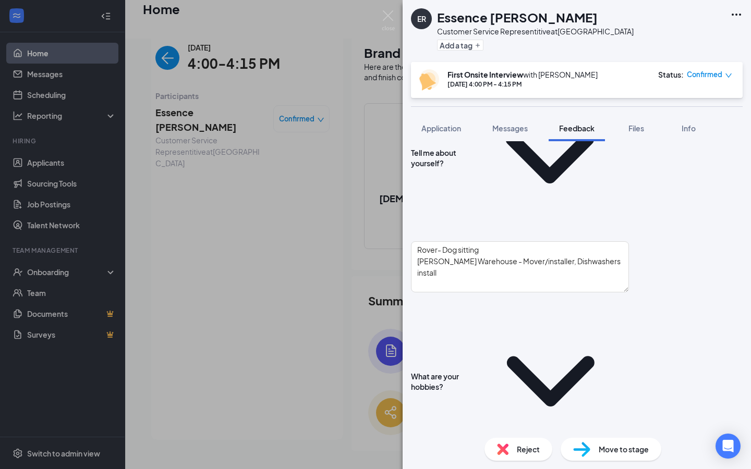
scroll to position [418, 0]
type textarea "N/A"
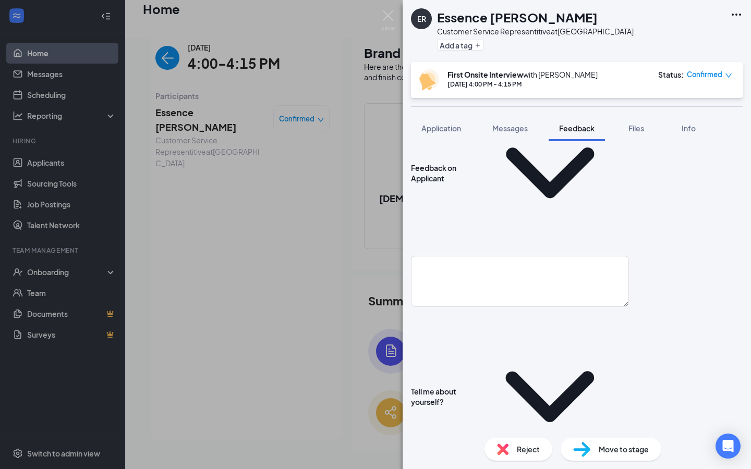
scroll to position [167, 0]
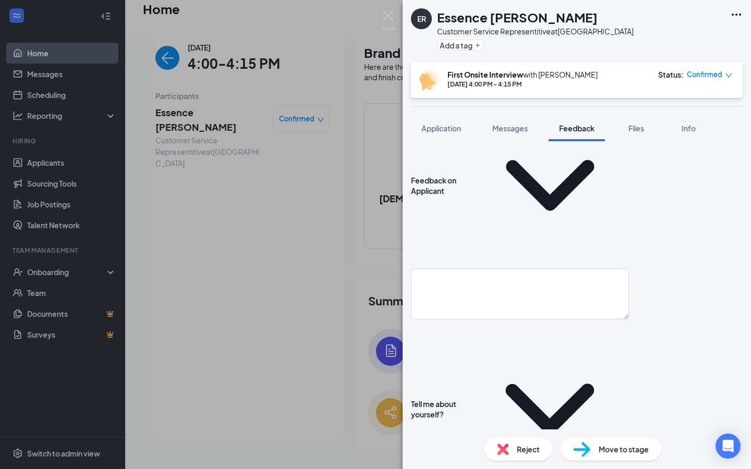
type textarea "N/A"
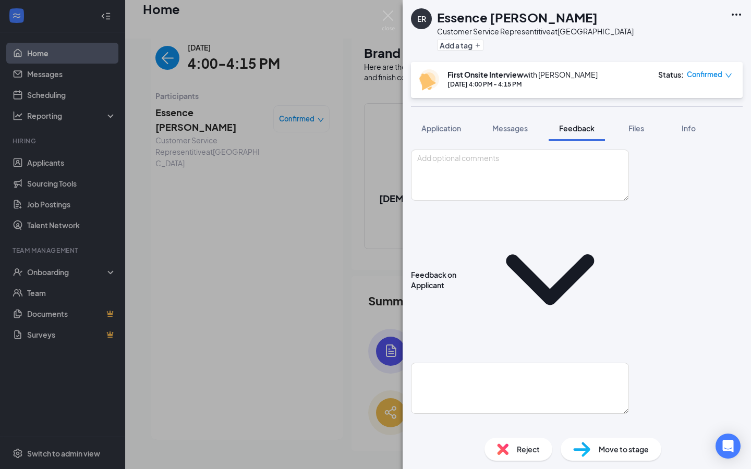
scroll to position [59, 0]
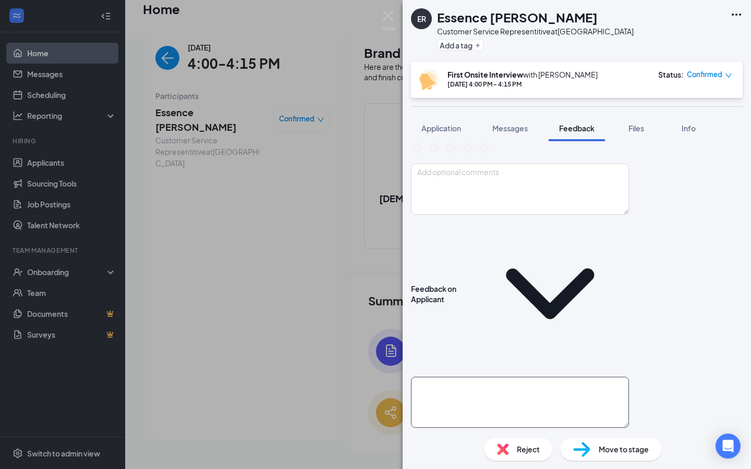
type textarea "N/A"
click at [444, 377] on textarea at bounding box center [520, 402] width 218 height 51
type textarea "N/A"
click at [473, 153] on icon "StarBorder" at bounding box center [467, 147] width 11 height 11
click at [488, 188] on textarea at bounding box center [520, 189] width 218 height 51
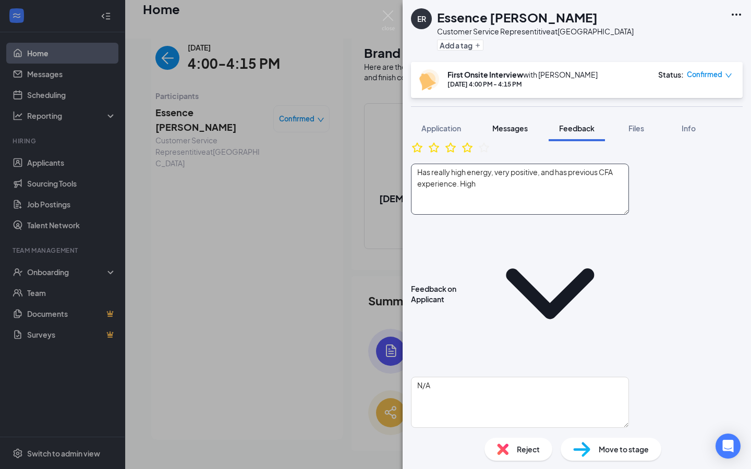
type textarea "Has really high energy, very positive, and has previous CFA experience. High"
click at [486, 115] on button "Messages" at bounding box center [510, 128] width 56 height 26
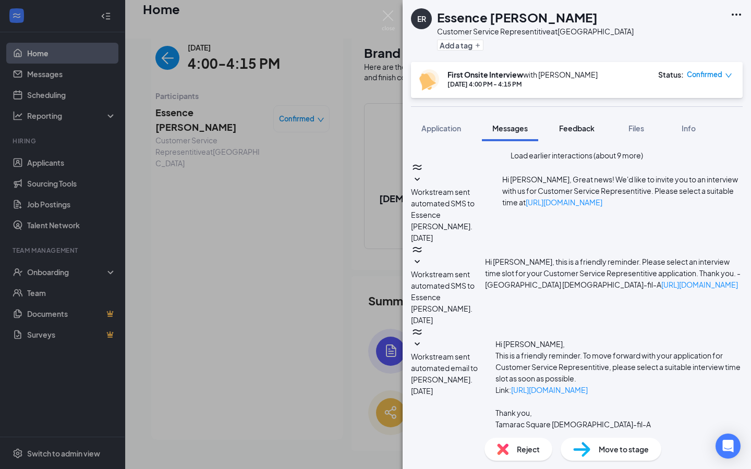
click at [581, 128] on span "Feedback" at bounding box center [576, 128] width 35 height 9
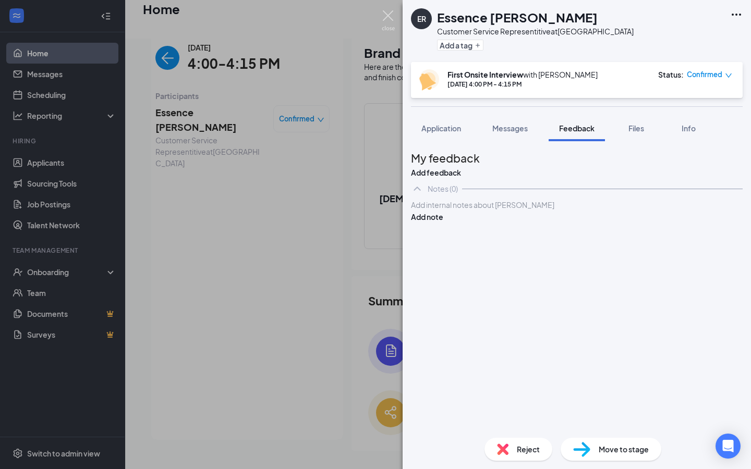
click at [388, 19] on img at bounding box center [388, 20] width 13 height 20
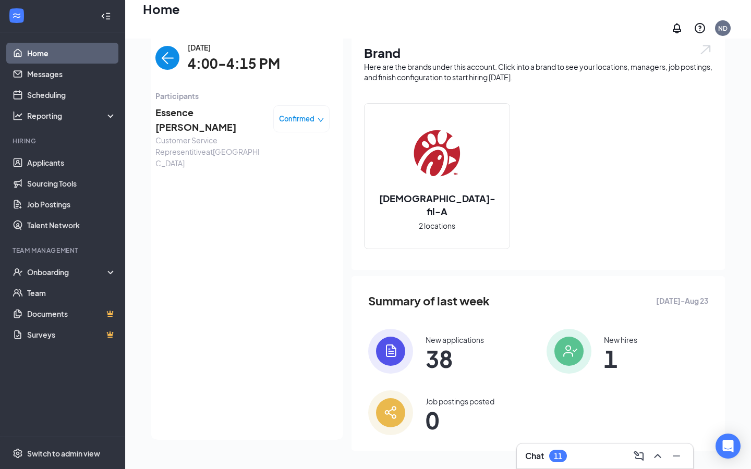
click at [160, 52] on img "back-button" at bounding box center [167, 58] width 24 height 24
